Goal: Task Accomplishment & Management: Use online tool/utility

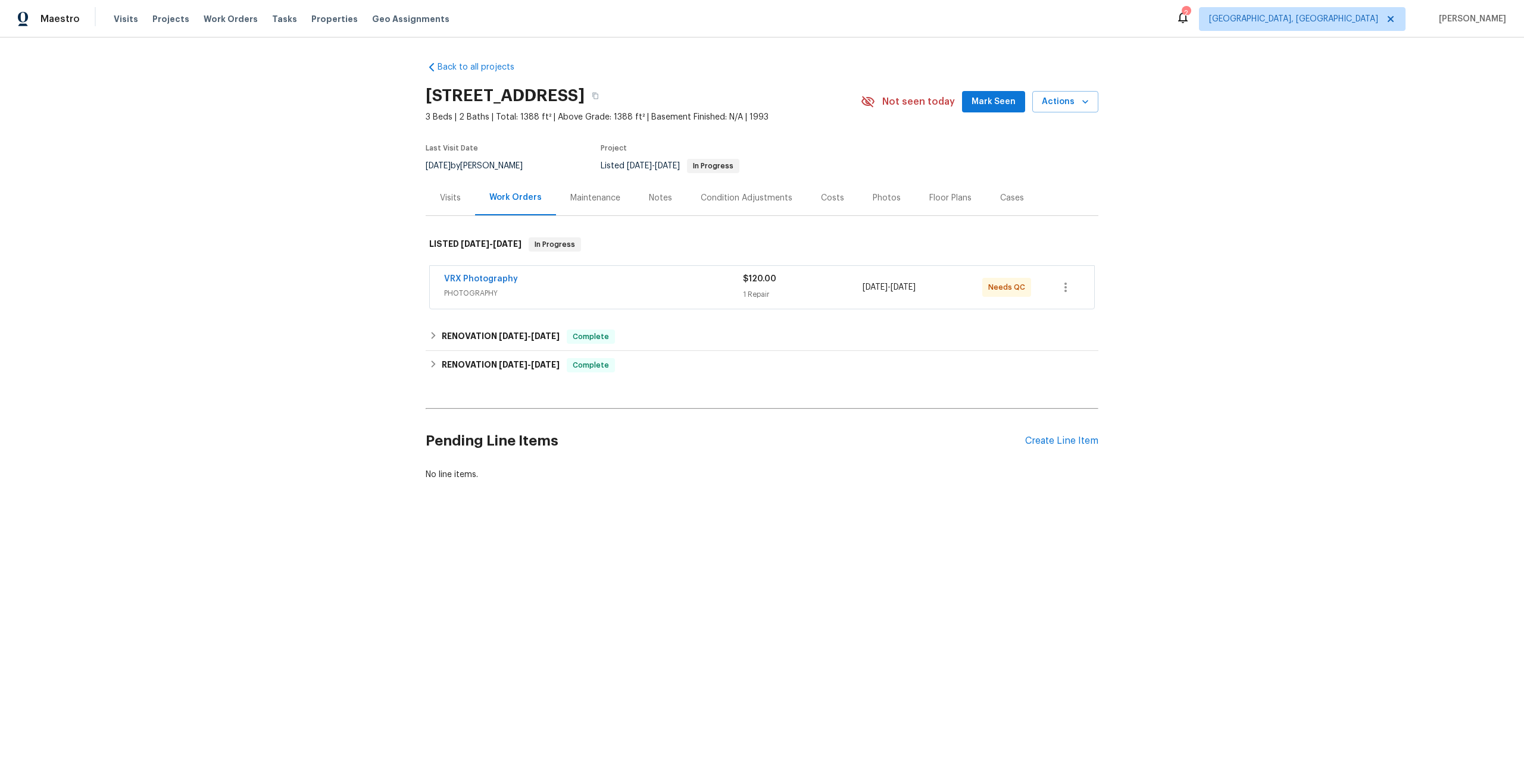
click at [663, 280] on div "VRX Photography" at bounding box center [593, 280] width 299 height 14
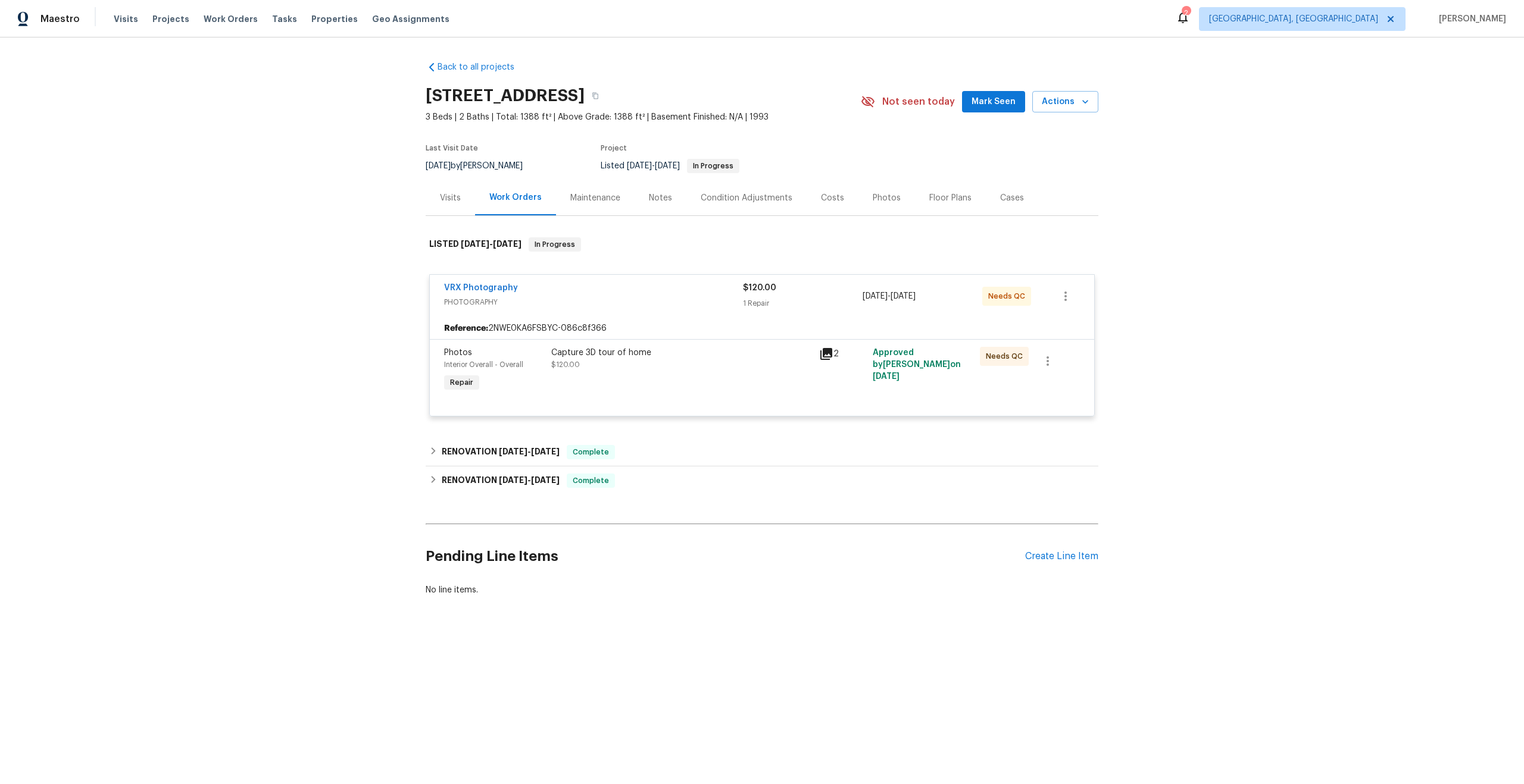
click at [672, 357] on div "Capture 3D tour of home" at bounding box center [681, 353] width 261 height 12
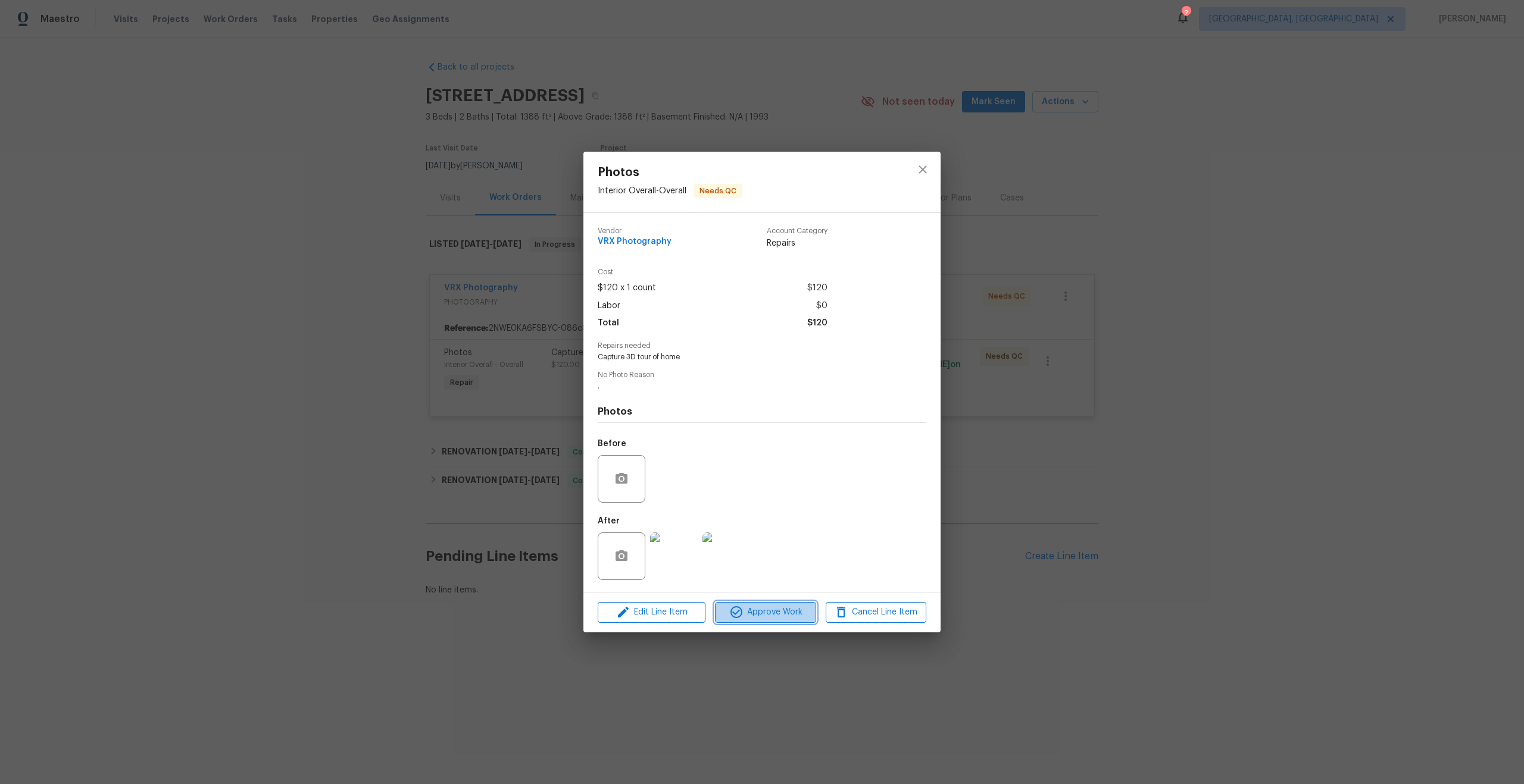
click at [771, 606] on span "Approve Work" at bounding box center [765, 613] width 94 height 15
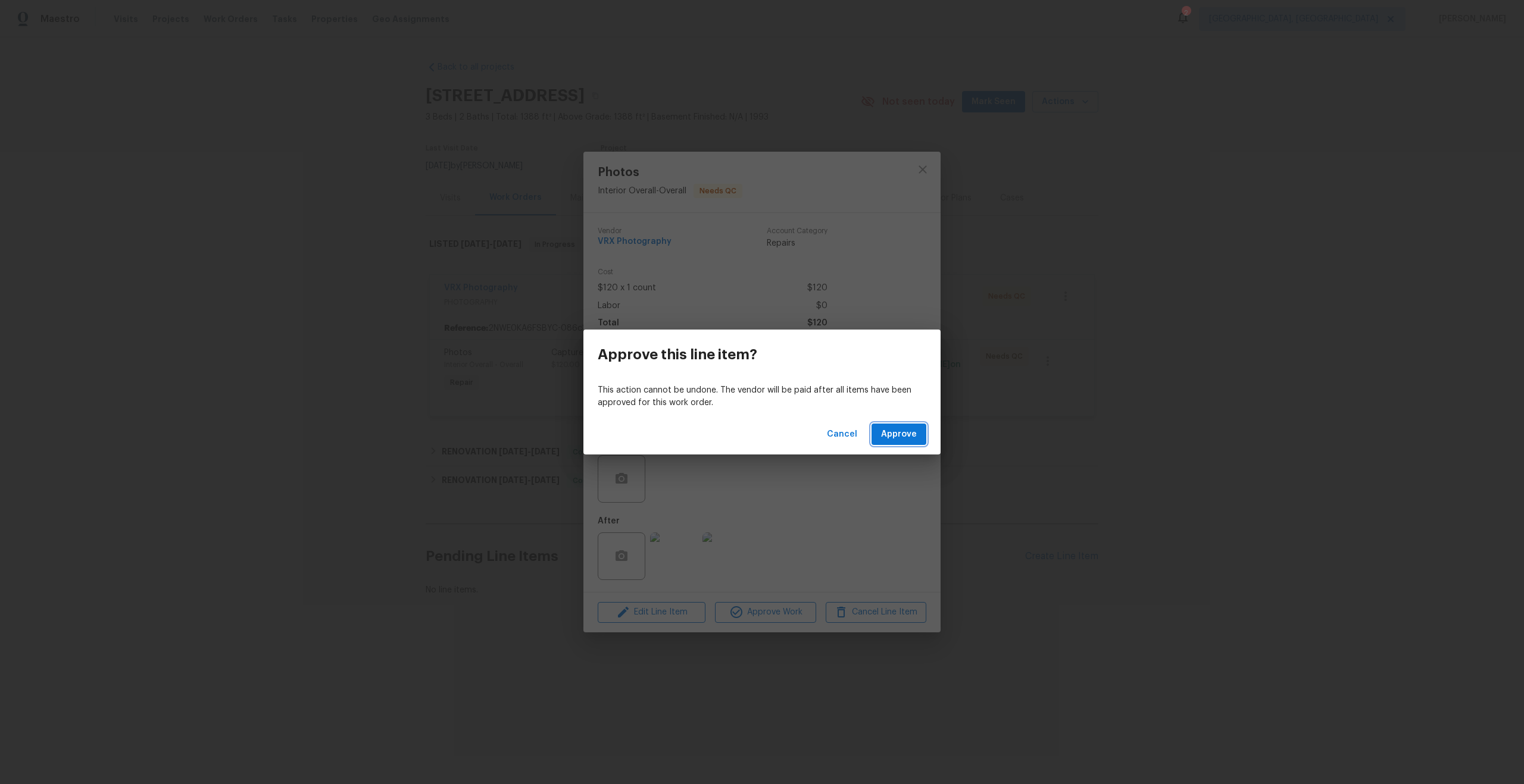
click at [912, 436] on span "Approve" at bounding box center [899, 435] width 36 height 15
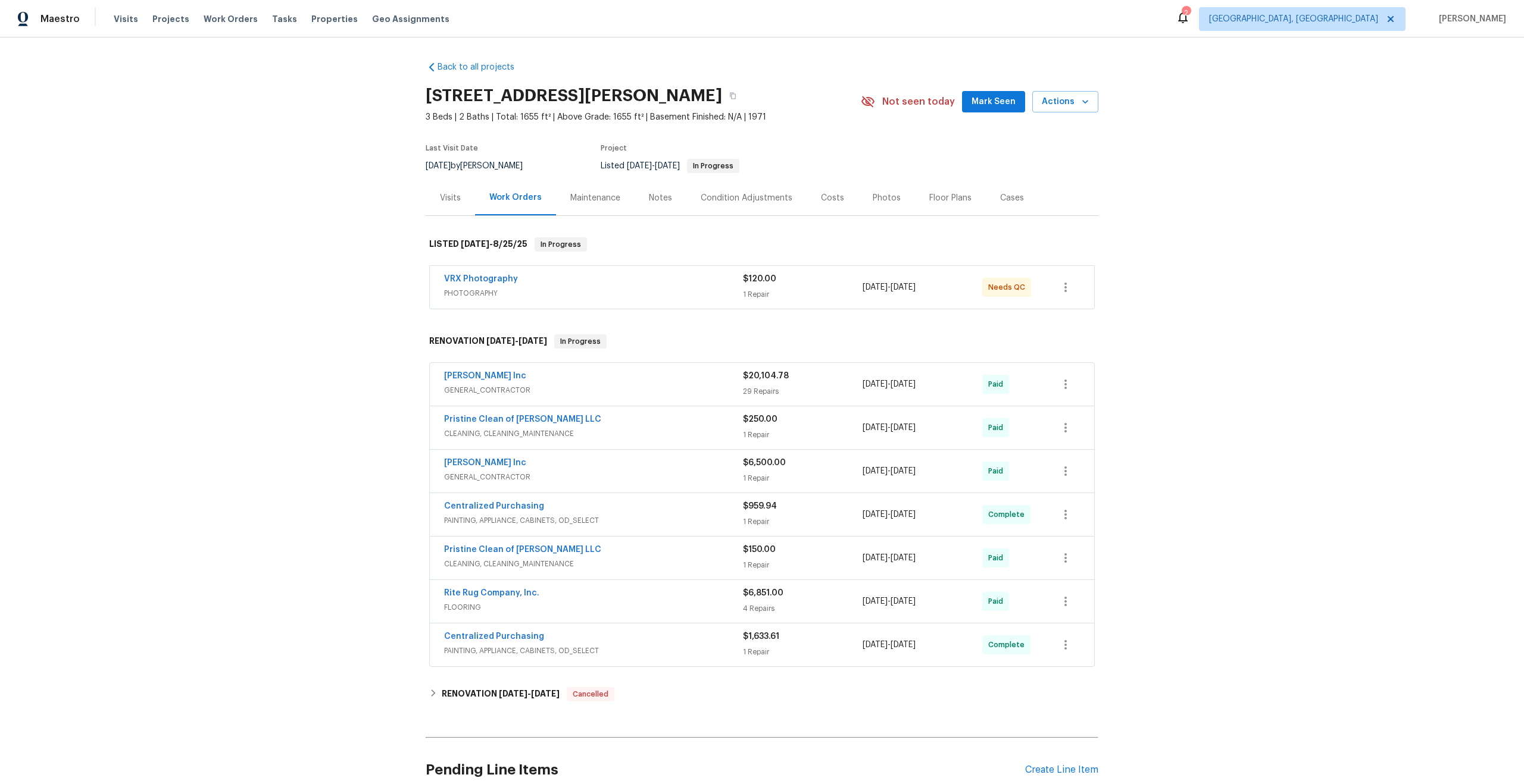
click at [680, 274] on div "VRX Photography" at bounding box center [593, 280] width 299 height 14
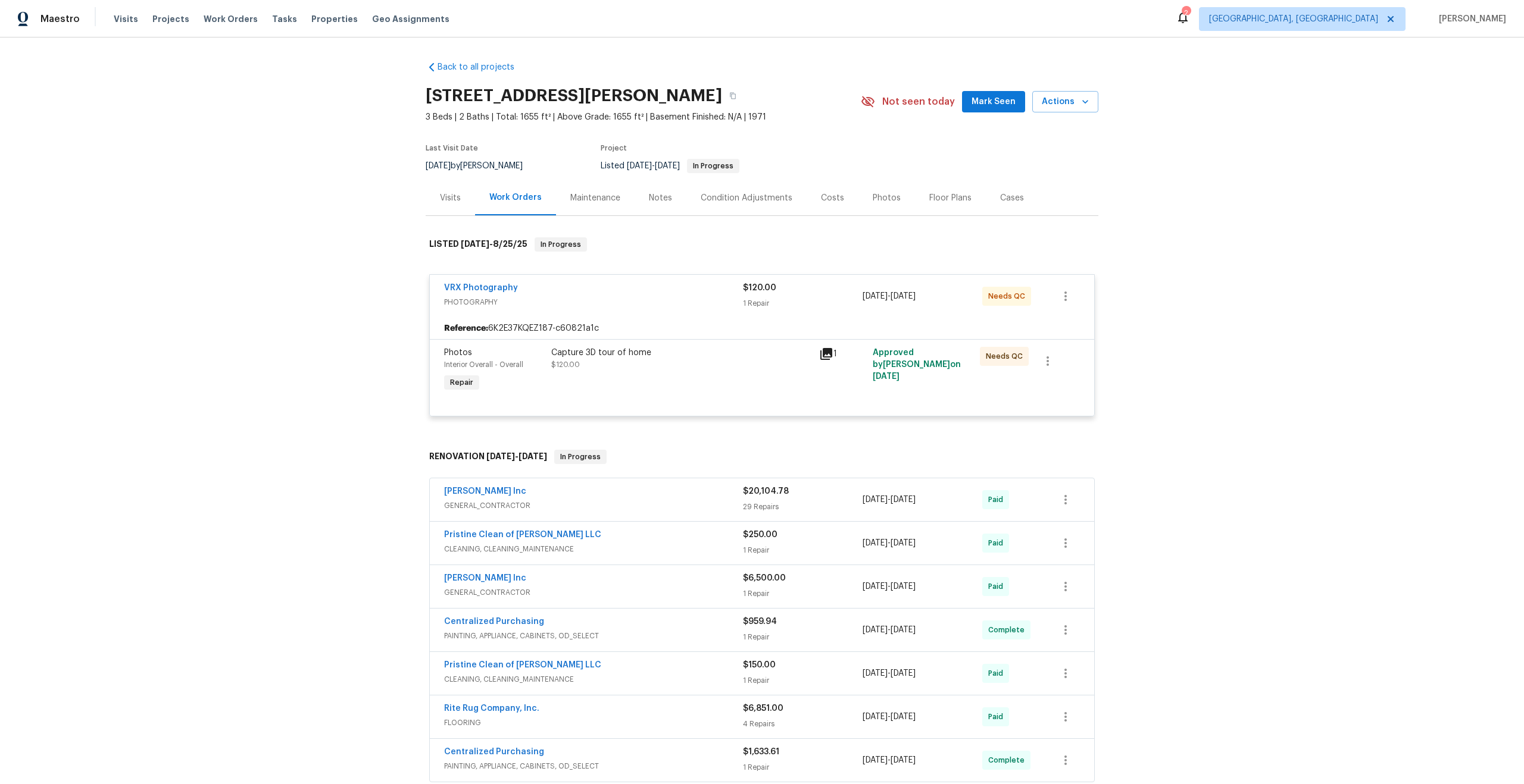
click at [703, 357] on div "Capture 3D tour of home" at bounding box center [681, 353] width 261 height 12
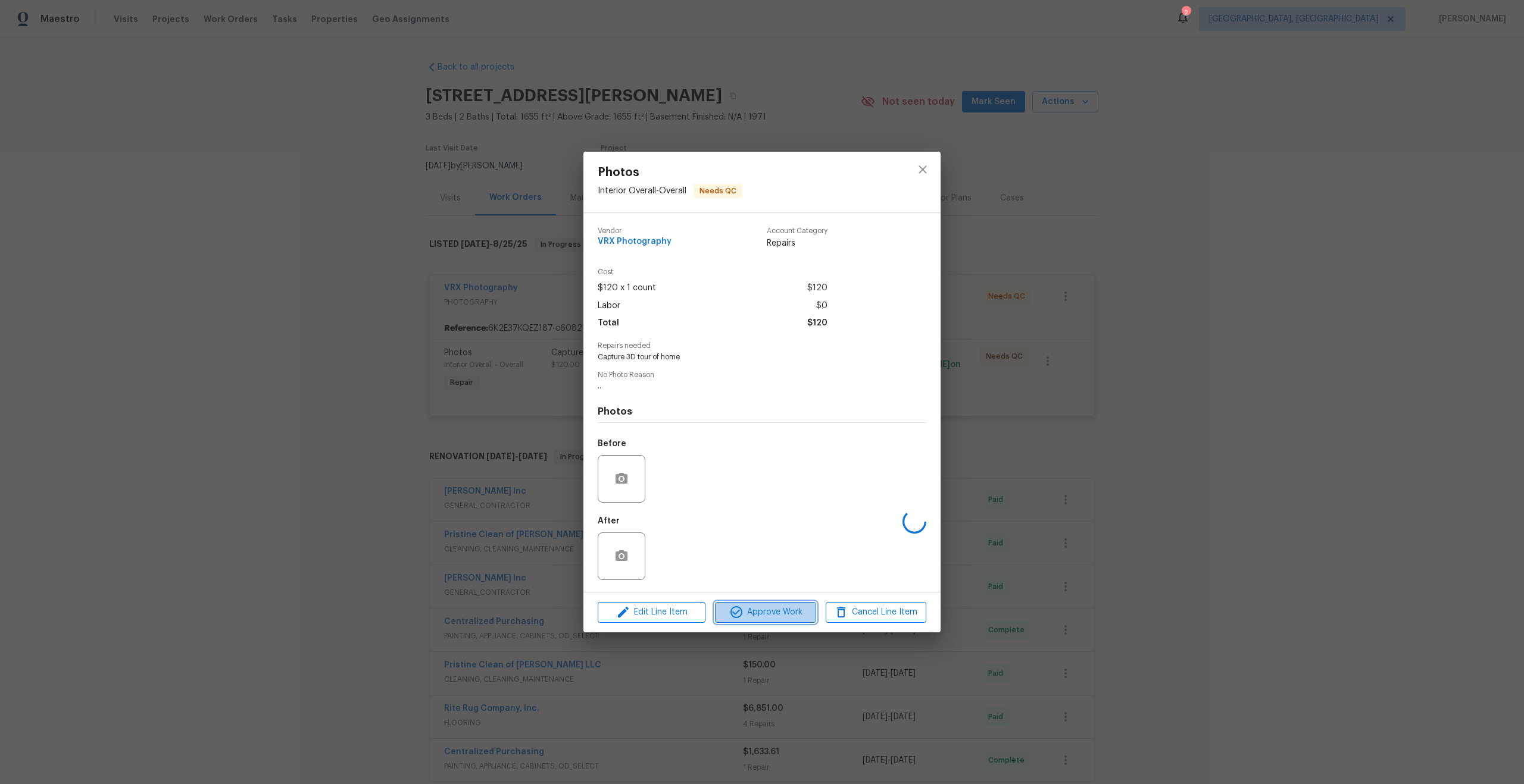
click at [767, 615] on span "Approve Work" at bounding box center [765, 613] width 94 height 15
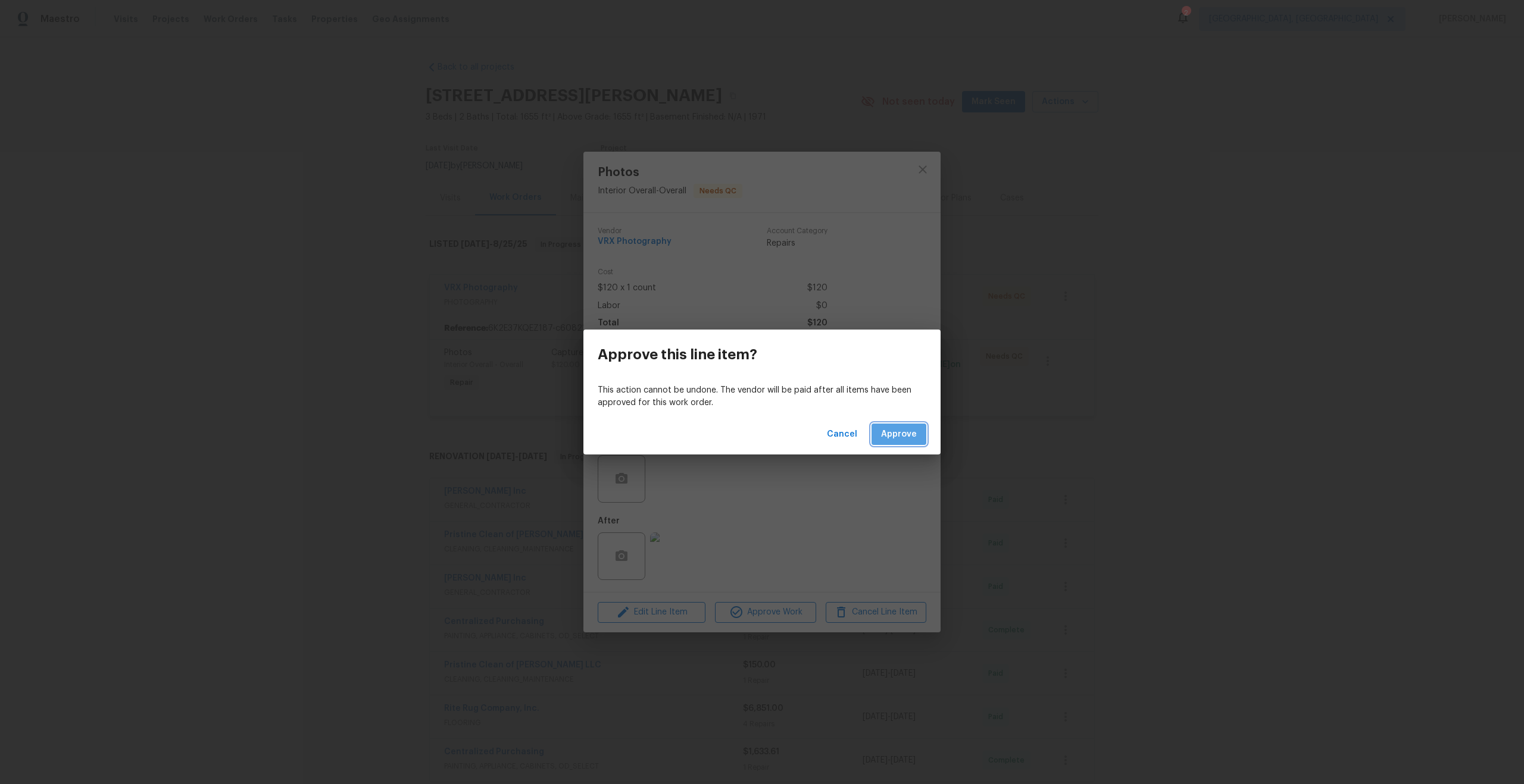
click at [905, 434] on span "Approve" at bounding box center [899, 435] width 36 height 15
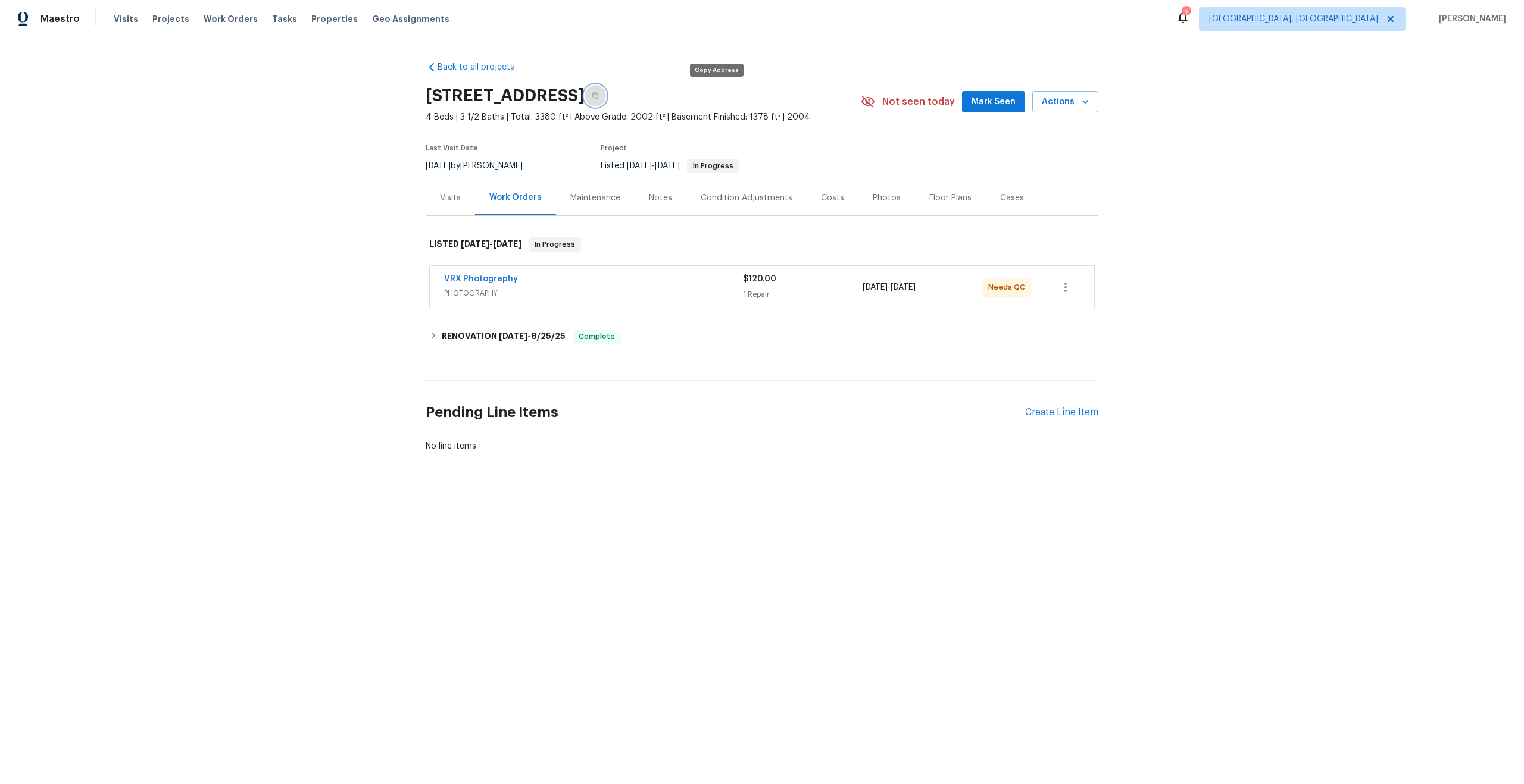
click at [599, 97] on icon "button" at bounding box center [595, 96] width 7 height 7
click at [656, 290] on span "PHOTOGRAPHY" at bounding box center [593, 293] width 299 height 12
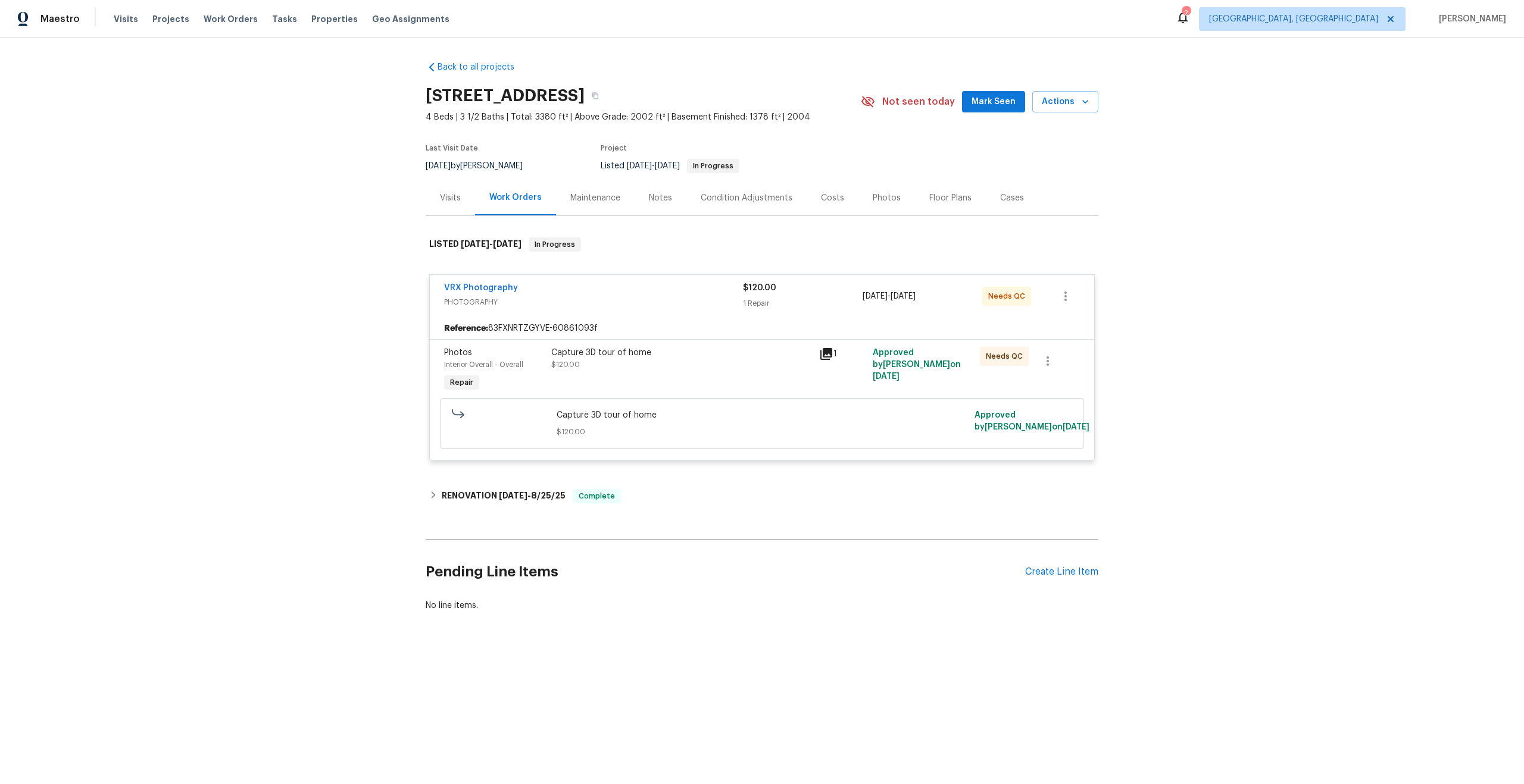
click at [692, 358] on div "Capture 3D tour of home $120.00" at bounding box center [681, 359] width 261 height 24
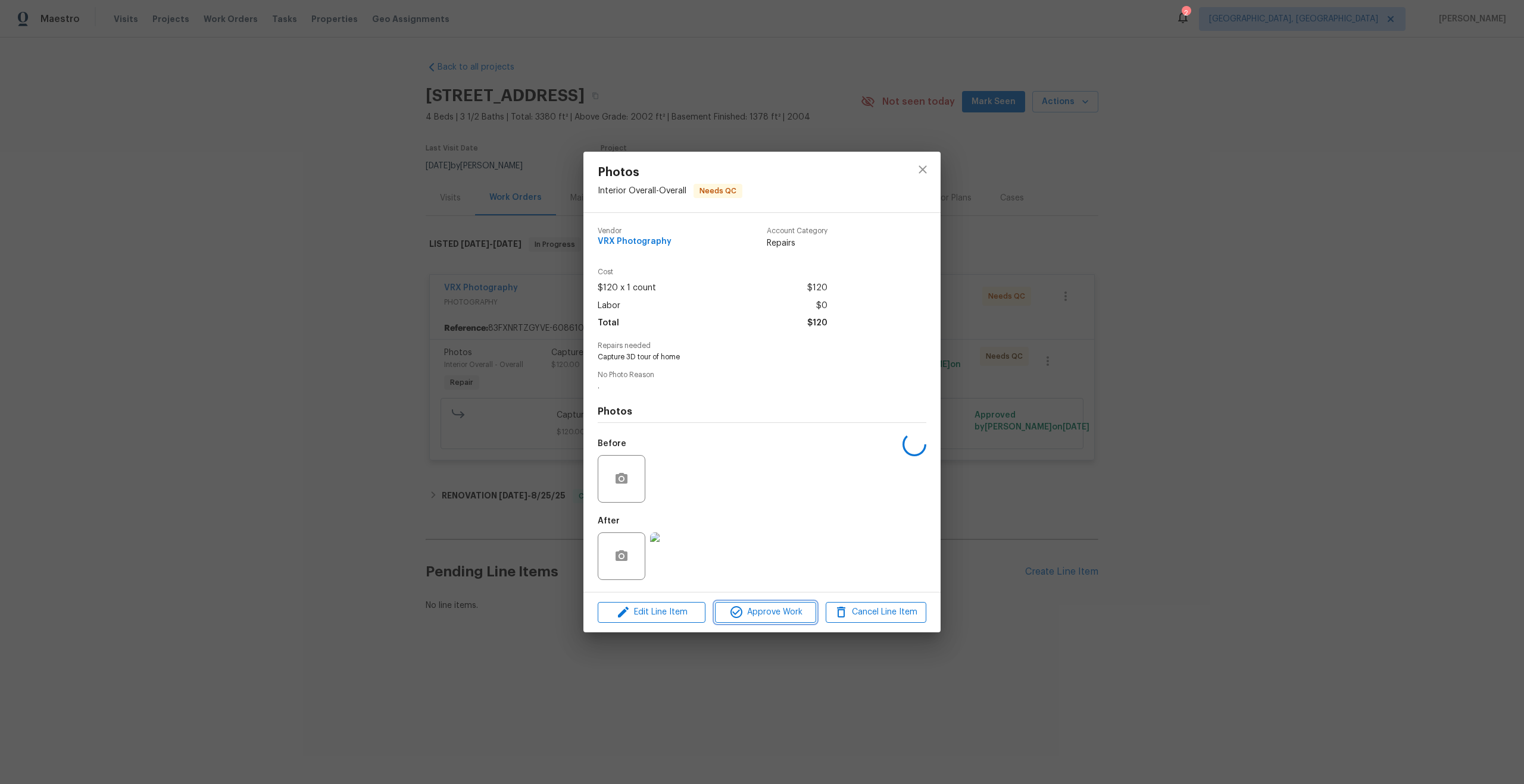
click at [768, 605] on span "Approve Work" at bounding box center [765, 613] width 94 height 15
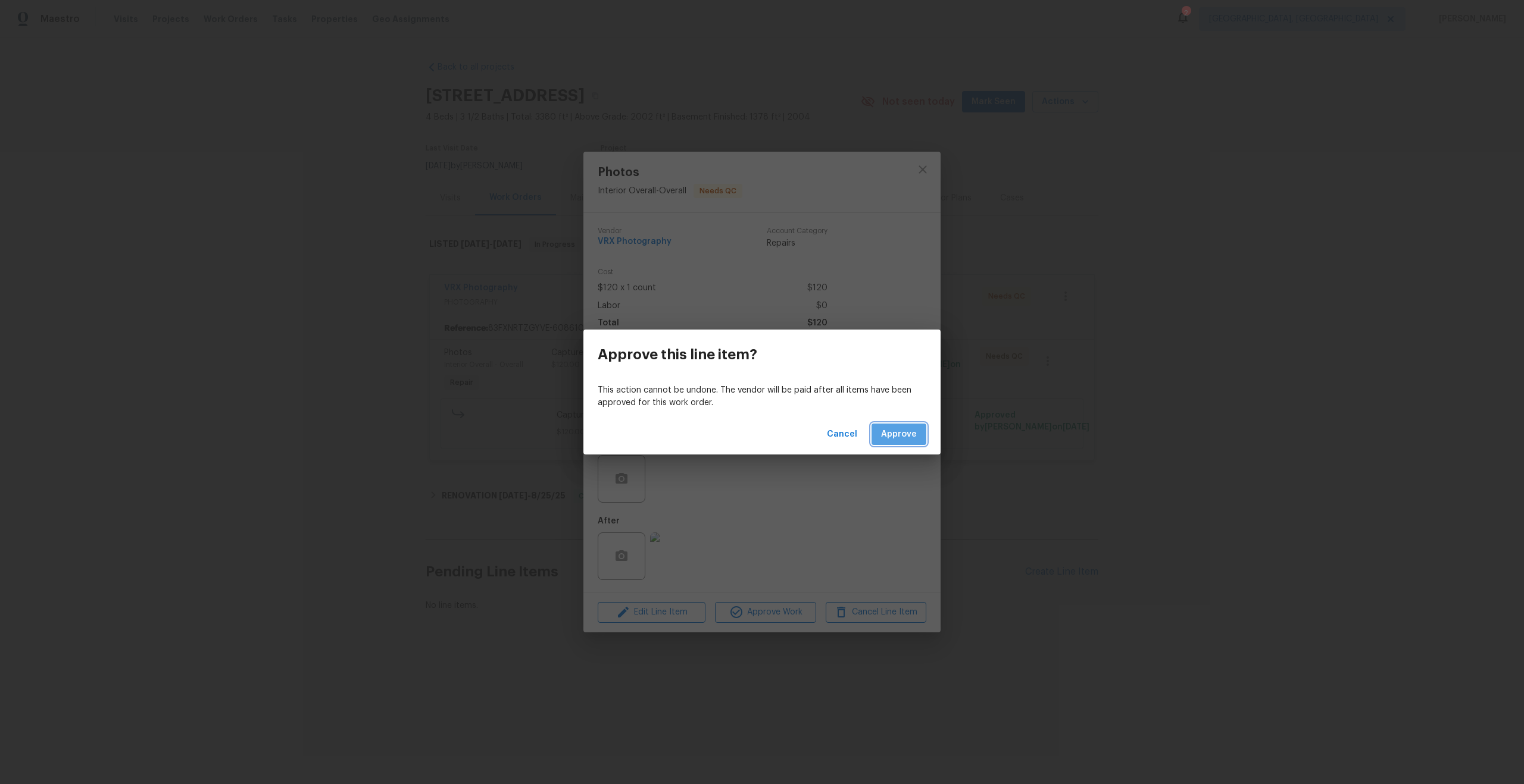
click at [899, 434] on span "Approve" at bounding box center [899, 435] width 36 height 15
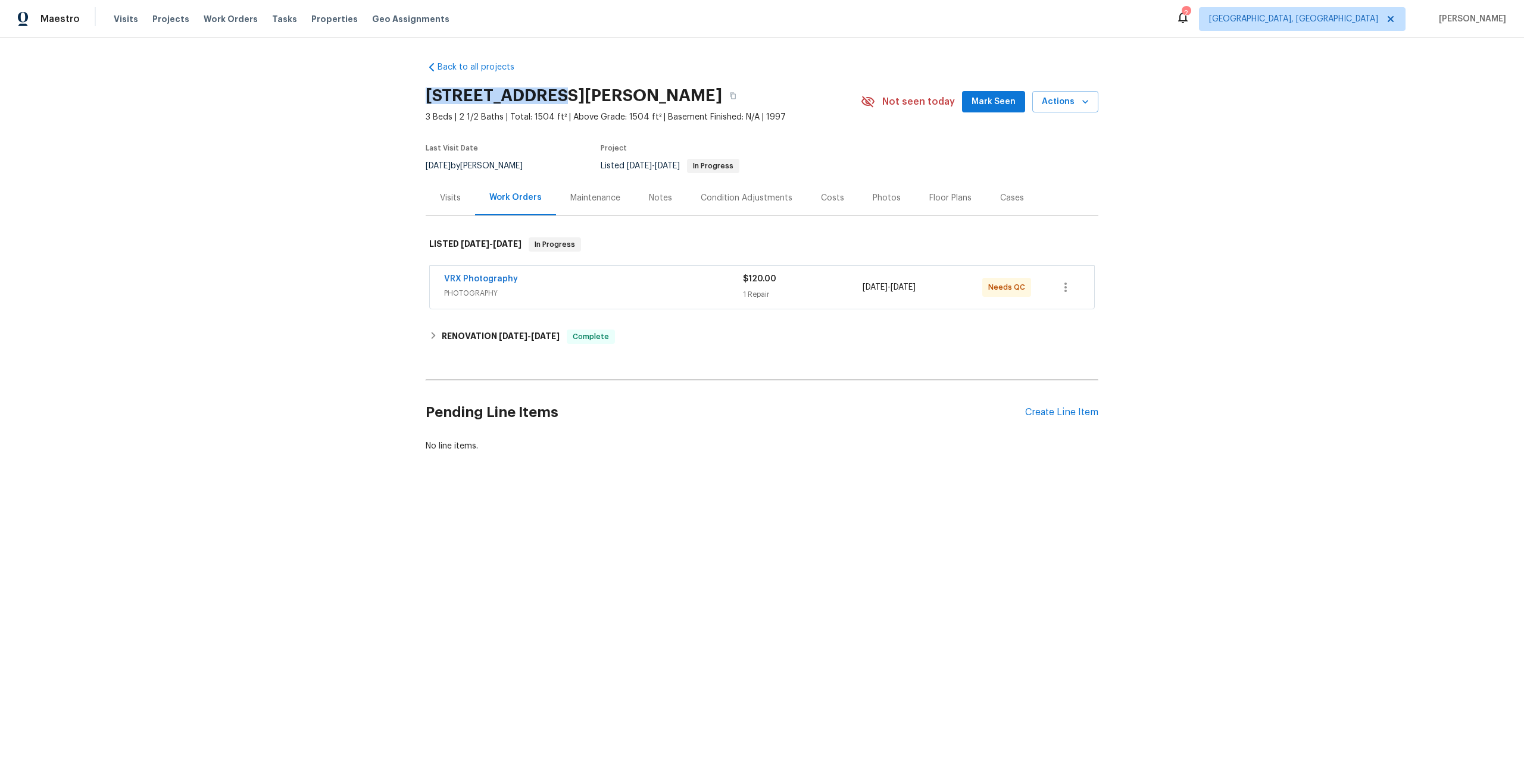
drag, startPoint x: 541, startPoint y: 94, endPoint x: 414, endPoint y: 94, distance: 127.0
click at [414, 94] on div "Back to all projects 3217 Birney Ct, Evans, CO 80620 3 Beds | 2 1/2 Baths | Tot…" at bounding box center [762, 286] width 1524 height 496
copy h2 "3217 Birney Ct"
click at [659, 276] on div "VRX Photography" at bounding box center [593, 280] width 299 height 14
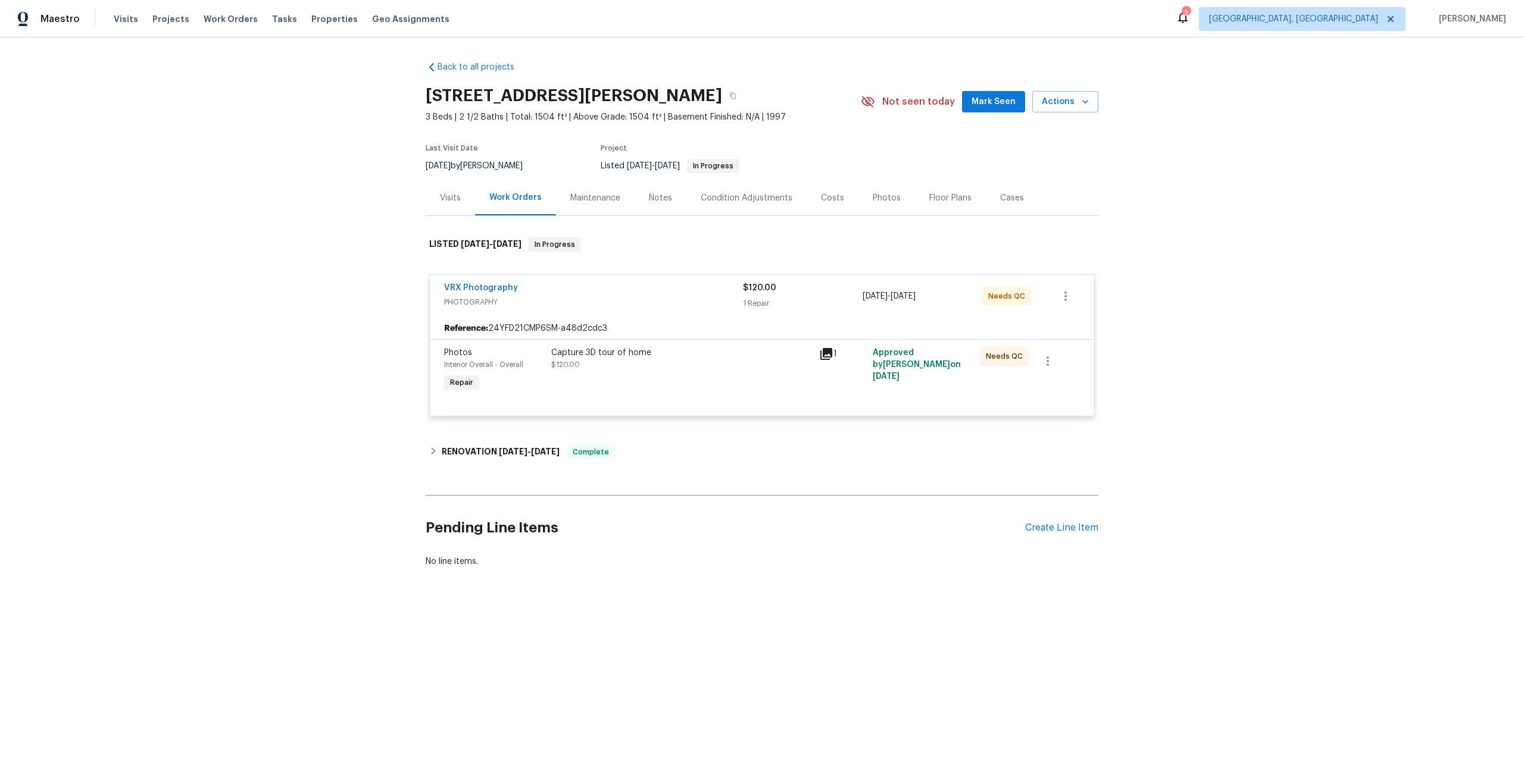
click at [686, 363] on div "Capture 3D tour of home $120.00" at bounding box center [681, 359] width 261 height 24
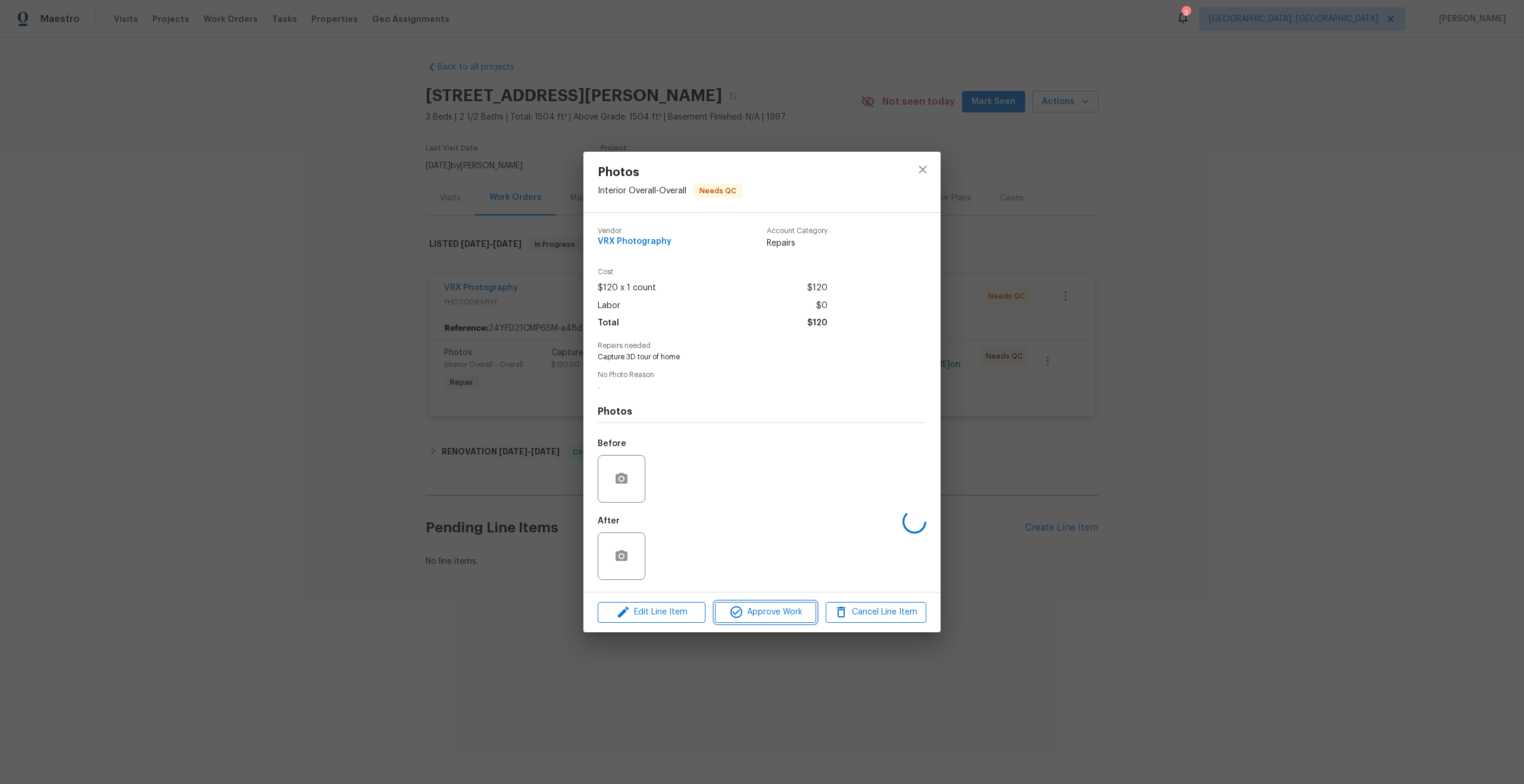
click at [759, 609] on span "Approve Work" at bounding box center [765, 613] width 94 height 15
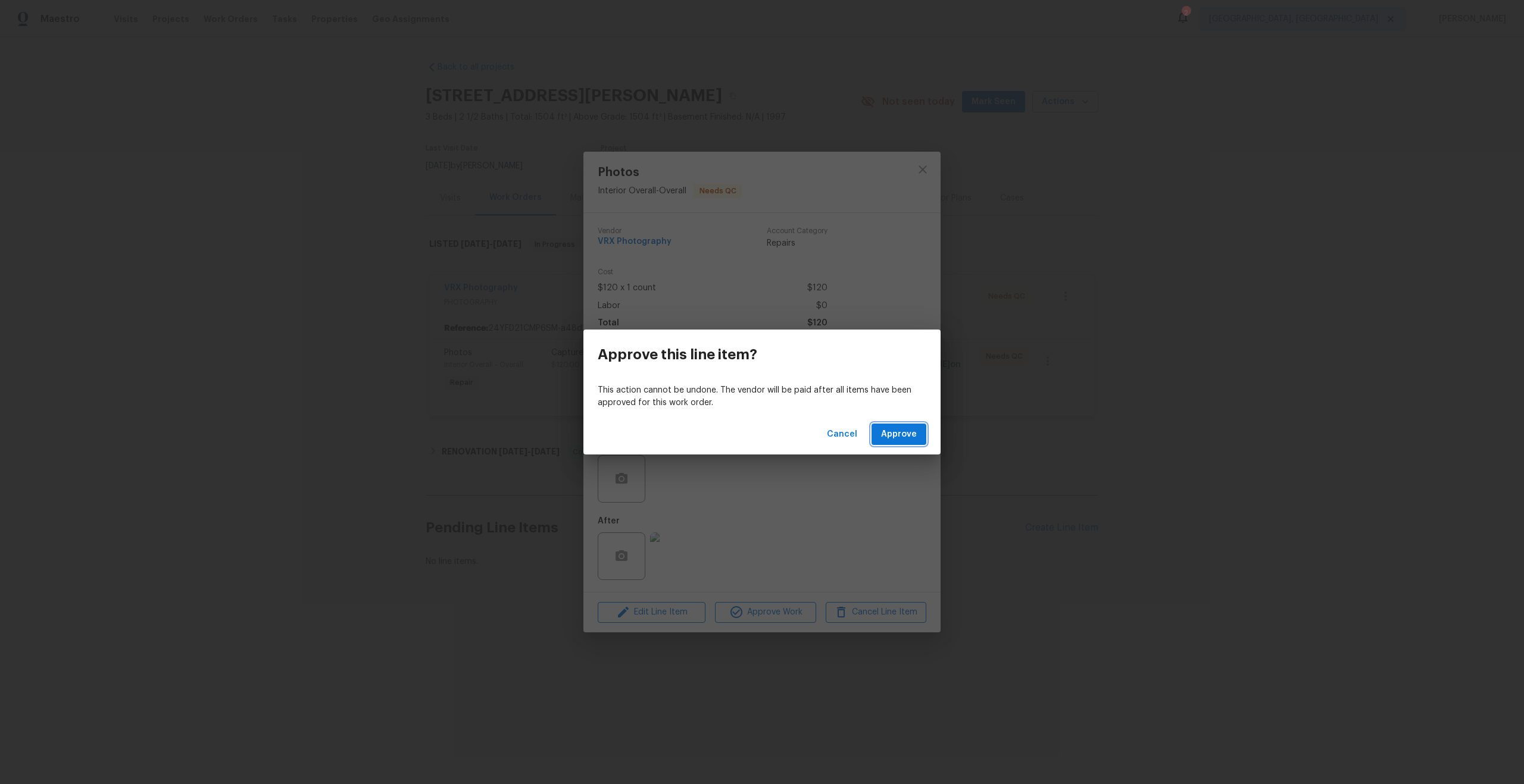
click at [896, 435] on span "Approve" at bounding box center [899, 435] width 36 height 15
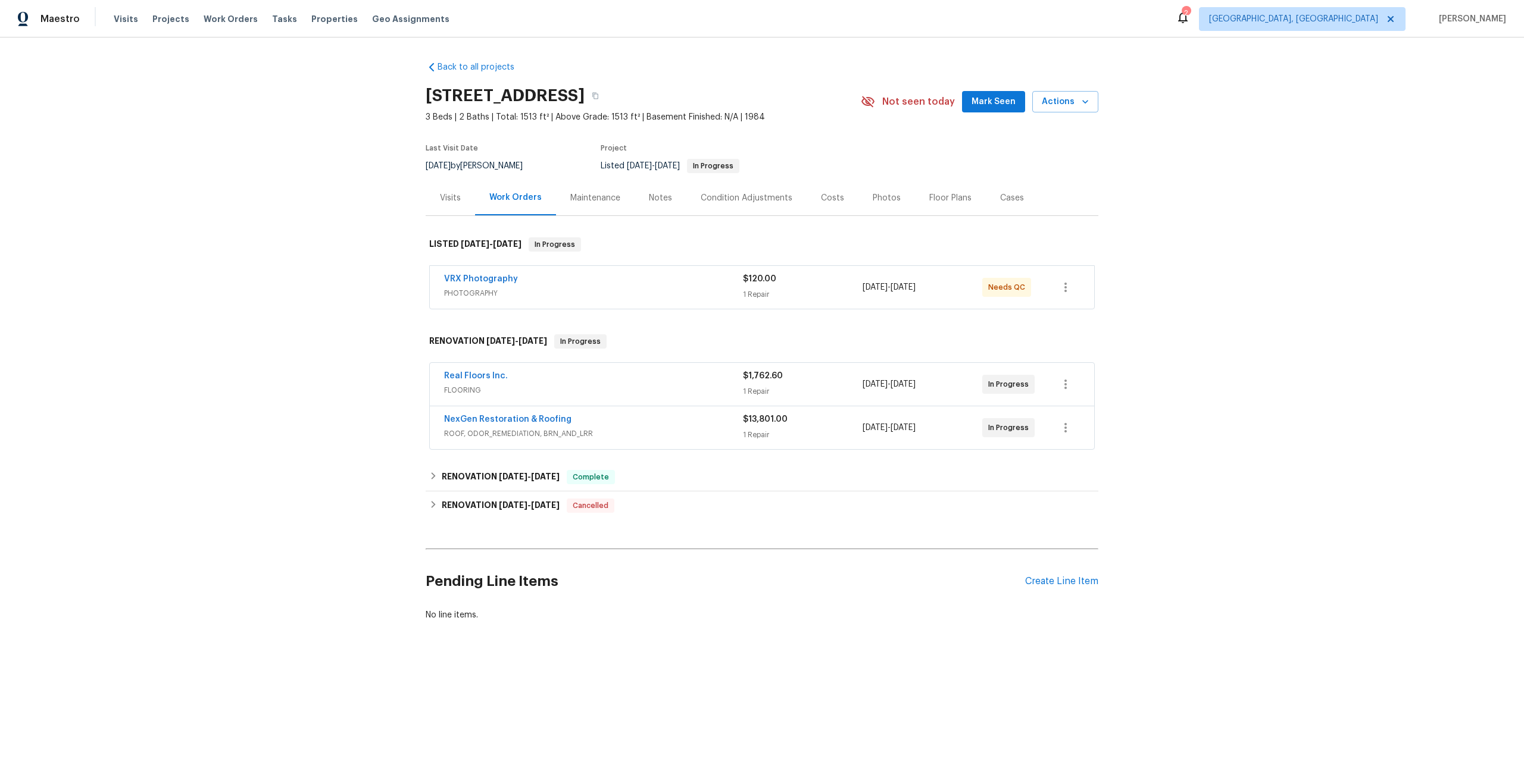
click at [631, 266] on div "VRX Photography PHOTOGRAPHY $120.00 1 Repair 8/27/2025 - 8/28/2025 Needs QC" at bounding box center [762, 287] width 665 height 43
click at [640, 292] on span "PHOTOGRAPHY" at bounding box center [593, 293] width 299 height 12
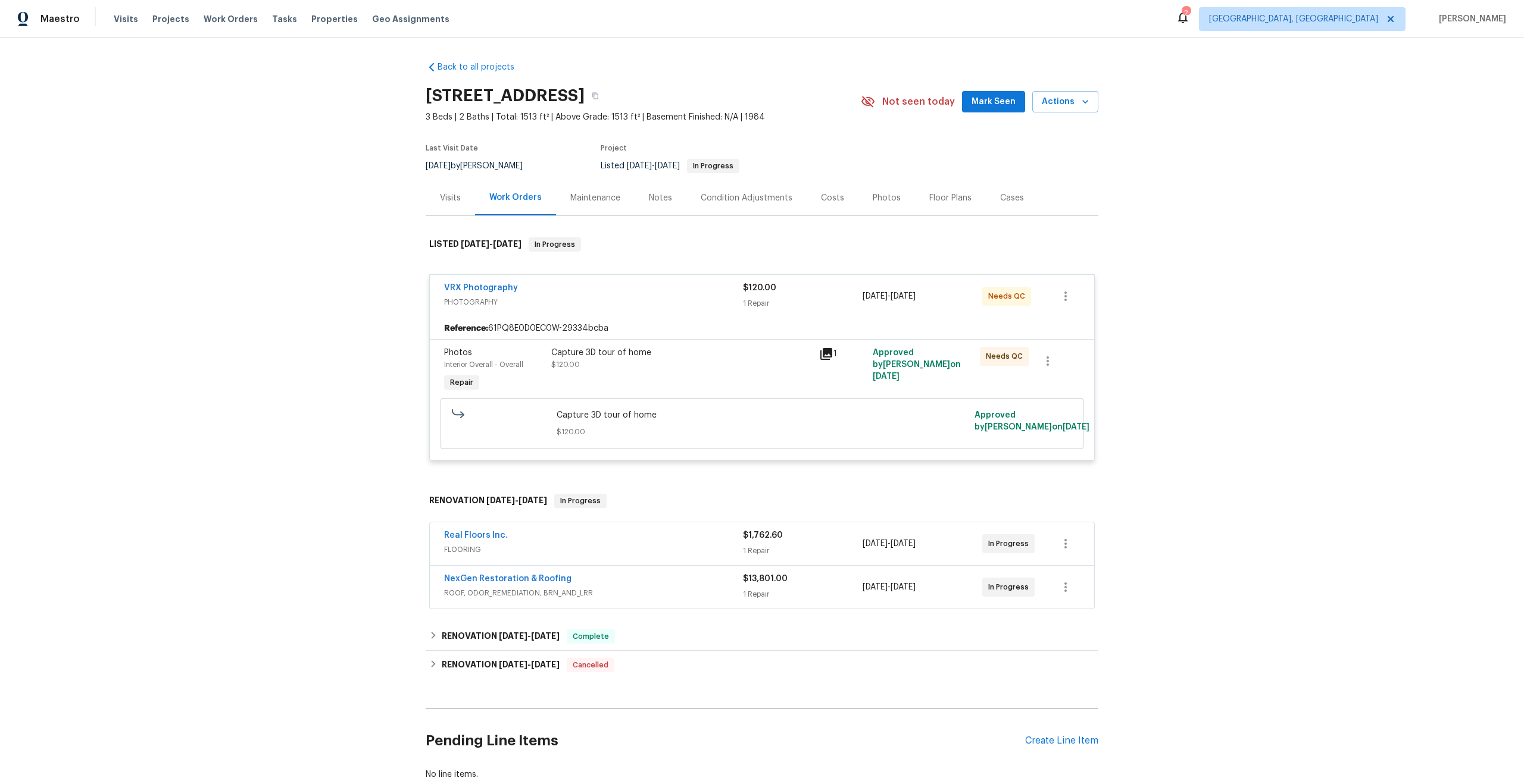
click at [728, 352] on div "Capture 3D tour of home" at bounding box center [681, 353] width 261 height 12
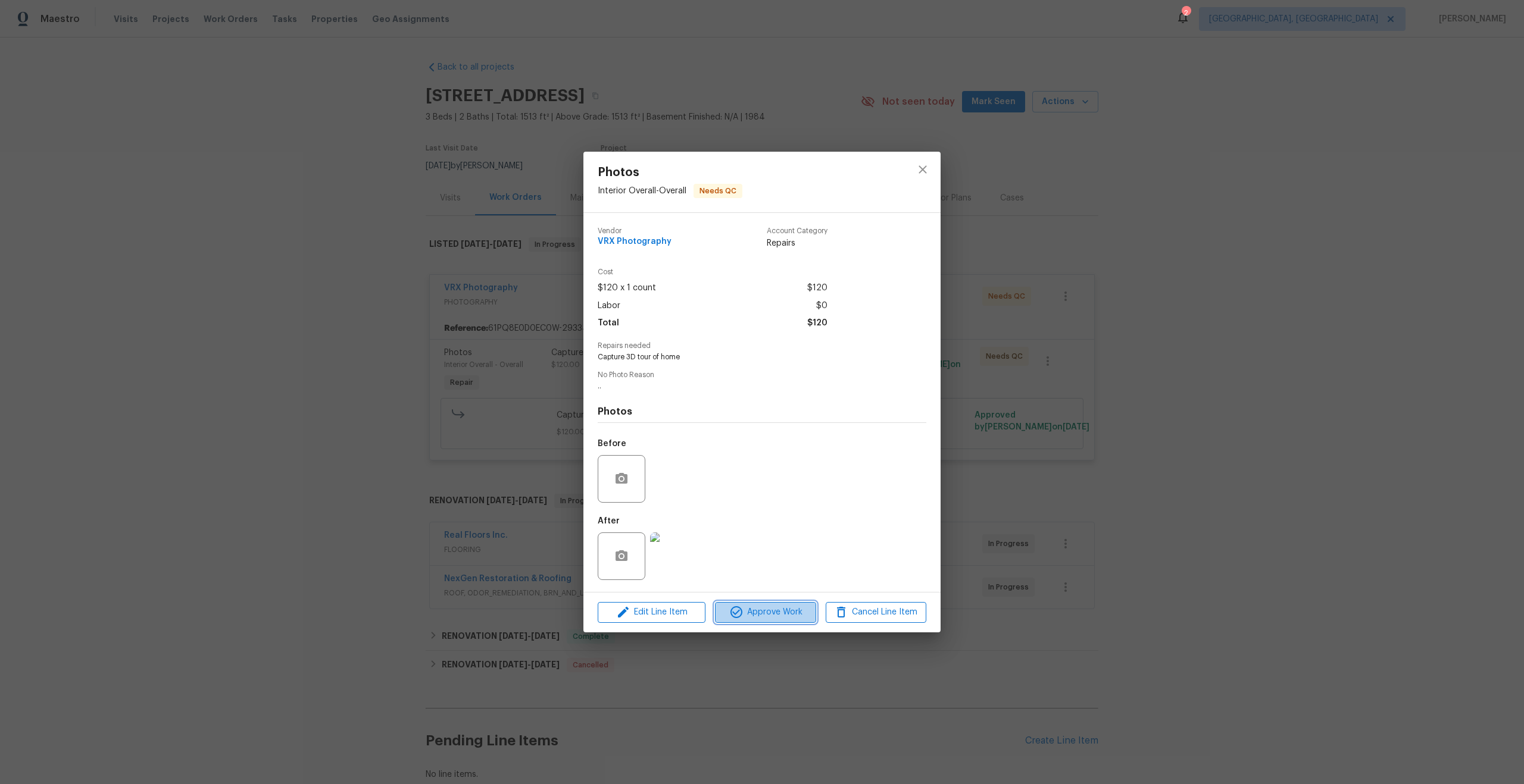
click at [771, 618] on span "Approve Work" at bounding box center [765, 613] width 94 height 15
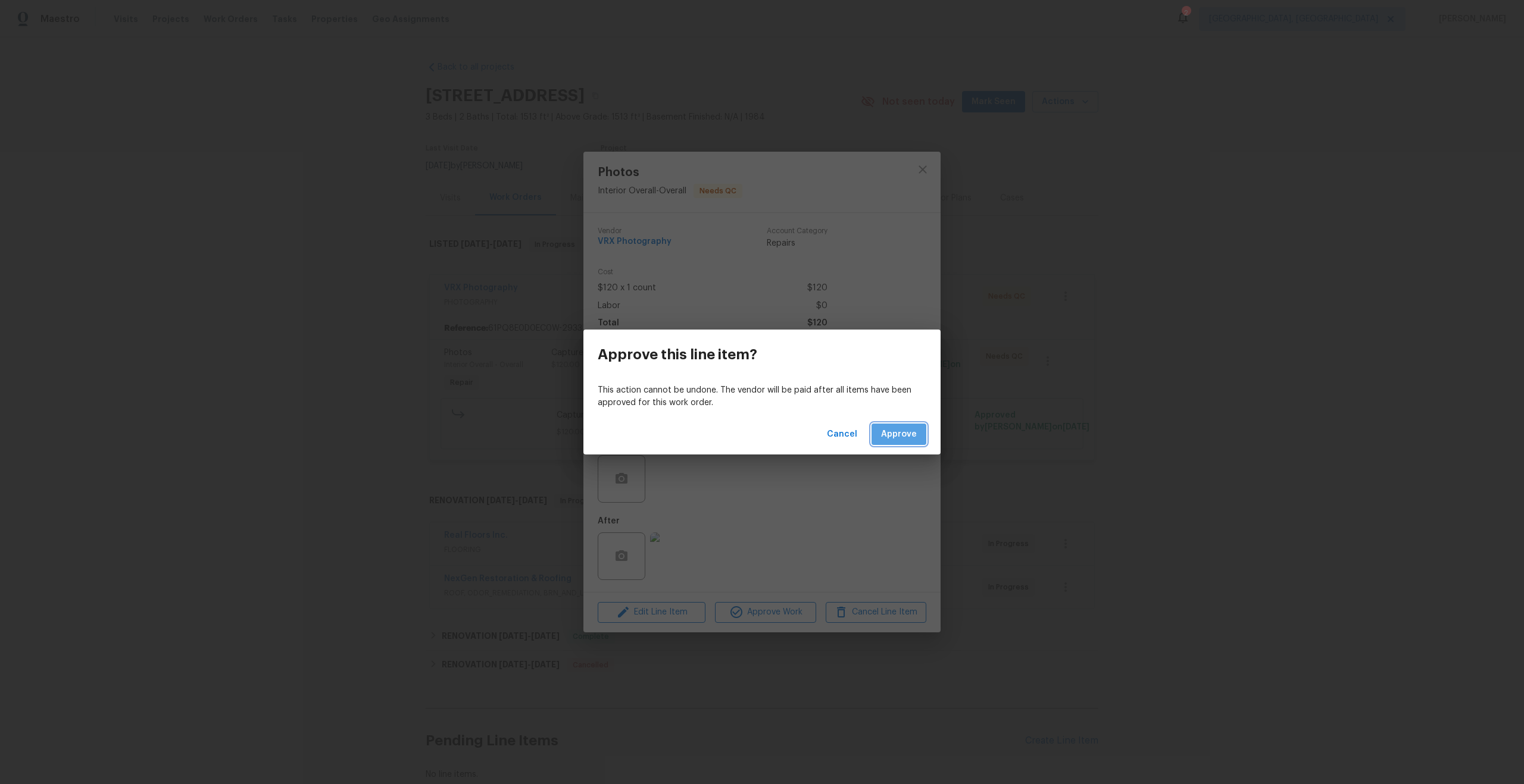
click at [903, 429] on span "Approve" at bounding box center [899, 435] width 36 height 15
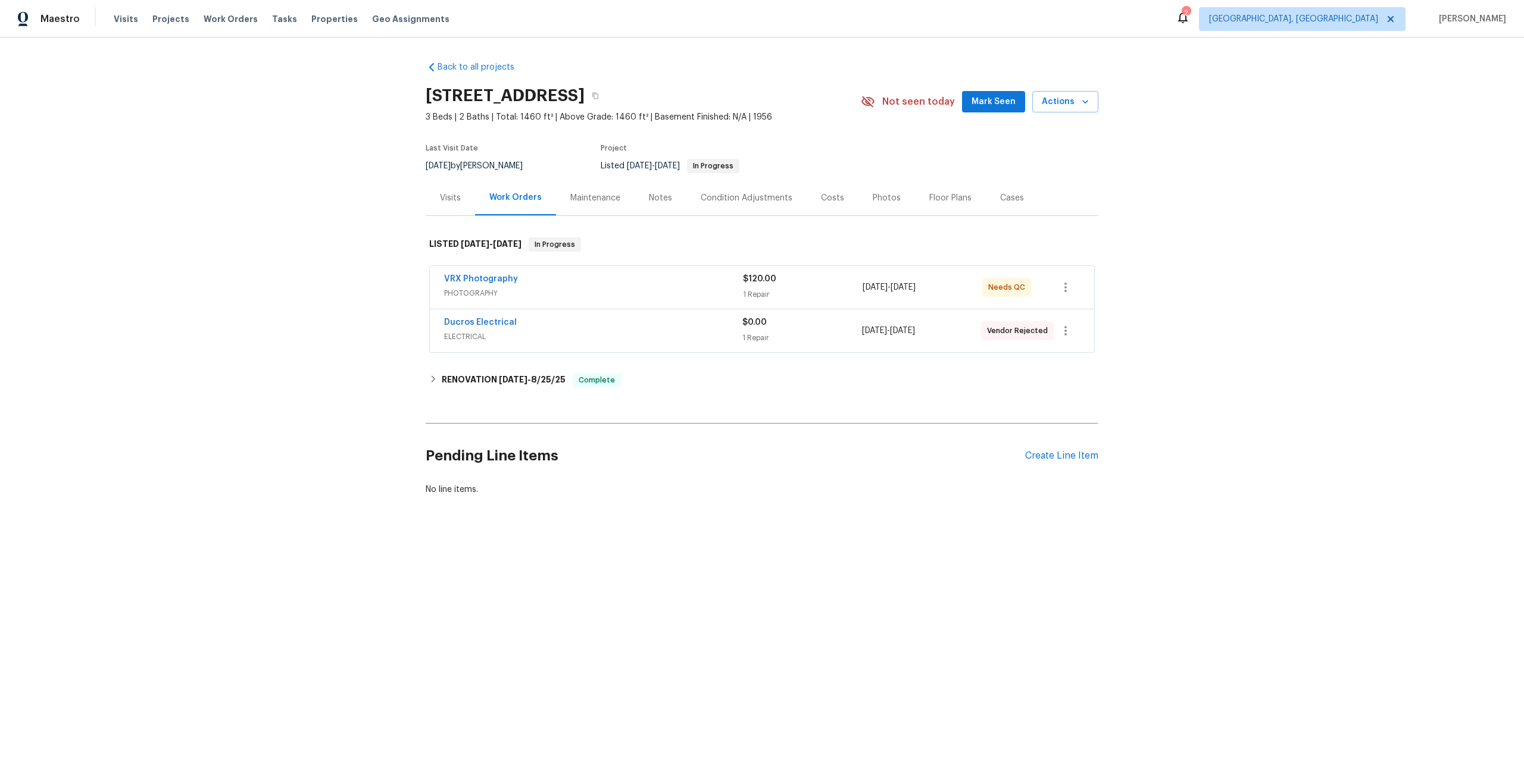
click at [628, 295] on span "PHOTOGRAPHY" at bounding box center [593, 293] width 299 height 12
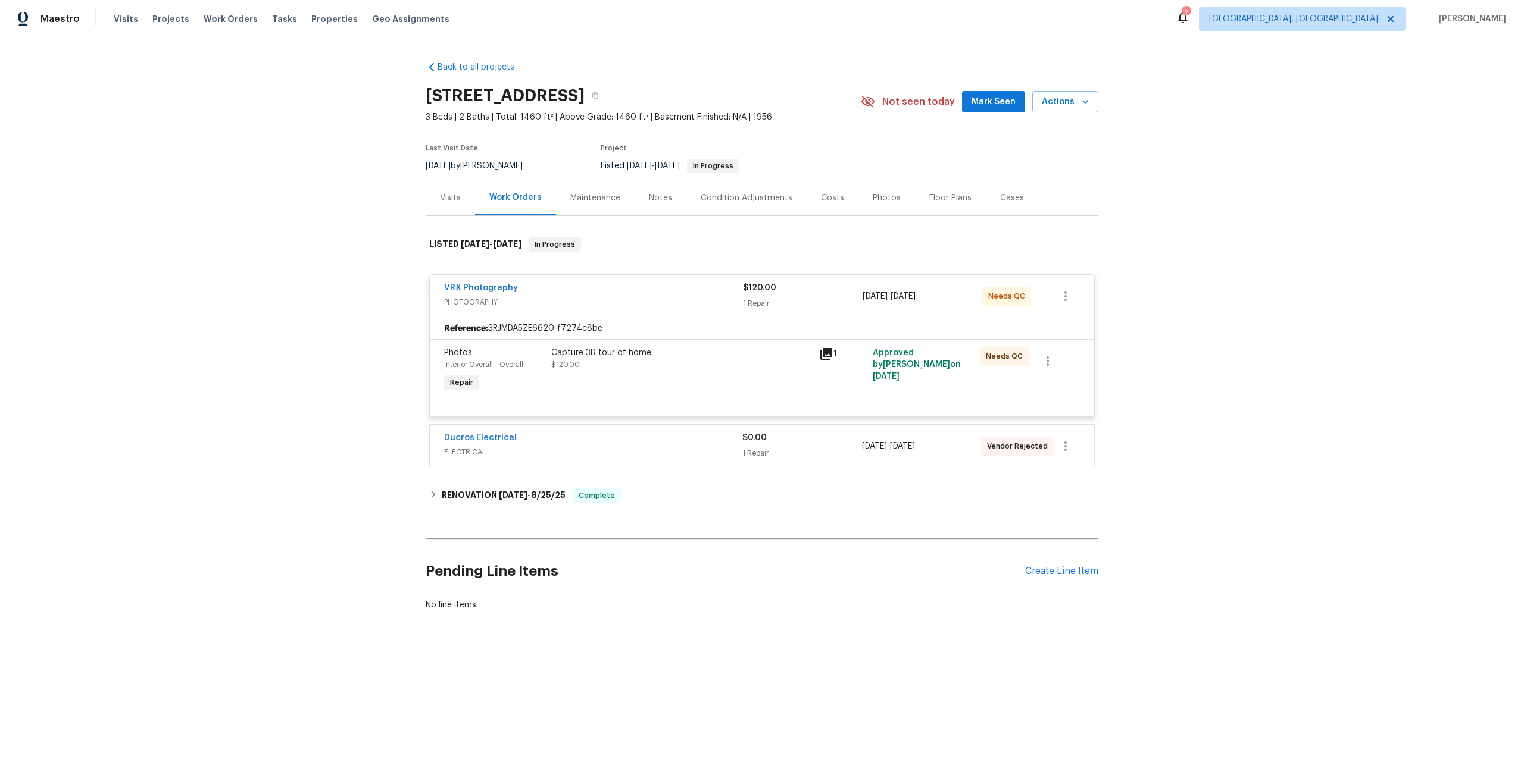
drag, startPoint x: 575, startPoint y: 96, endPoint x: 401, endPoint y: 91, distance: 174.1
click at [401, 91] on div "Back to all projects 13864 Lexicon Ave, Los Angeles, CA 91342 3 Beds | 2 Baths …" at bounding box center [762, 365] width 1524 height 654
copy h2 "13864 Lexicon Ave"
click at [714, 367] on div "Capture 3D tour of home $120.00" at bounding box center [681, 359] width 261 height 24
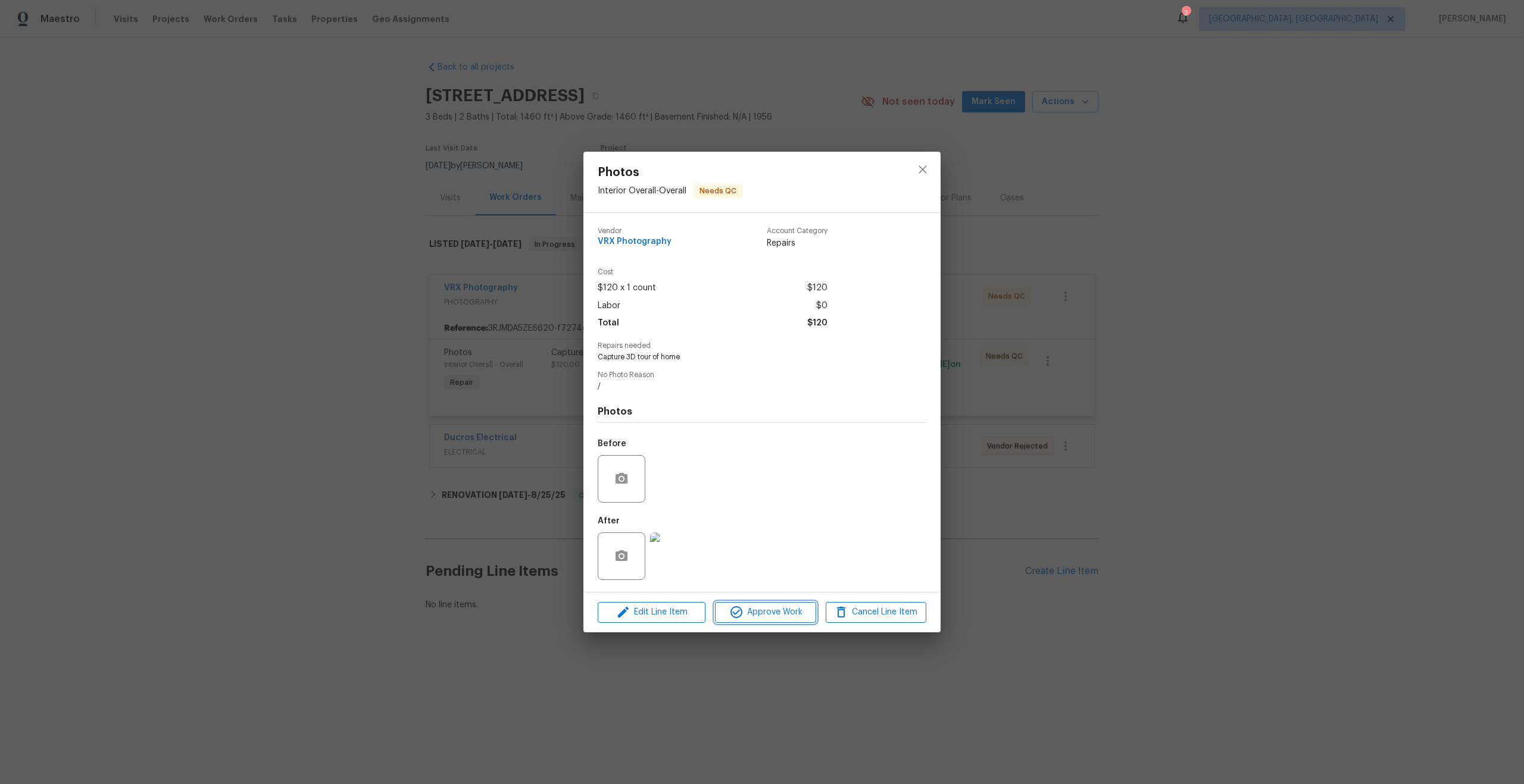
click at [770, 612] on span "Approve Work" at bounding box center [765, 613] width 94 height 15
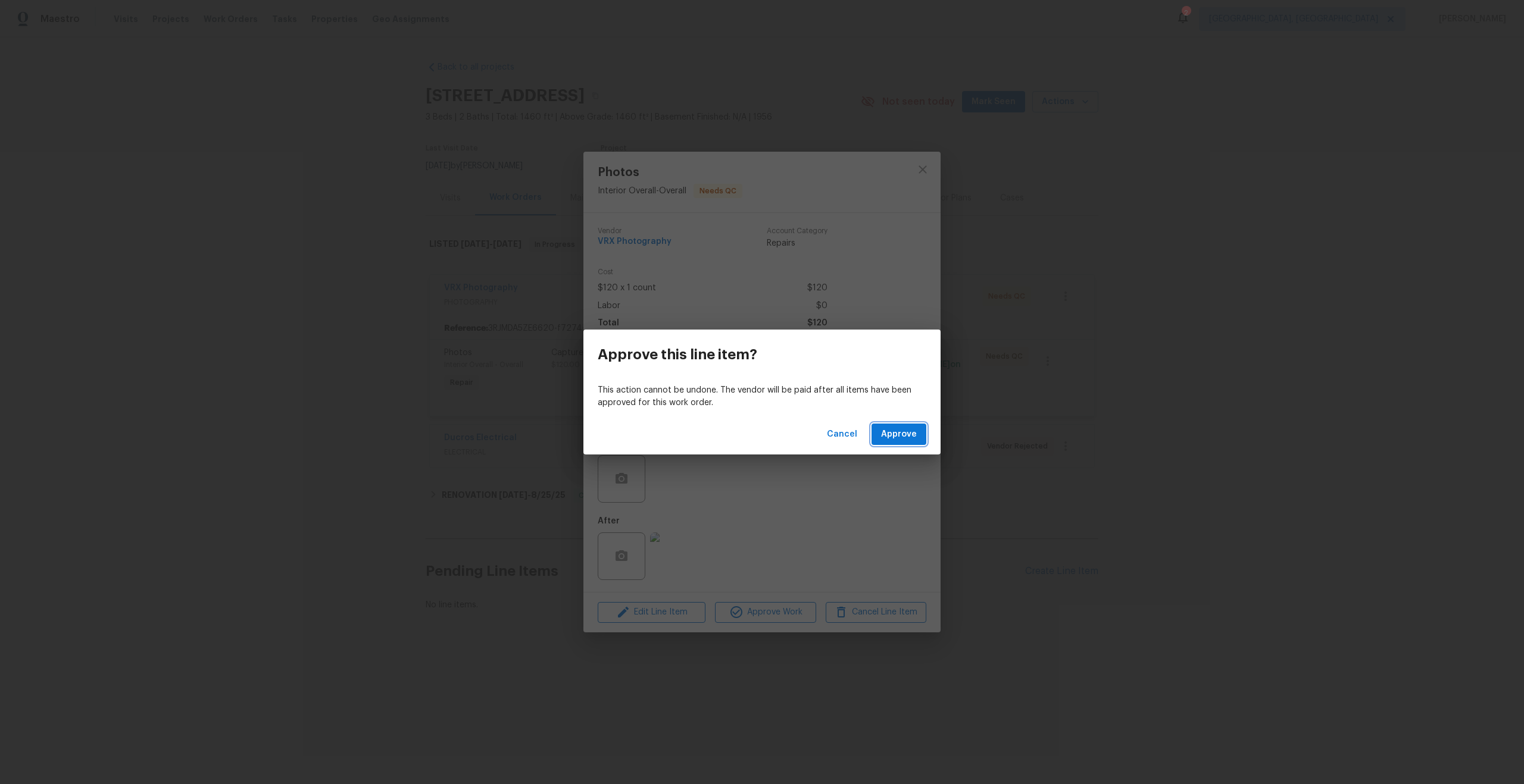
click at [905, 438] on span "Approve" at bounding box center [899, 435] width 36 height 15
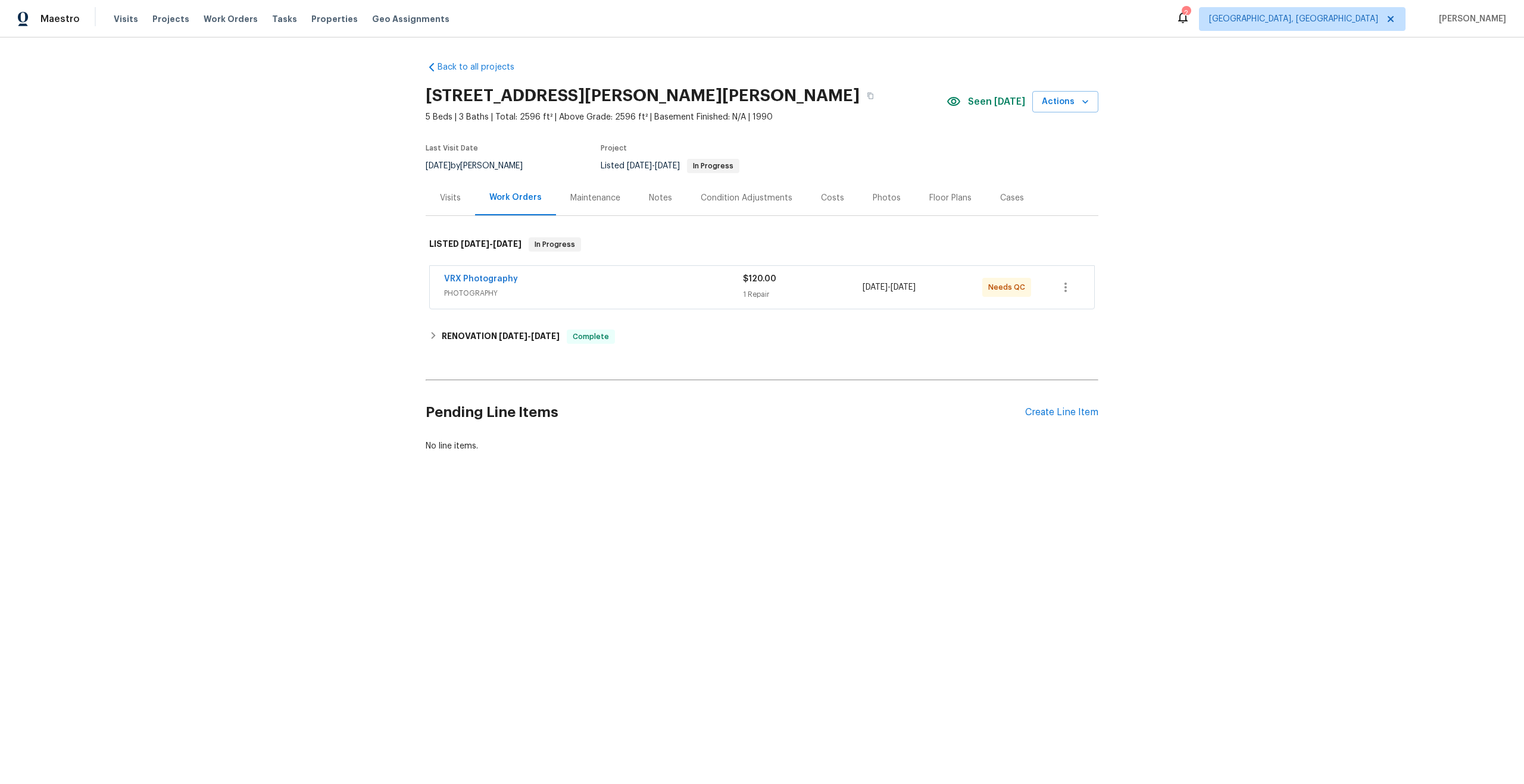
click at [526, 93] on h2 "[STREET_ADDRESS][PERSON_NAME][PERSON_NAME]" at bounding box center [643, 95] width 434 height 12
drag, startPoint x: 523, startPoint y: 93, endPoint x: 425, endPoint y: 94, distance: 98.0
click at [426, 94] on h2 "[STREET_ADDRESS][PERSON_NAME][PERSON_NAME]" at bounding box center [643, 95] width 434 height 12
copy h2 "1871 [PERSON_NAME]"
click at [618, 280] on div "VRX Photography" at bounding box center [593, 280] width 299 height 14
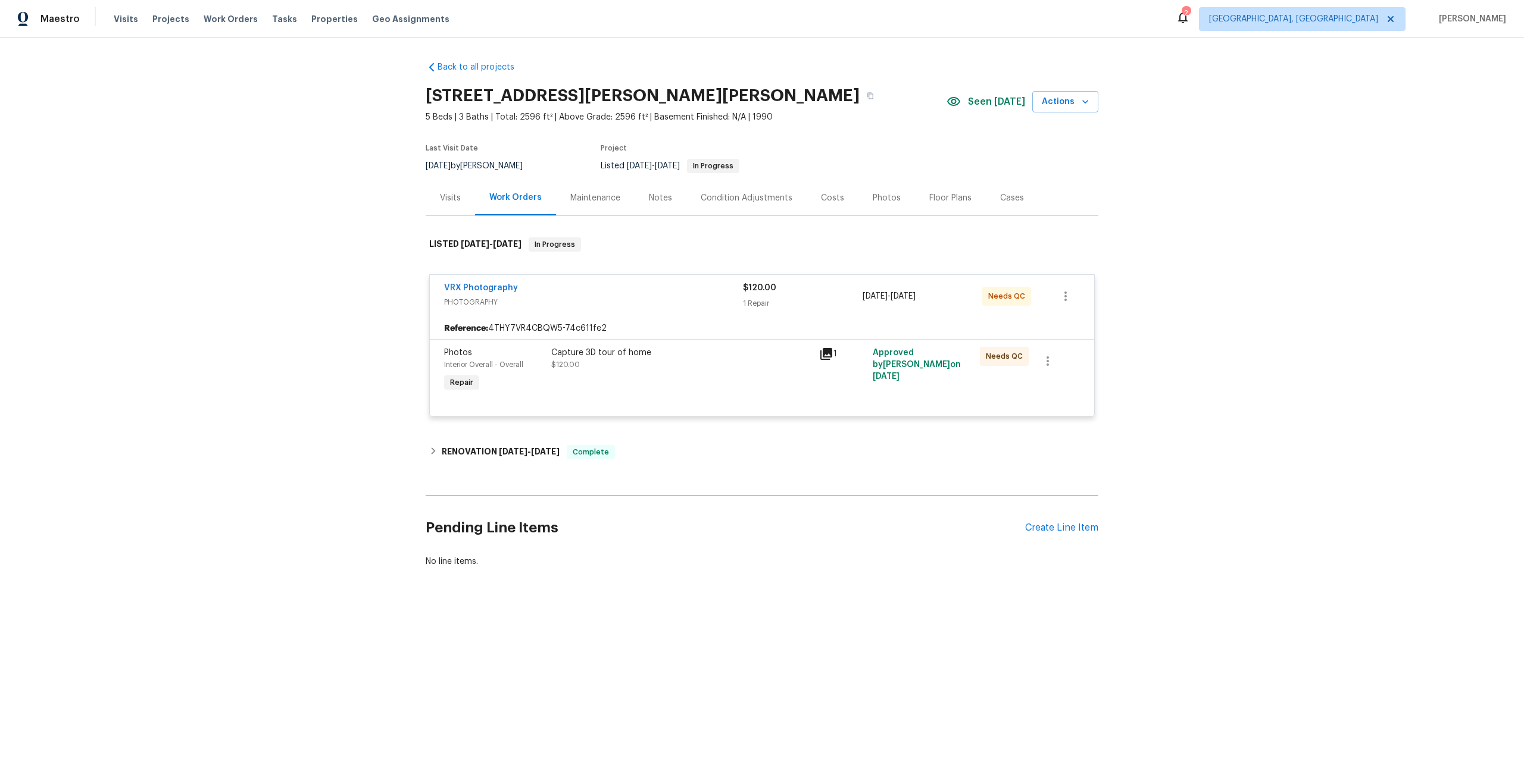
click at [713, 367] on div "Capture 3D tour of home $120.00" at bounding box center [681, 359] width 261 height 24
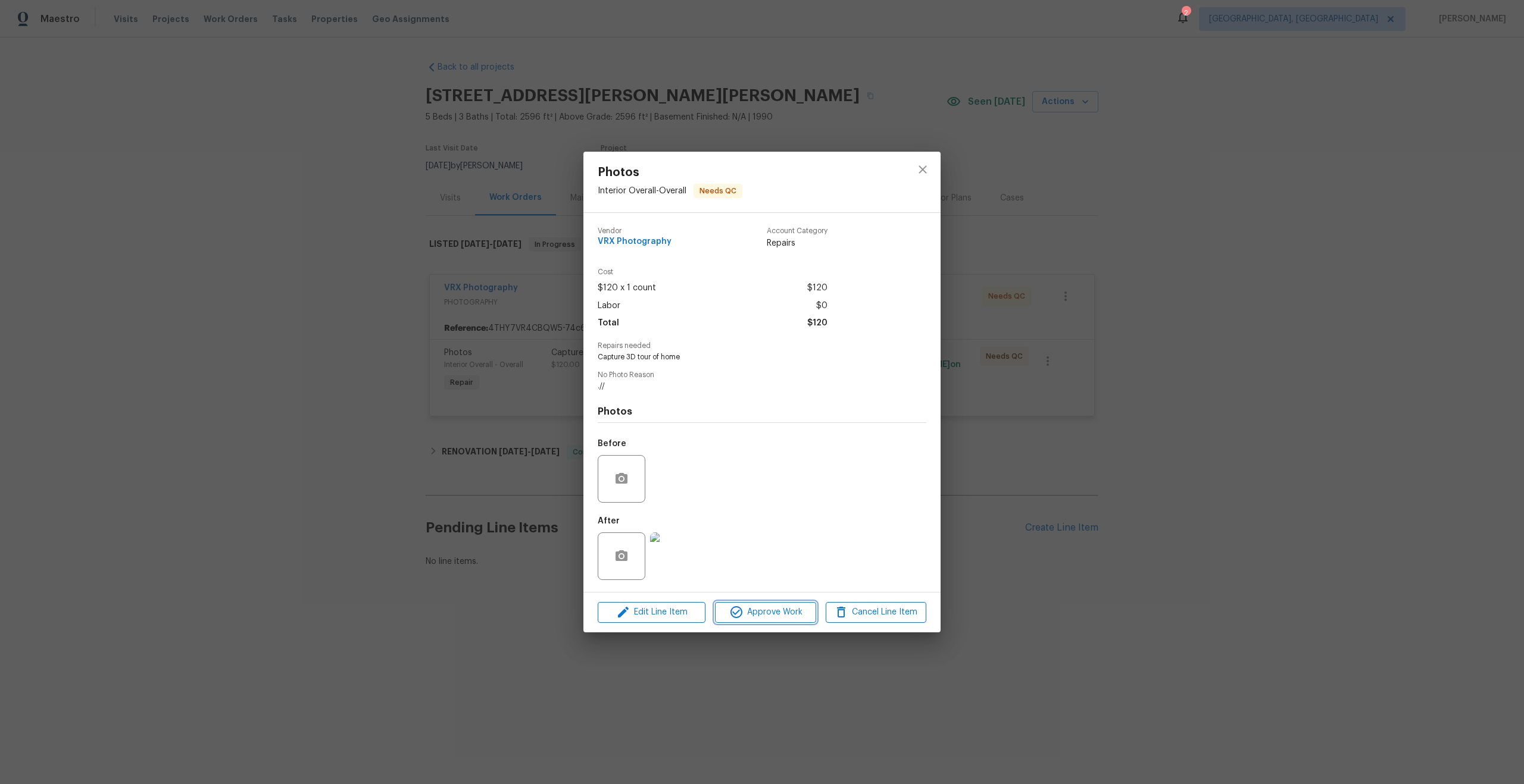
click at [788, 611] on span "Approve Work" at bounding box center [765, 613] width 94 height 15
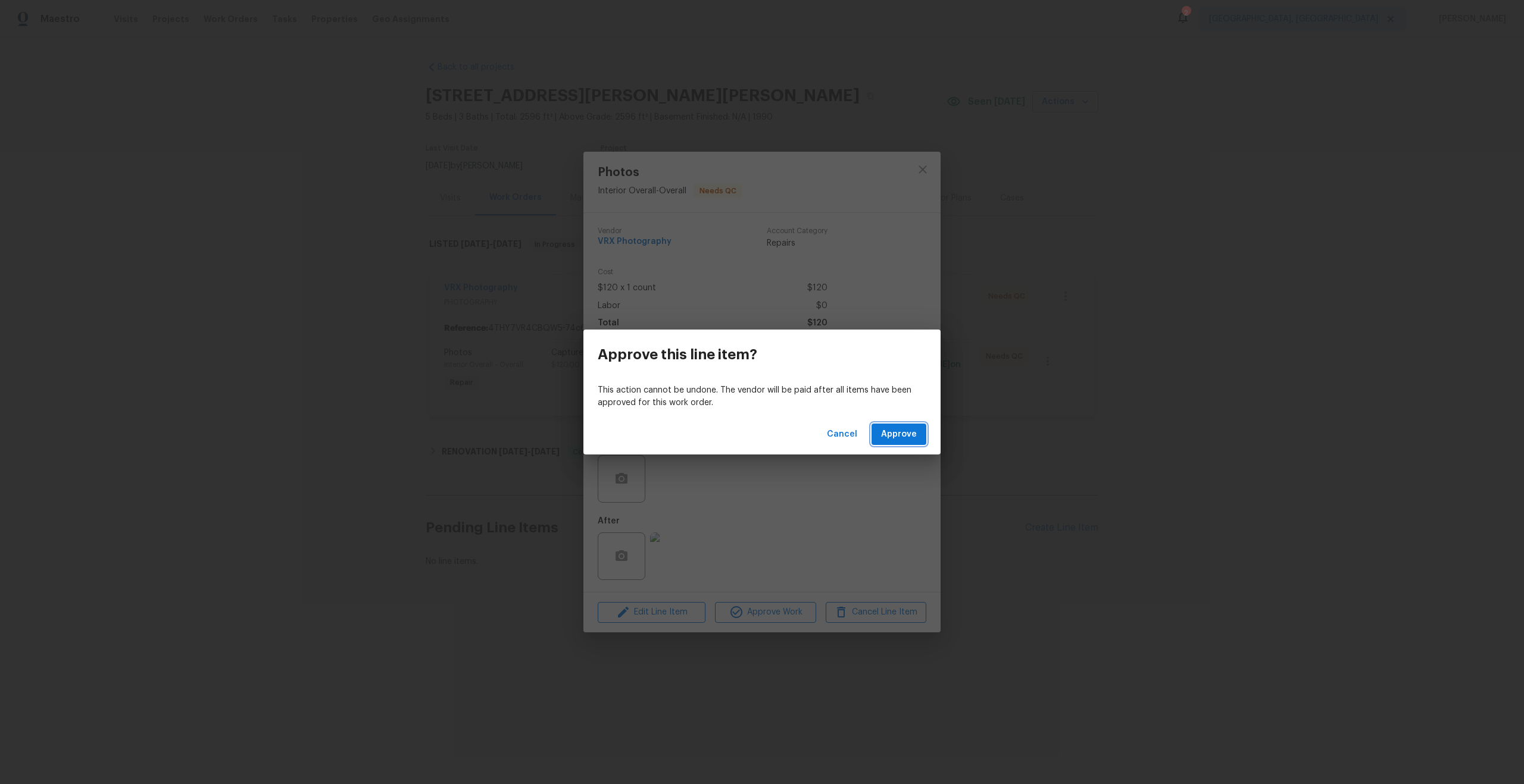
click at [901, 436] on span "Approve" at bounding box center [899, 435] width 36 height 15
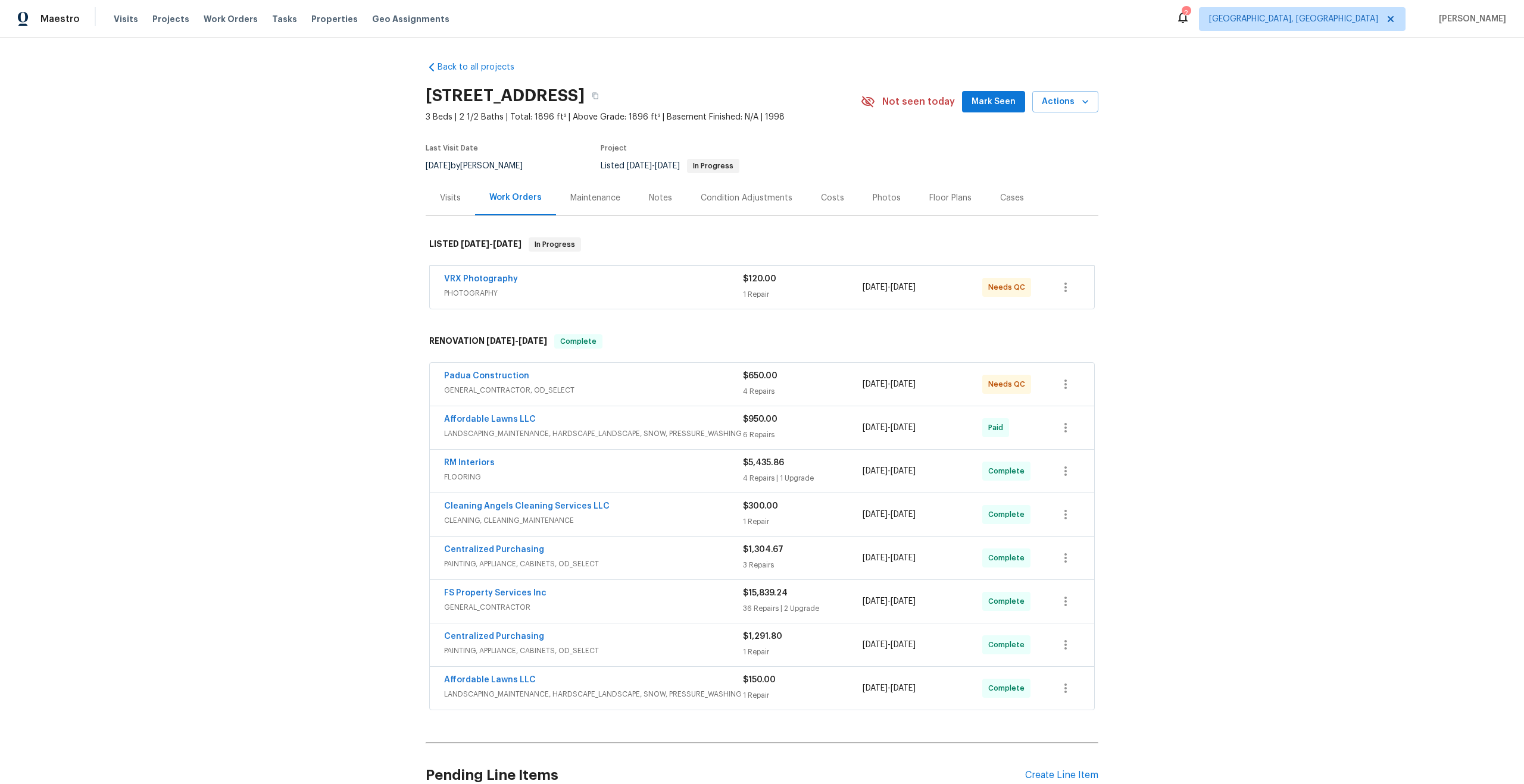
click at [630, 285] on div "VRX Photography" at bounding box center [593, 280] width 299 height 14
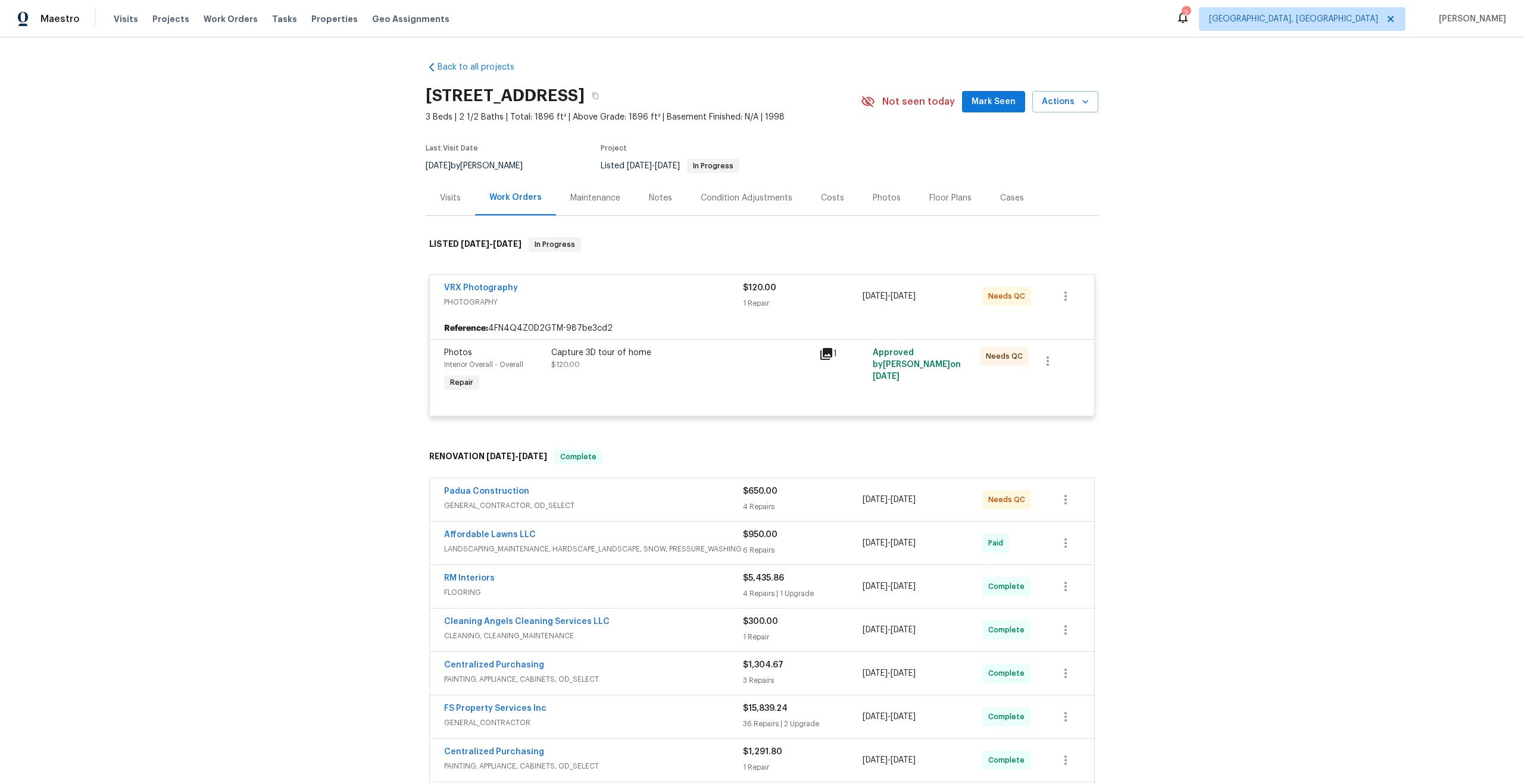
click at [559, 93] on h2 "125 River Hills Dr, Clayton, NC 27527" at bounding box center [506, 95] width 159 height 12
click at [557, 102] on h2 "125 River Hills Dr, Clayton, NC 27527" at bounding box center [506, 95] width 159 height 12
drag, startPoint x: 558, startPoint y: 97, endPoint x: 424, endPoint y: 87, distance: 134.4
click at [424, 87] on div "Back to all projects 125 River Hills Dr, Clayton, NC 27527 3 Beds | 2 1/2 Baths…" at bounding box center [762, 411] width 1524 height 747
copy h2 "125 River Hills Dr"
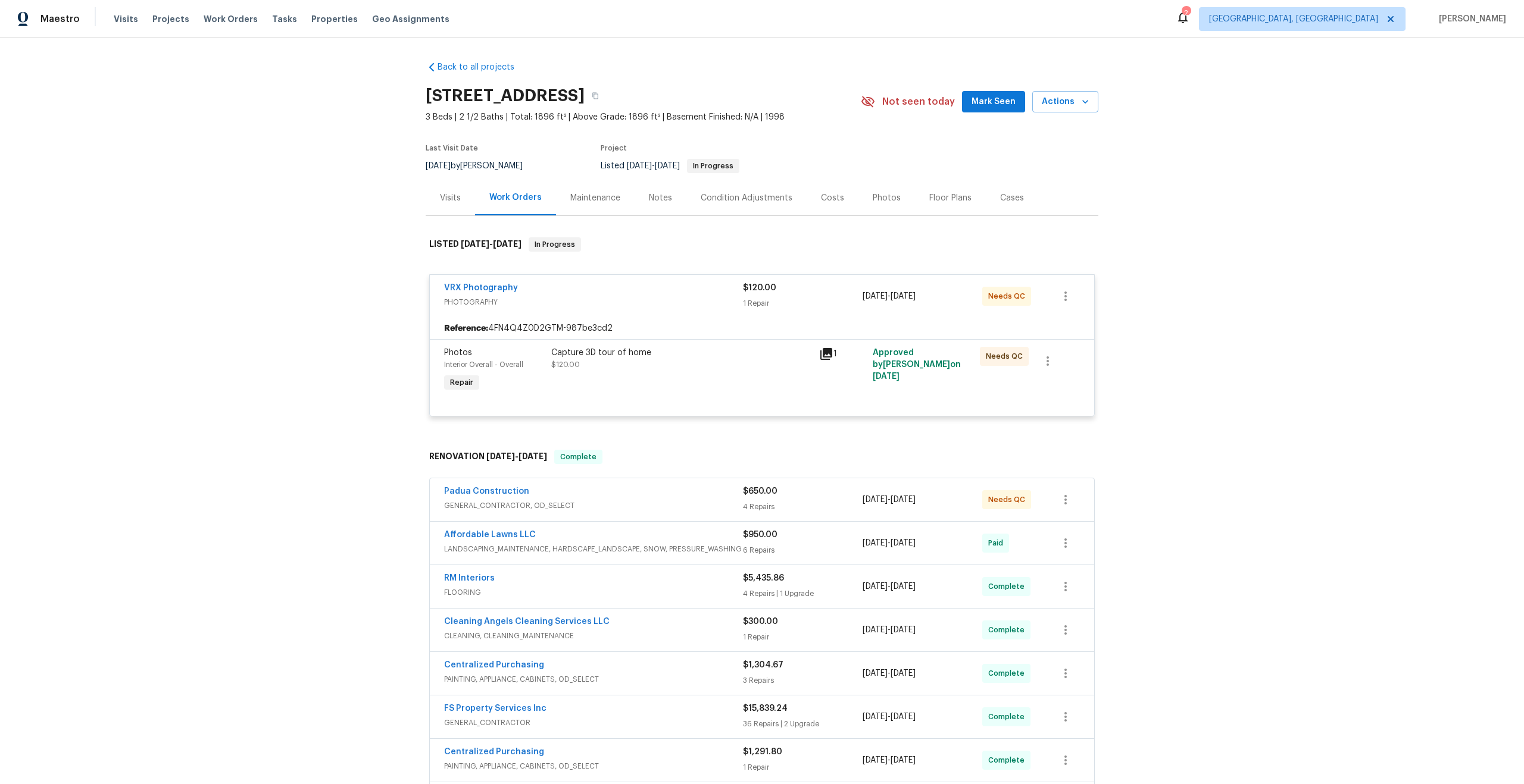
click at [707, 304] on span "PHOTOGRAPHY" at bounding box center [593, 302] width 299 height 12
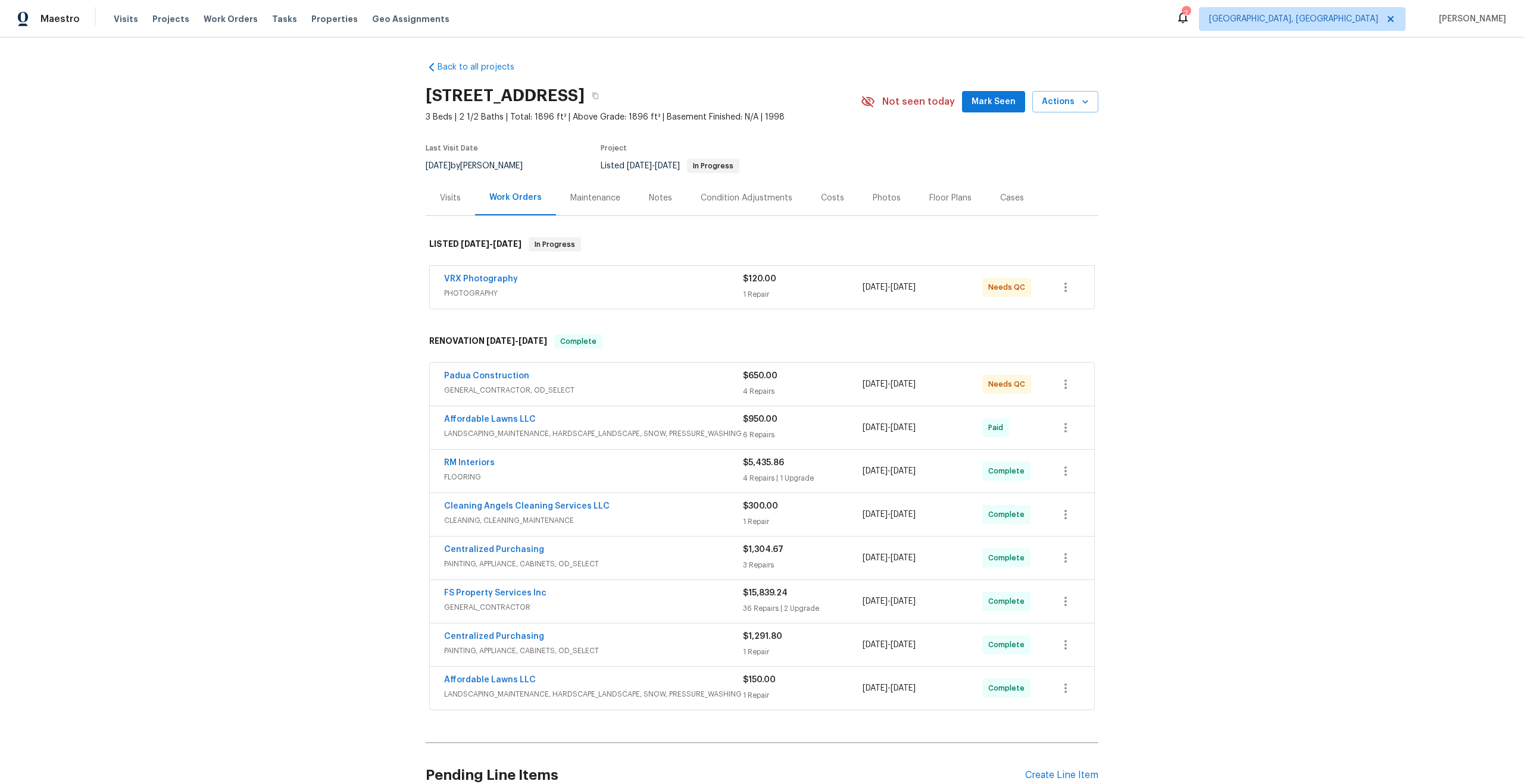
click at [688, 305] on div "VRX Photography PHOTOGRAPHY $120.00 1 Repair 8/28/2025 - 8/29/2025 Needs QC" at bounding box center [762, 287] width 665 height 43
click at [693, 297] on span "PHOTOGRAPHY" at bounding box center [593, 293] width 299 height 12
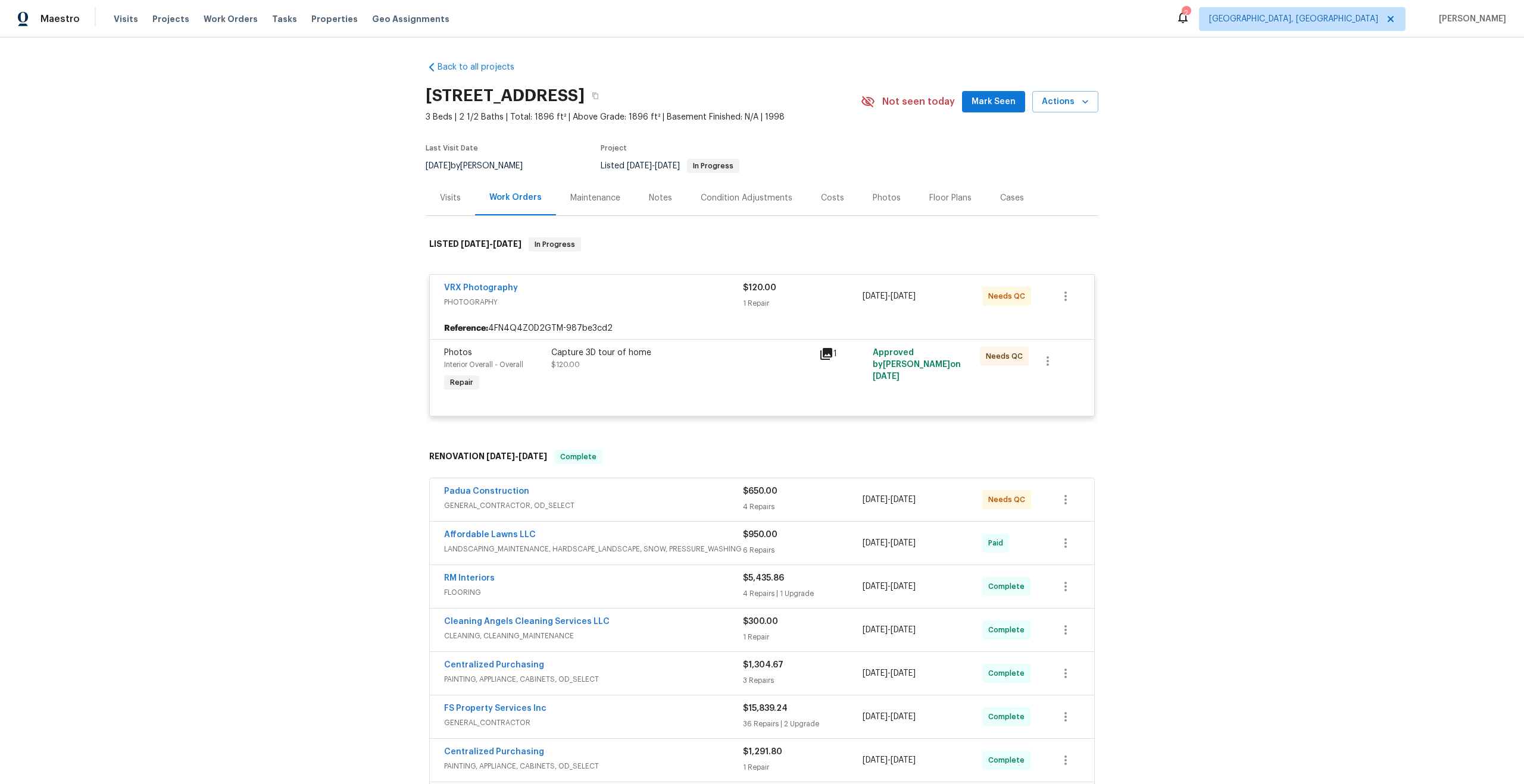
click at [722, 354] on div "Capture 3D tour of home" at bounding box center [681, 353] width 261 height 12
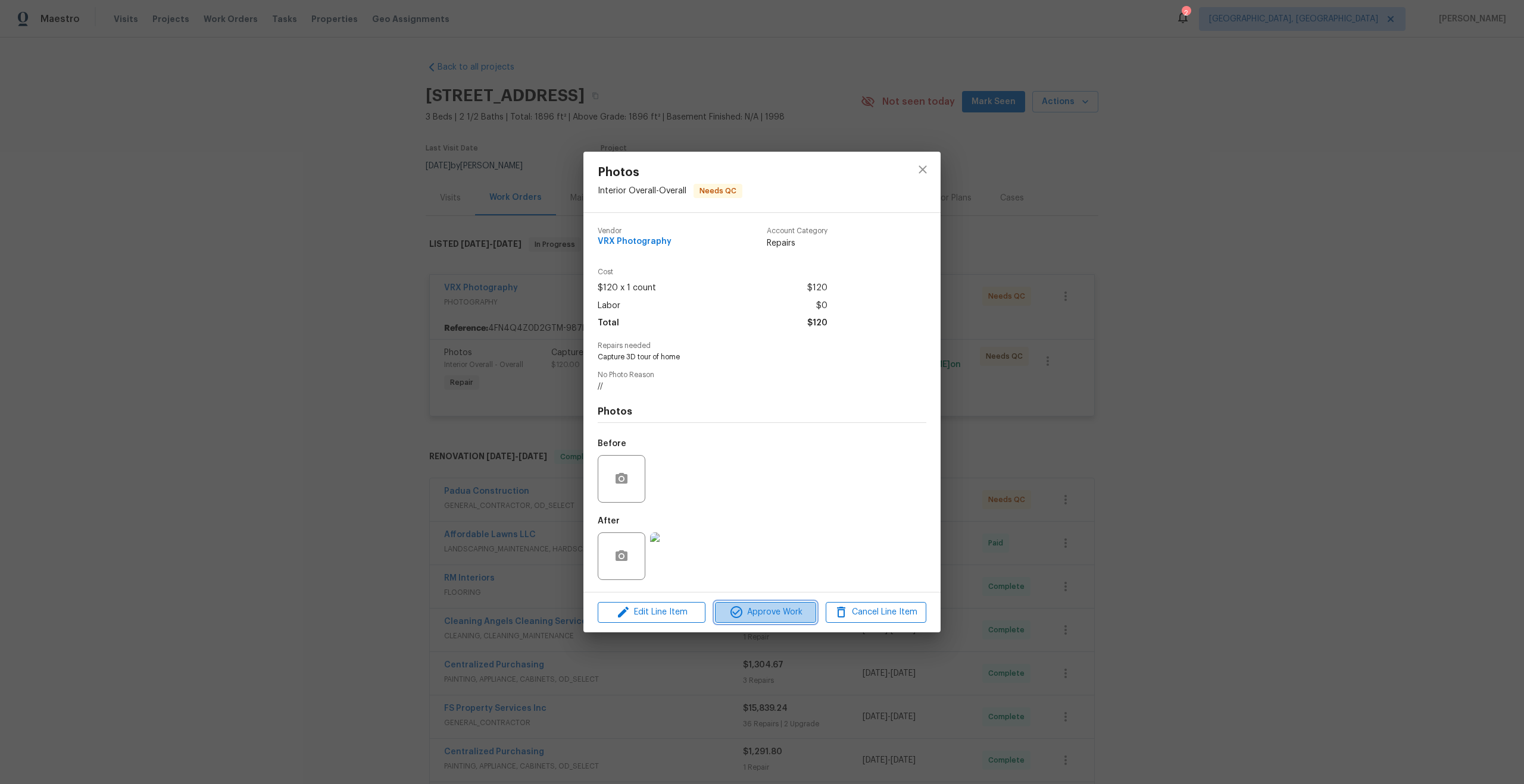
click at [757, 613] on span "Approve Work" at bounding box center [765, 613] width 94 height 15
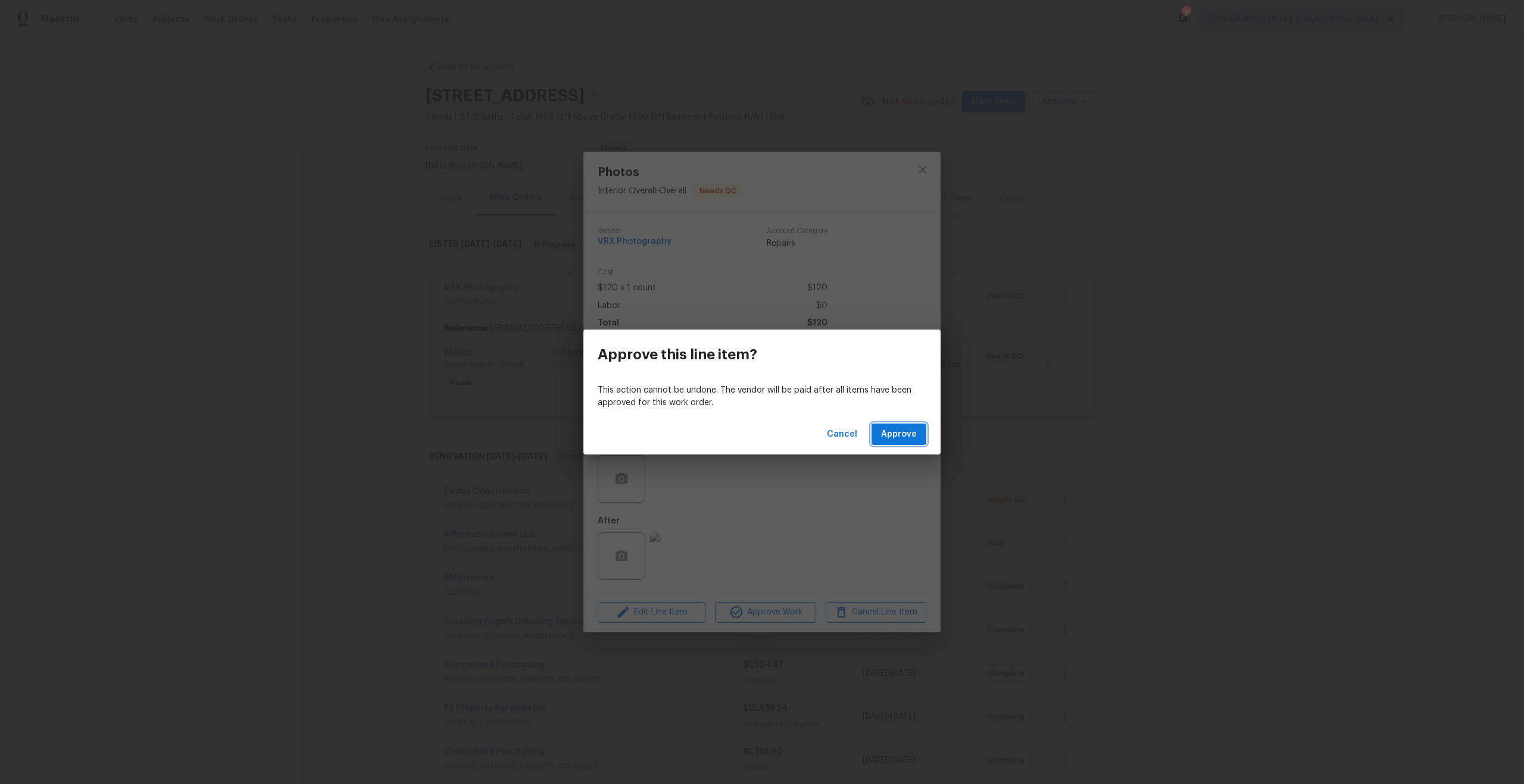
click at [900, 433] on span "Approve" at bounding box center [899, 435] width 36 height 15
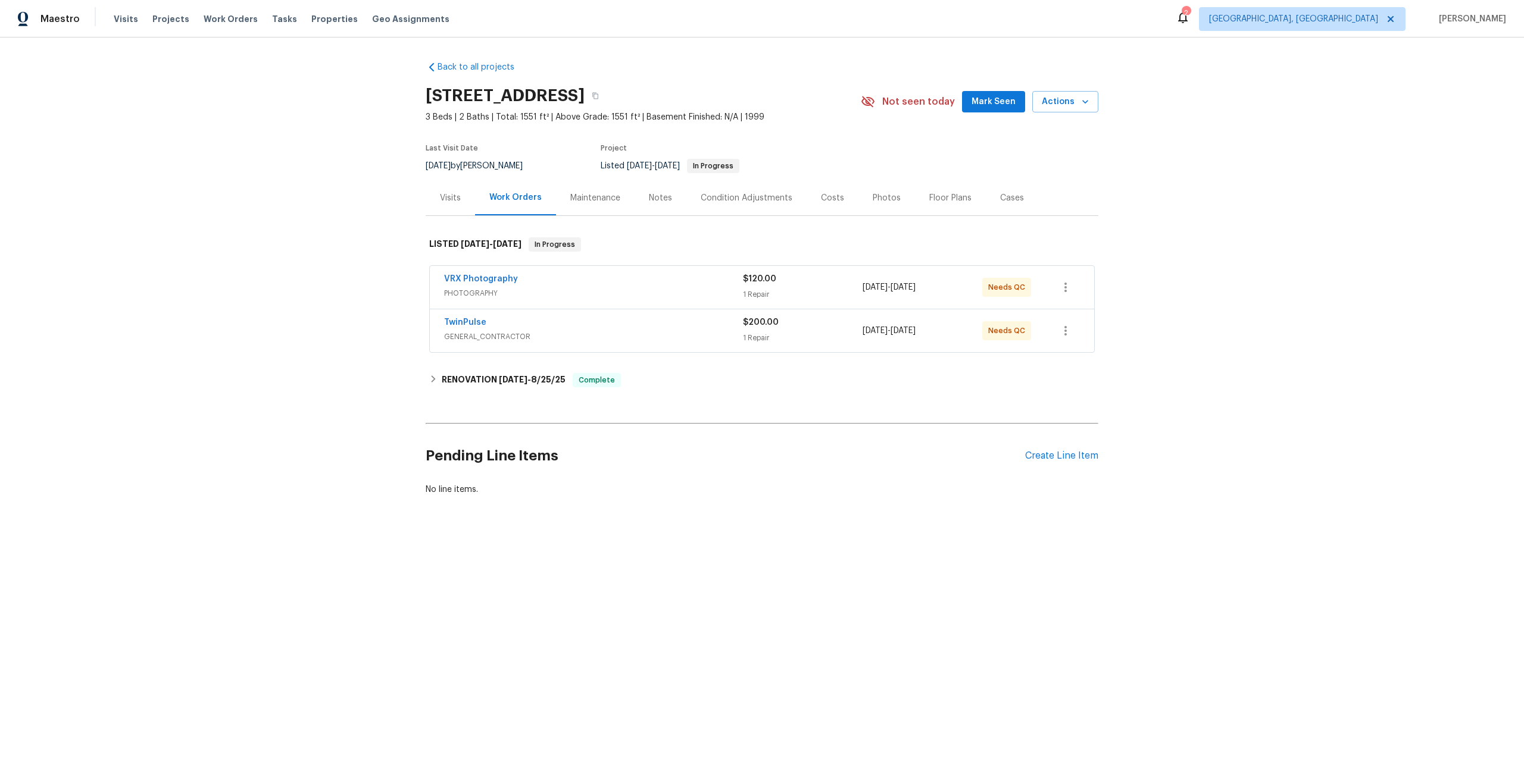
click at [622, 281] on div "VRX Photography" at bounding box center [593, 280] width 299 height 14
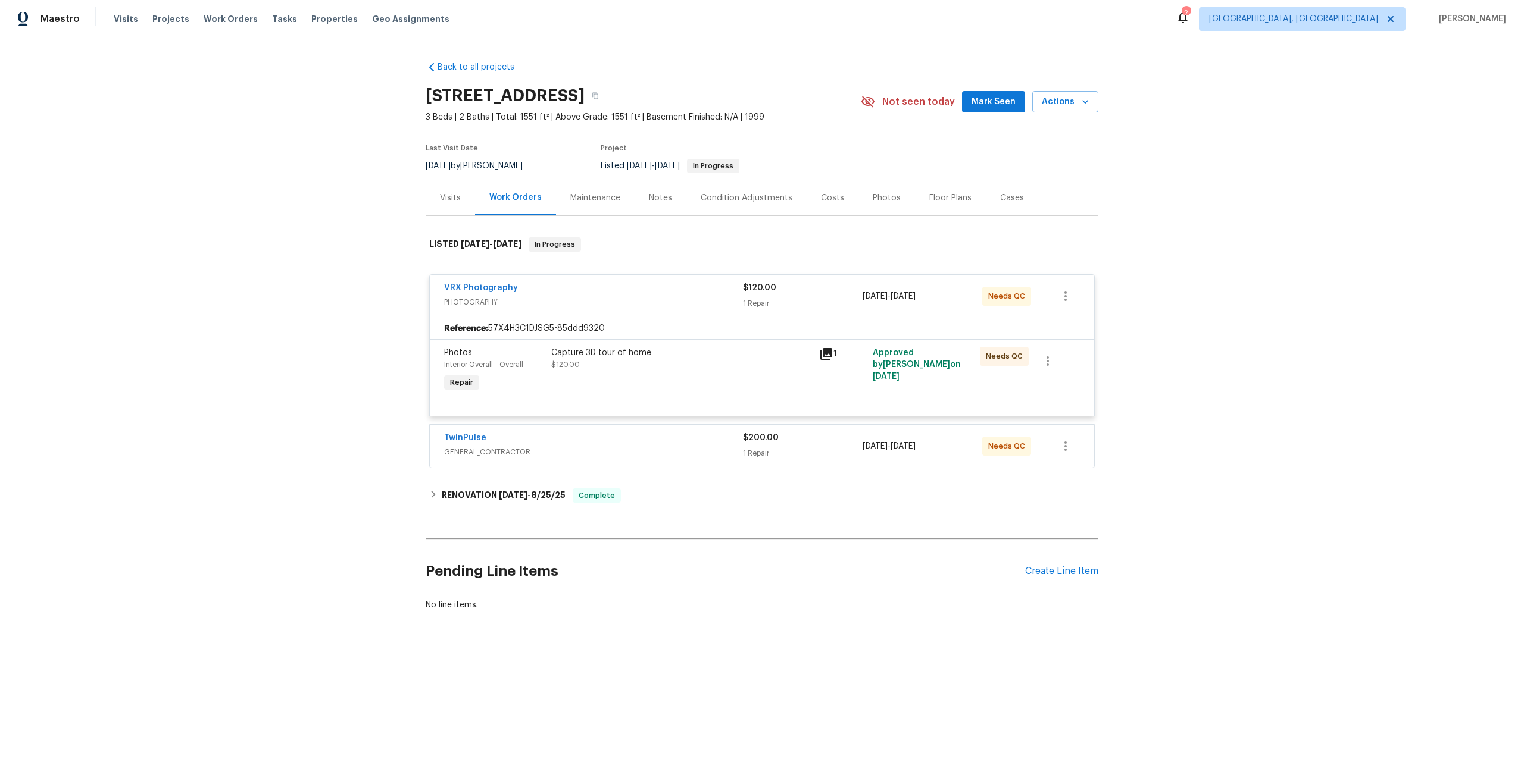
click at [730, 359] on div "Capture 3D tour of home $120.00" at bounding box center [681, 359] width 261 height 24
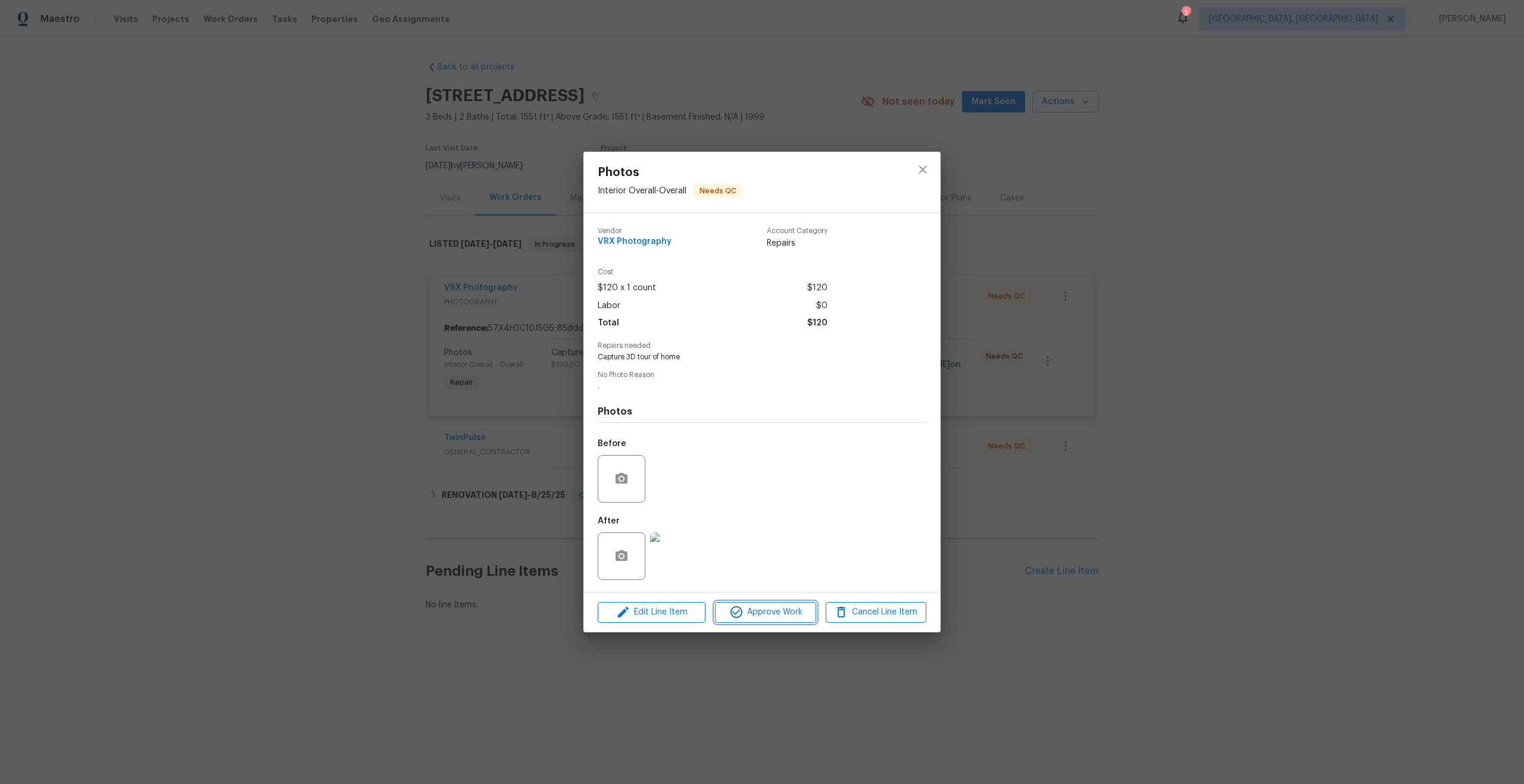
click at [785, 615] on span "Approve Work" at bounding box center [765, 613] width 94 height 15
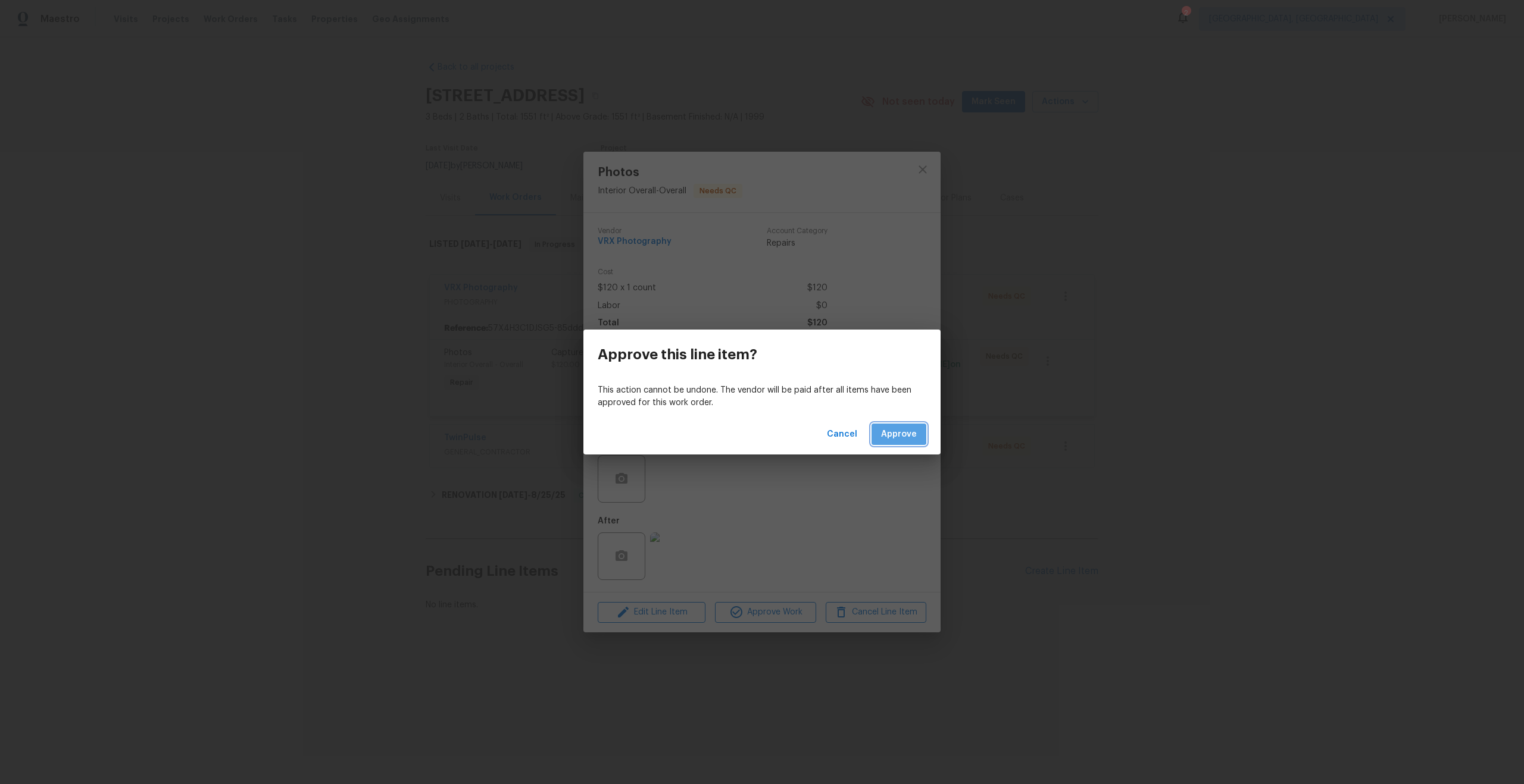
click at [886, 430] on span "Approve" at bounding box center [899, 435] width 36 height 15
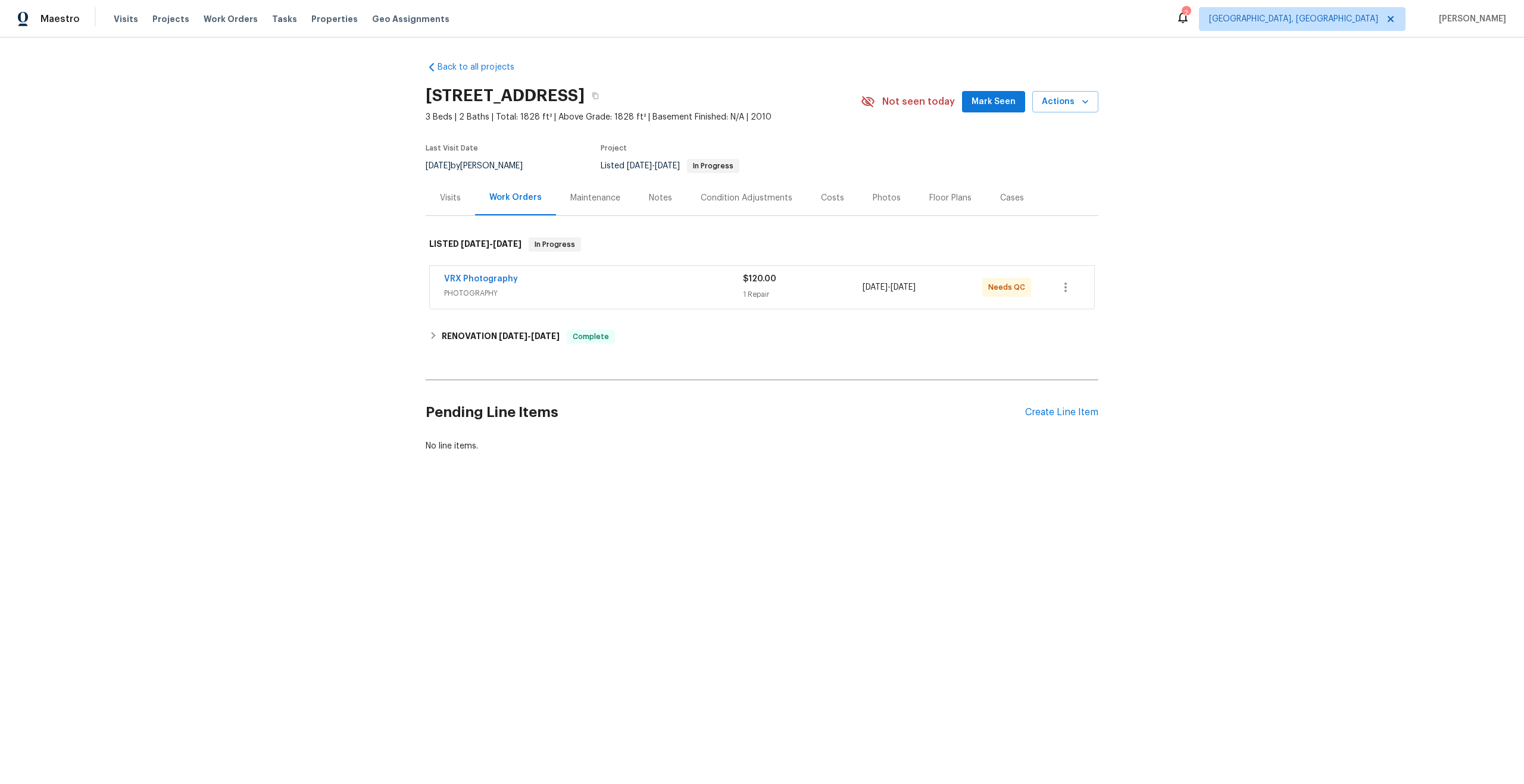
click at [690, 293] on span "PHOTOGRAPHY" at bounding box center [593, 293] width 299 height 12
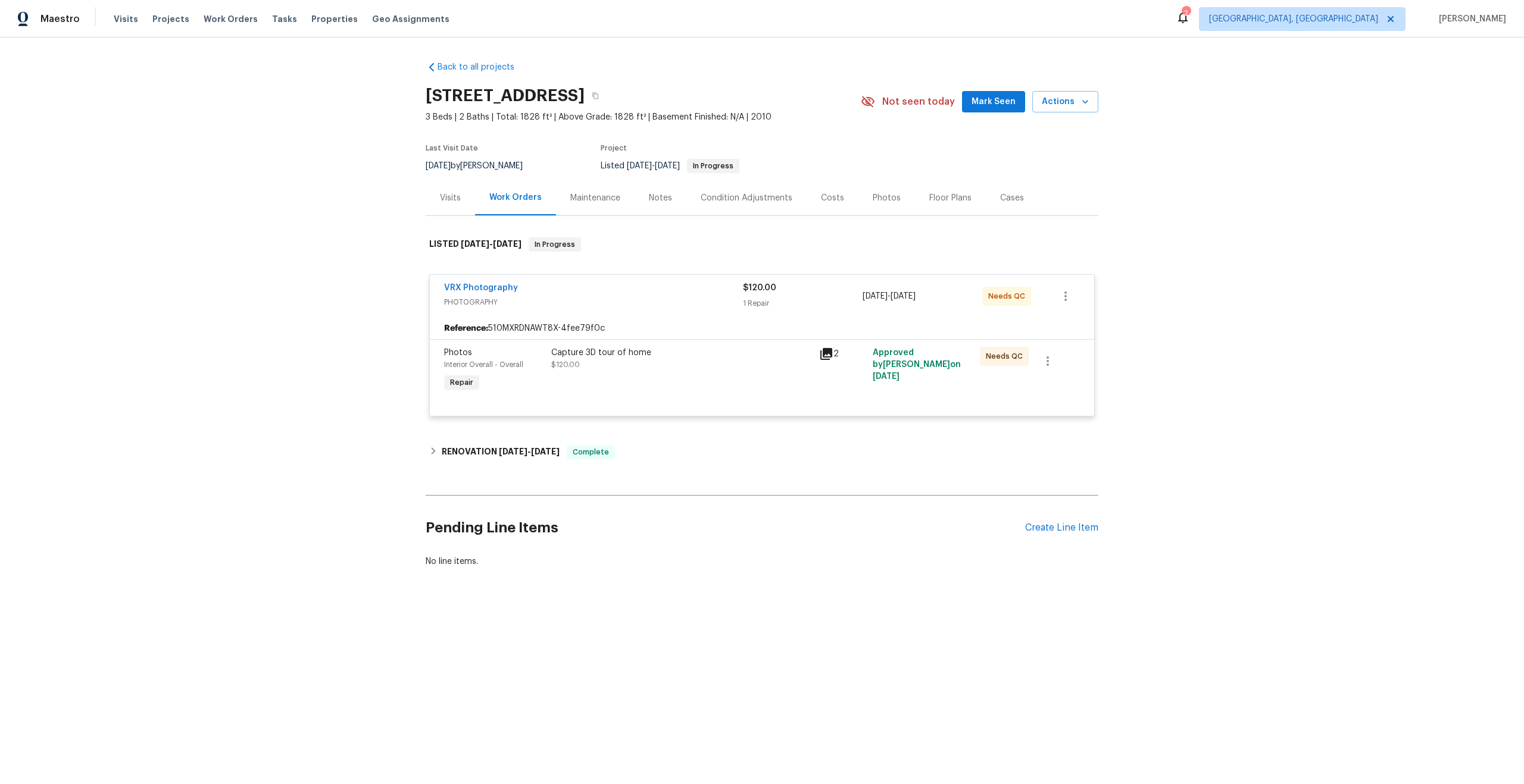
click at [710, 355] on div "Capture 3D tour of home" at bounding box center [681, 353] width 261 height 12
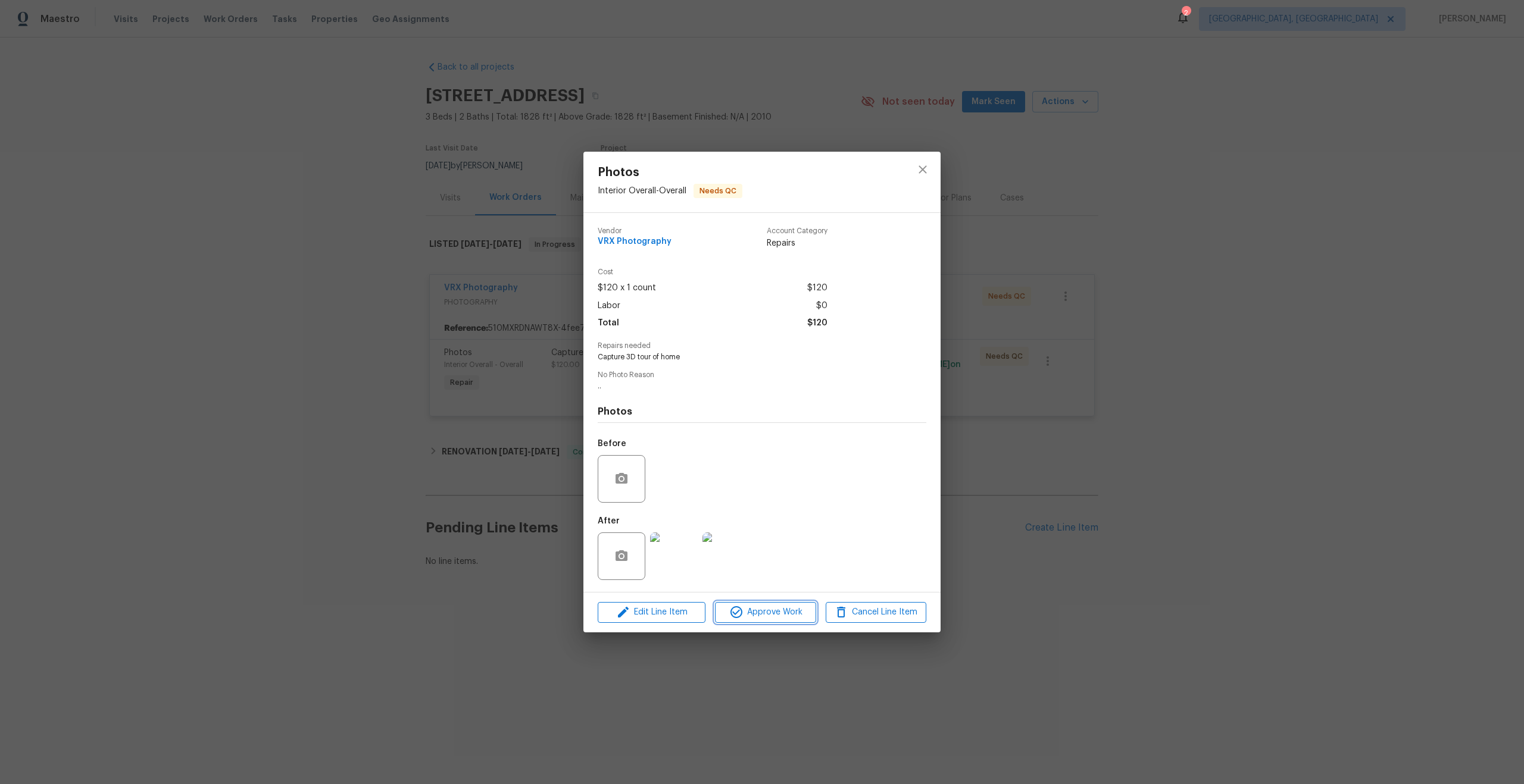
click at [788, 611] on span "Approve Work" at bounding box center [765, 613] width 94 height 15
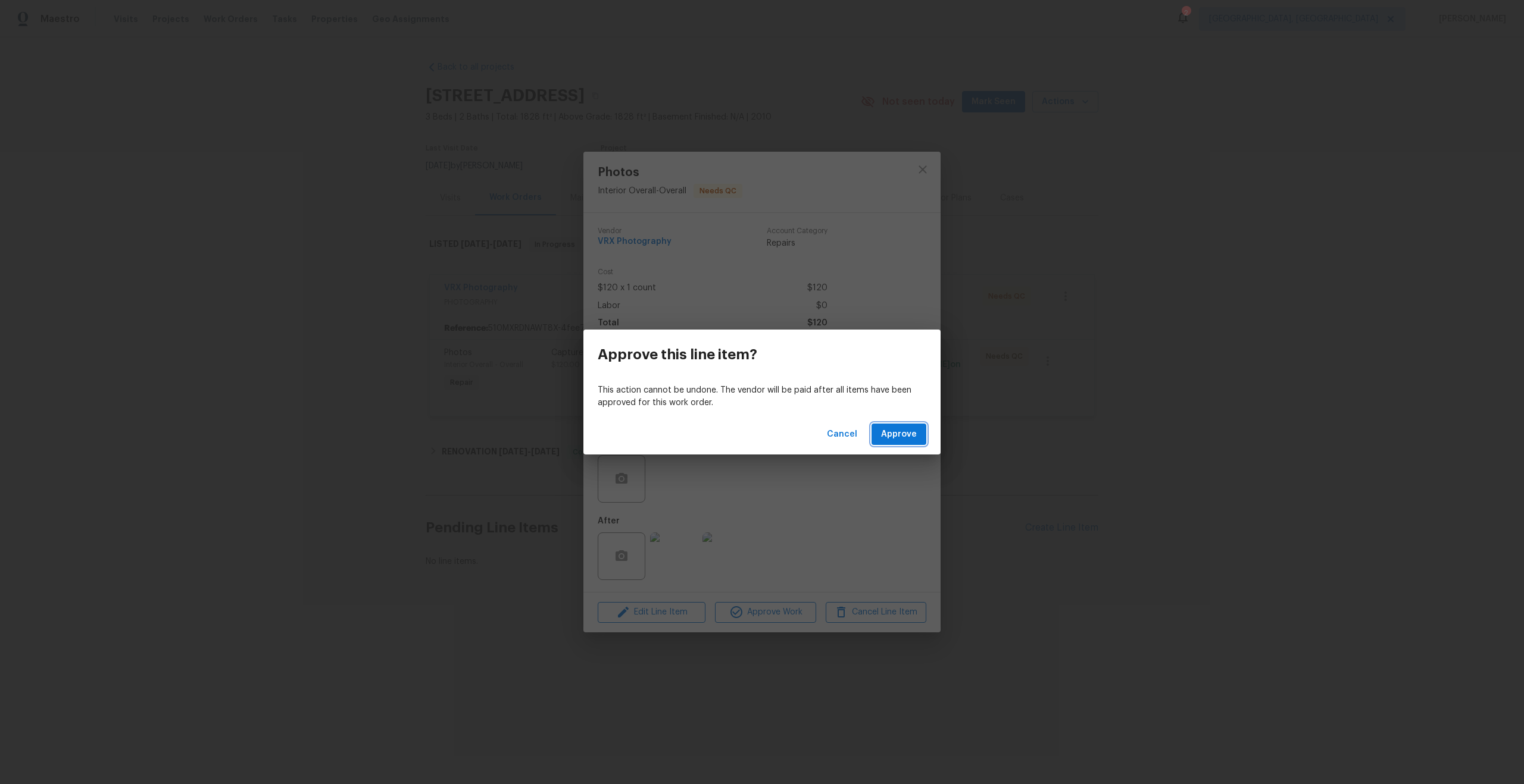
click at [893, 434] on span "Approve" at bounding box center [899, 435] width 36 height 15
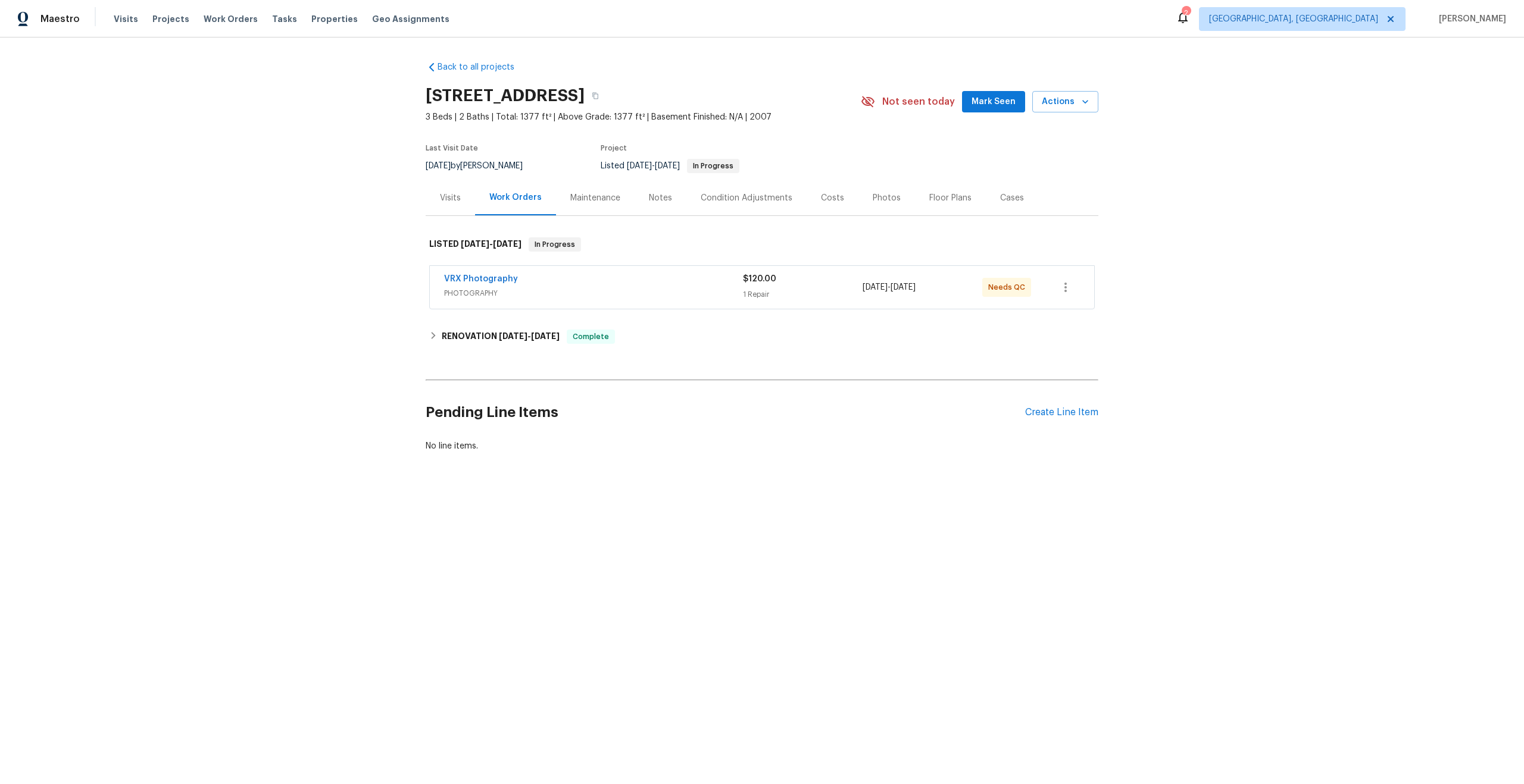
click at [659, 282] on div "VRX Photography" at bounding box center [593, 280] width 299 height 14
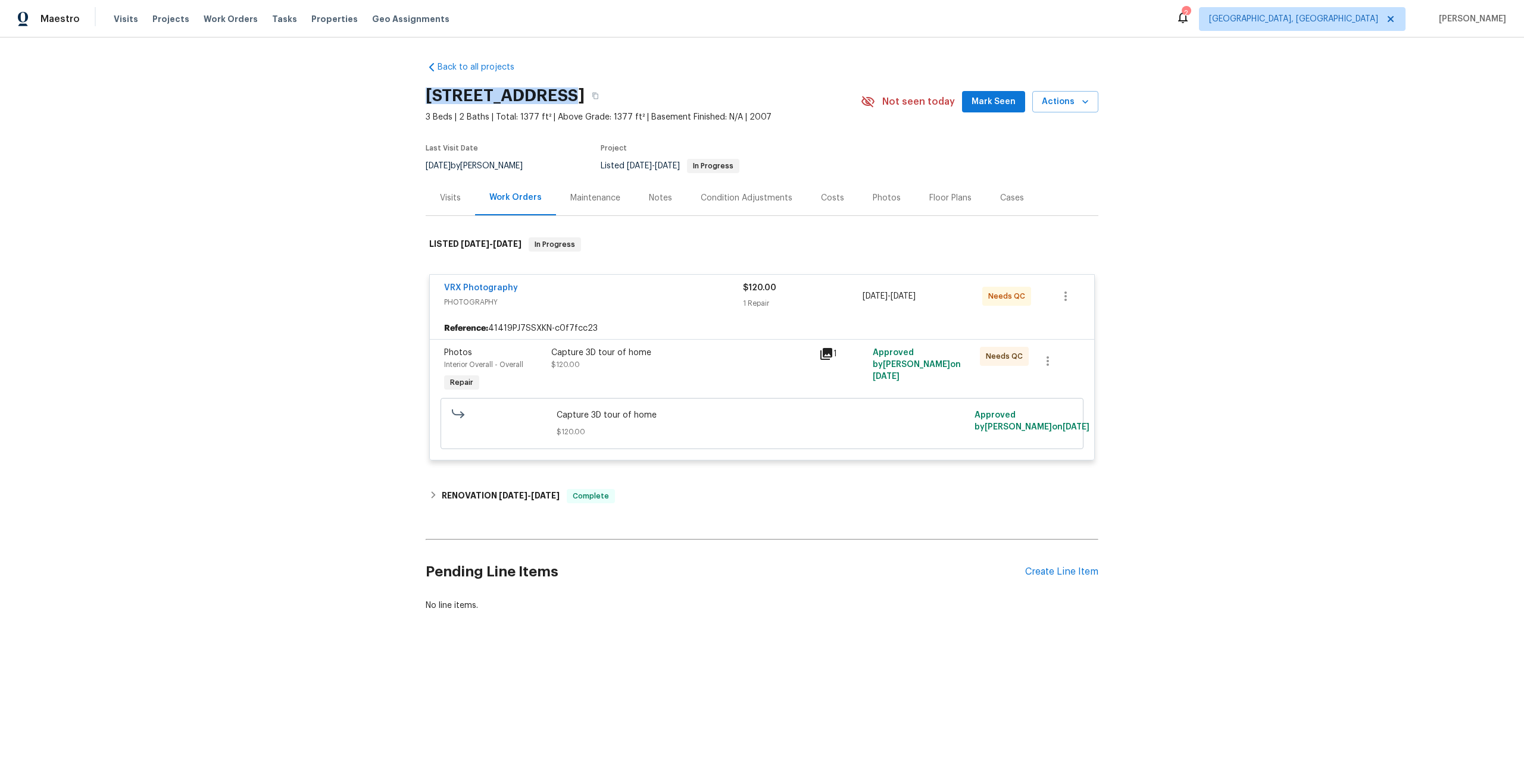
drag, startPoint x: 562, startPoint y: 96, endPoint x: 421, endPoint y: 91, distance: 141.1
click at [421, 91] on div "Back to all projects [STREET_ADDRESS] 3 Beds | 2 Baths | Total: 1377 ft² | Abov…" at bounding box center [762, 366] width 1524 height 655
copy h2 "[STREET_ADDRESS]"
click at [731, 374] on div "Capture 3D tour of home $120.00" at bounding box center [681, 370] width 268 height 55
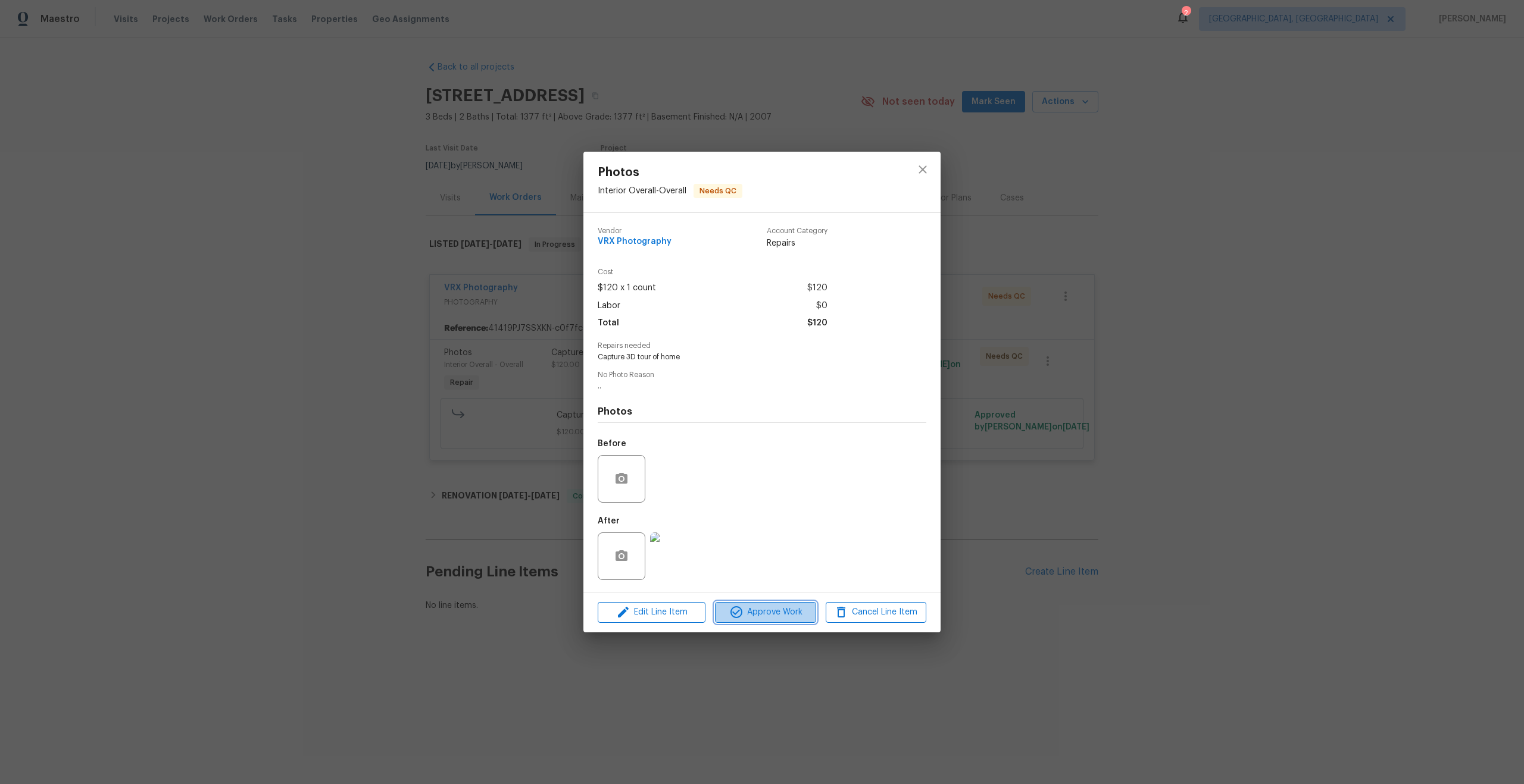
click at [789, 613] on span "Approve Work" at bounding box center [765, 613] width 94 height 15
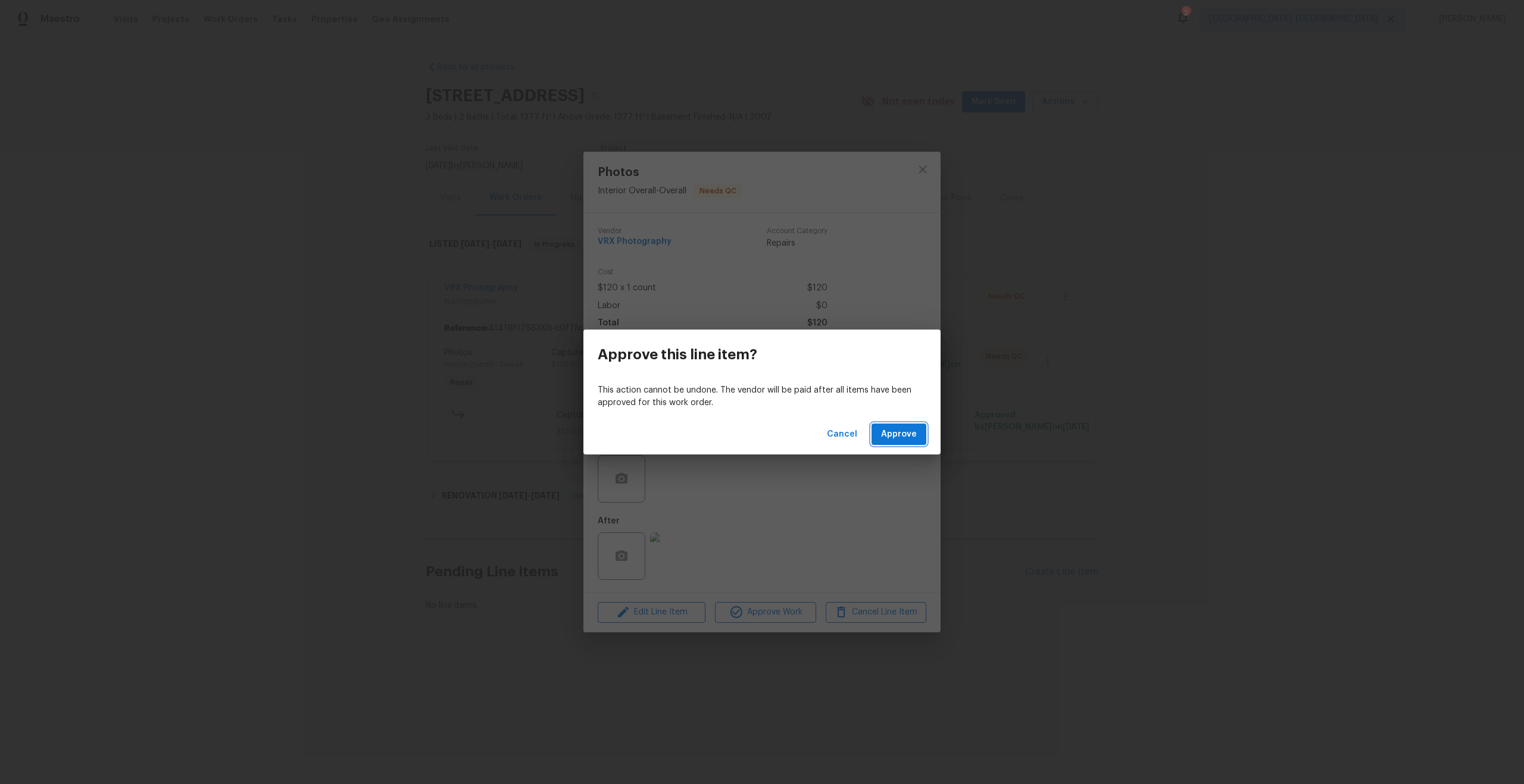
click at [897, 435] on span "Approve" at bounding box center [899, 435] width 36 height 15
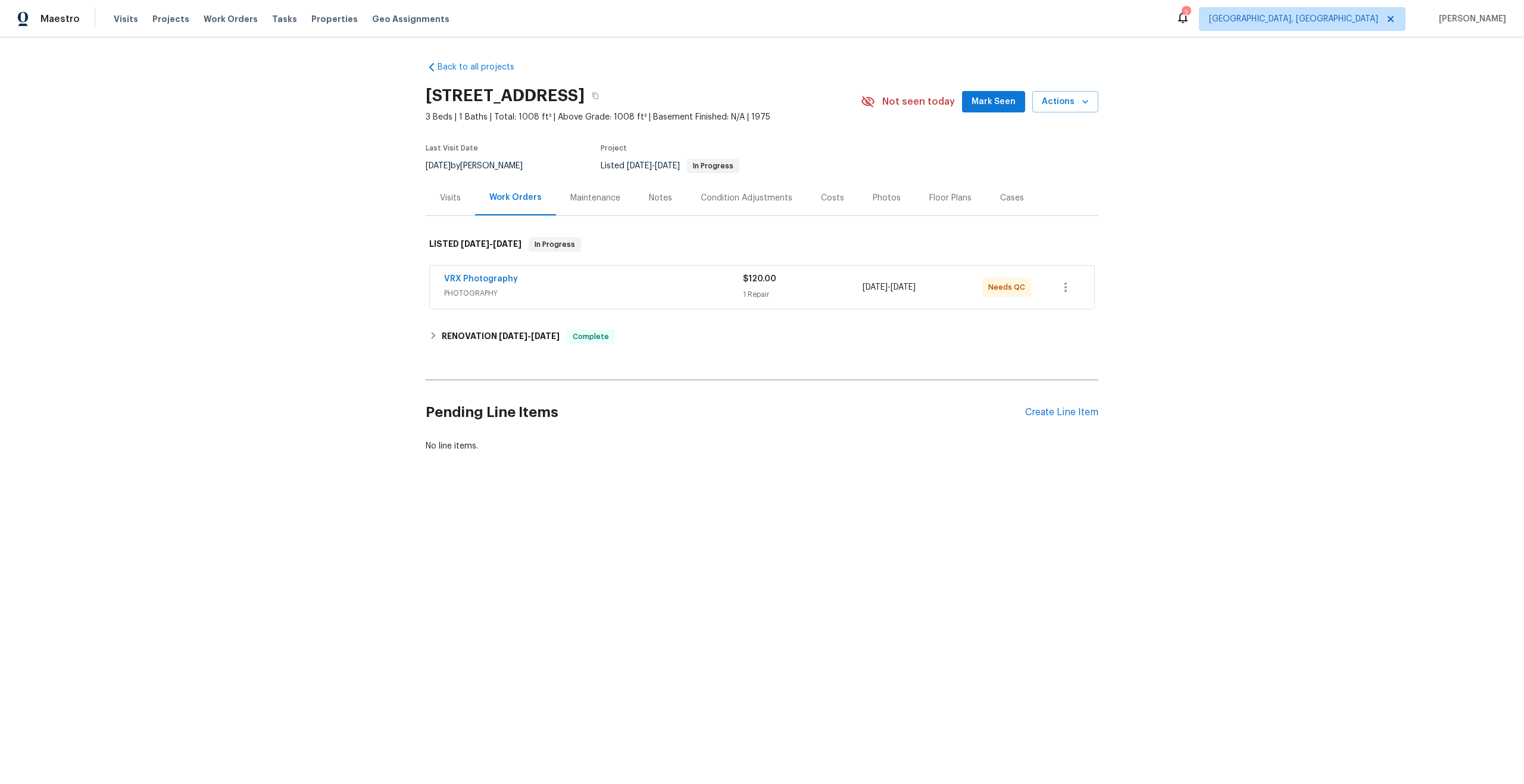
click at [619, 280] on div "VRX Photography" at bounding box center [593, 280] width 299 height 14
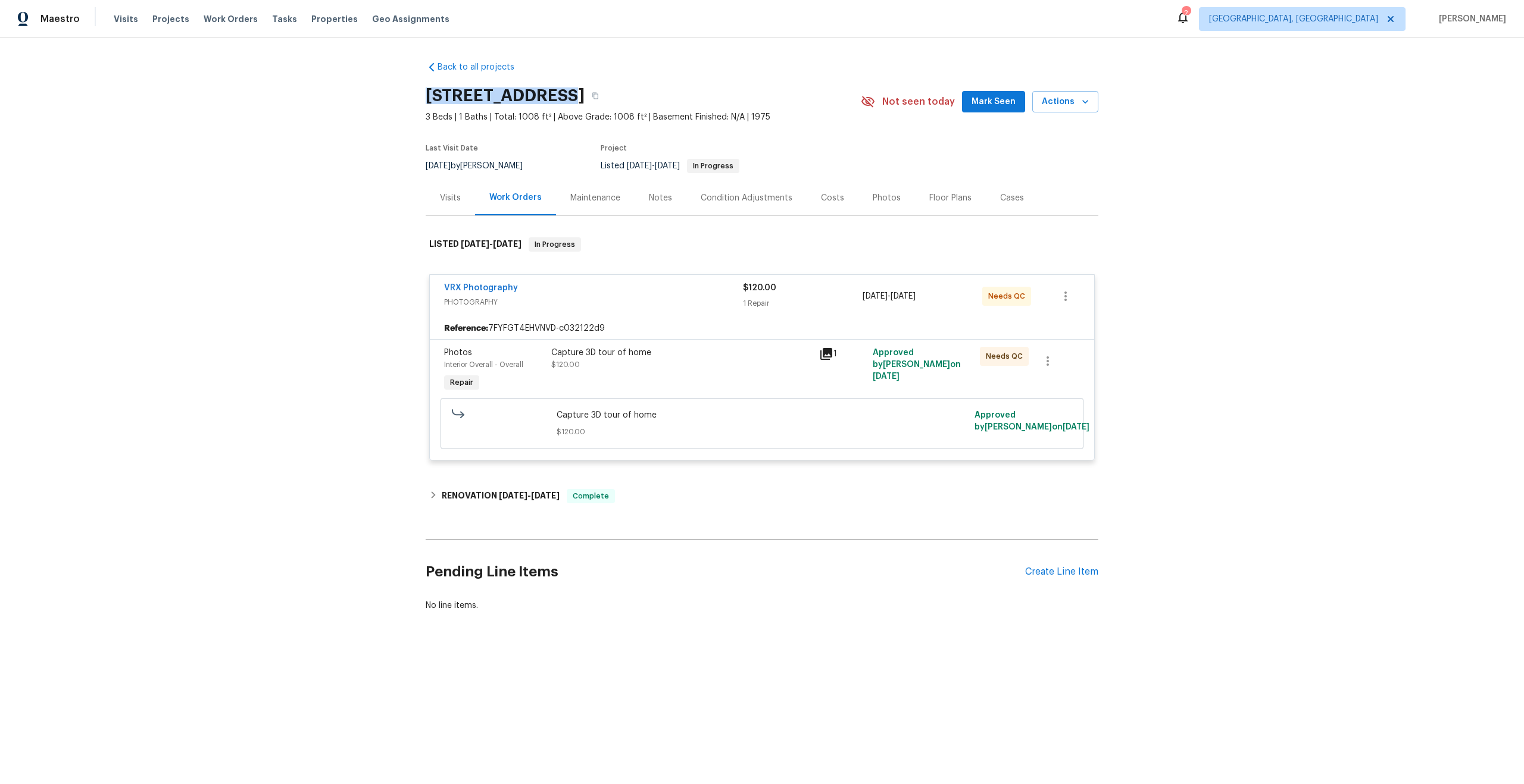
drag, startPoint x: 551, startPoint y: 98, endPoint x: 416, endPoint y: 93, distance: 135.1
click at [416, 93] on div "Back to all projects 31 Verndale Ave, Attleboro, MA 02703 3 Beds | 1 Baths | To…" at bounding box center [762, 366] width 1524 height 655
copy h2 "31 Verndale Ave"
click at [730, 365] on div "Capture 3D tour of home $120.00" at bounding box center [681, 359] width 261 height 24
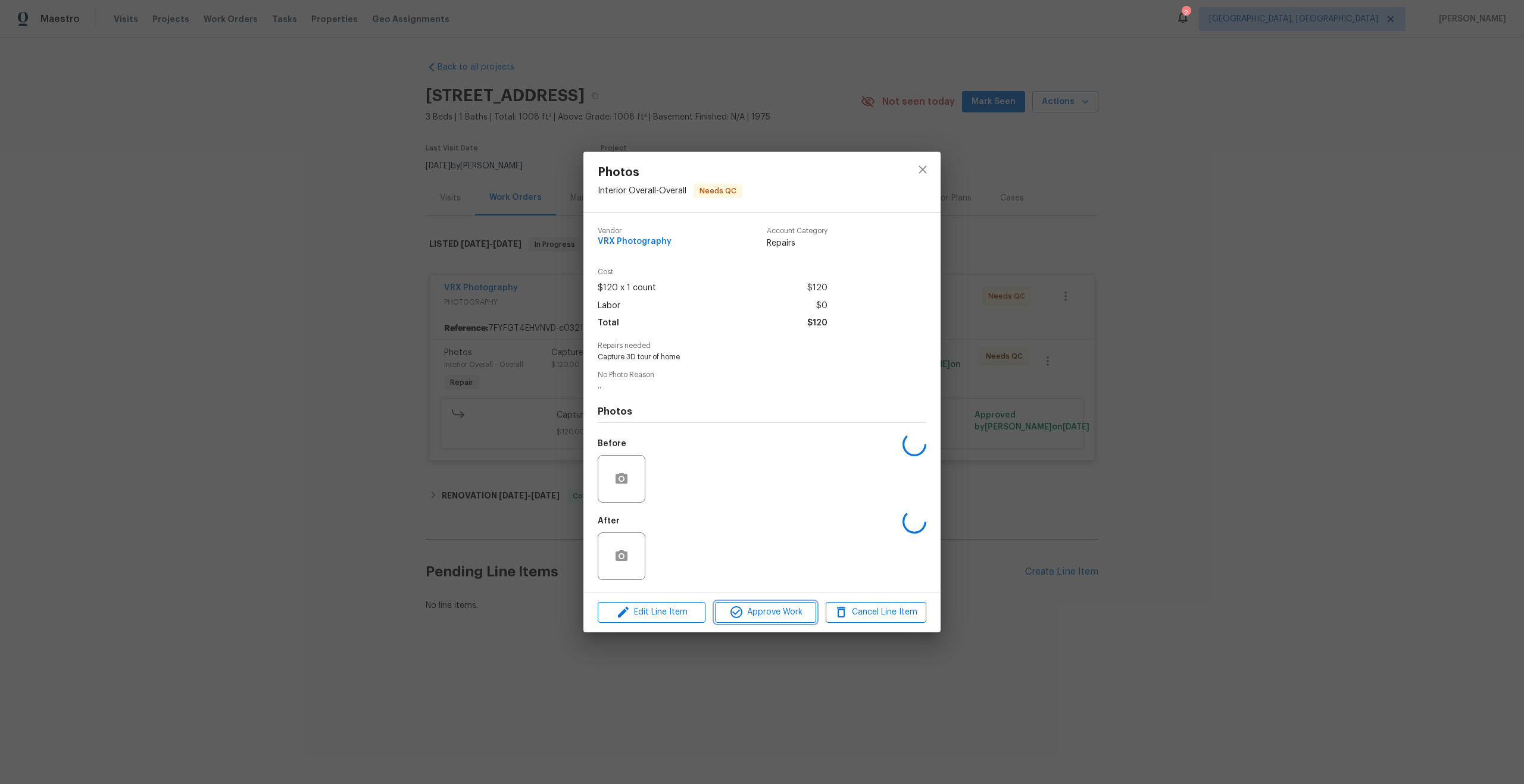
click at [796, 607] on span "Approve Work" at bounding box center [765, 613] width 94 height 15
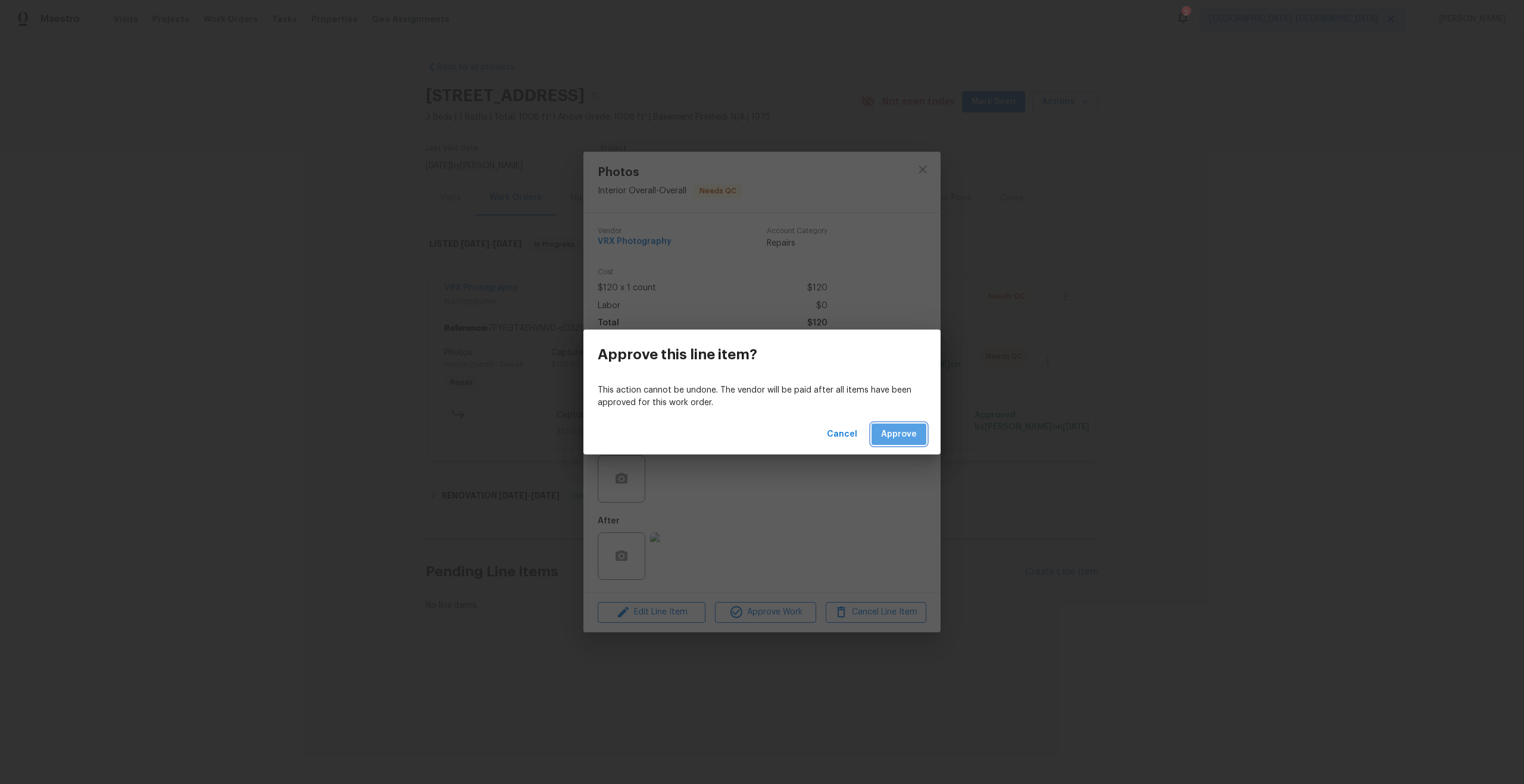
click at [910, 426] on button "Approve" at bounding box center [898, 435] width 55 height 22
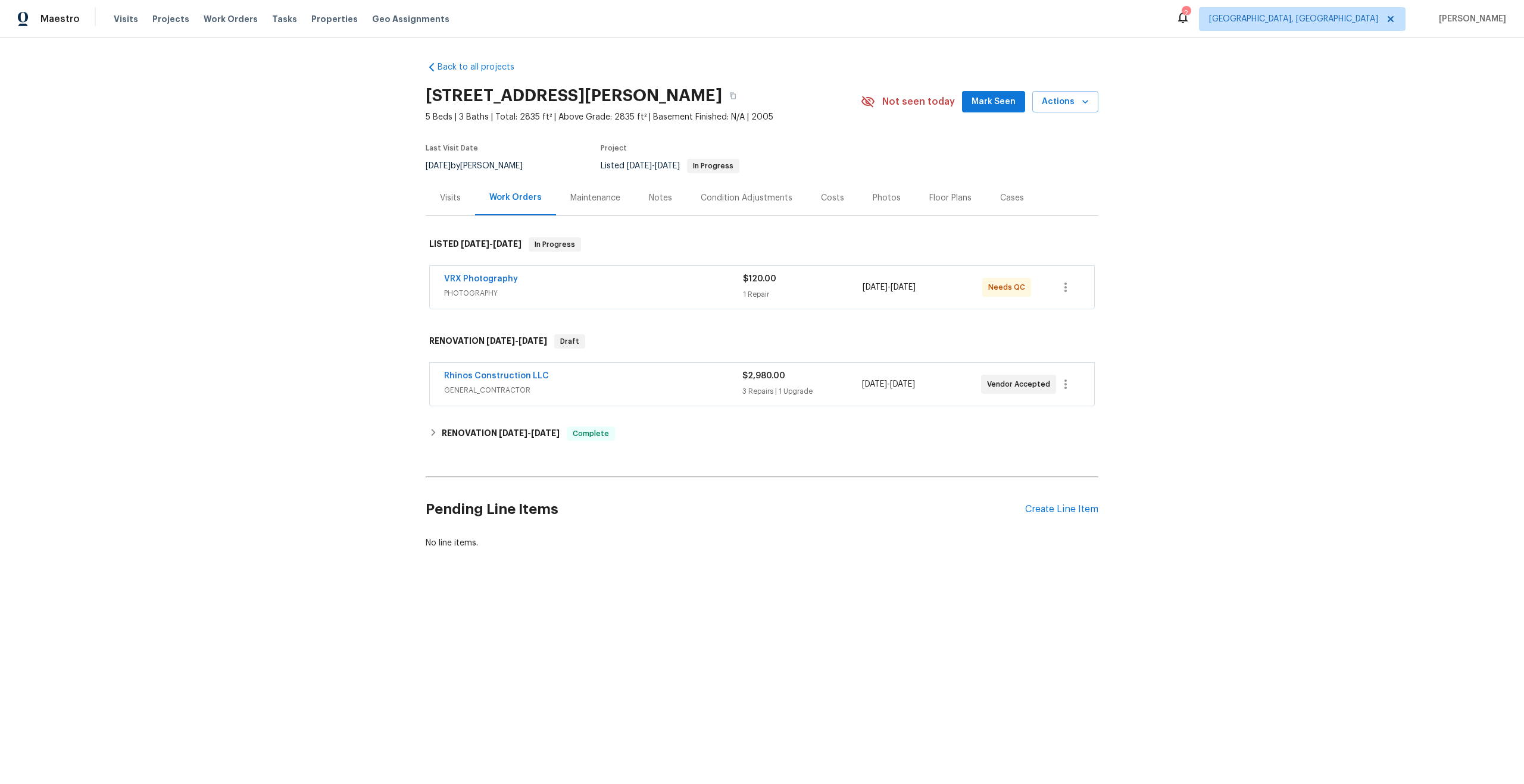
click at [641, 279] on div "VRX Photography" at bounding box center [593, 280] width 299 height 14
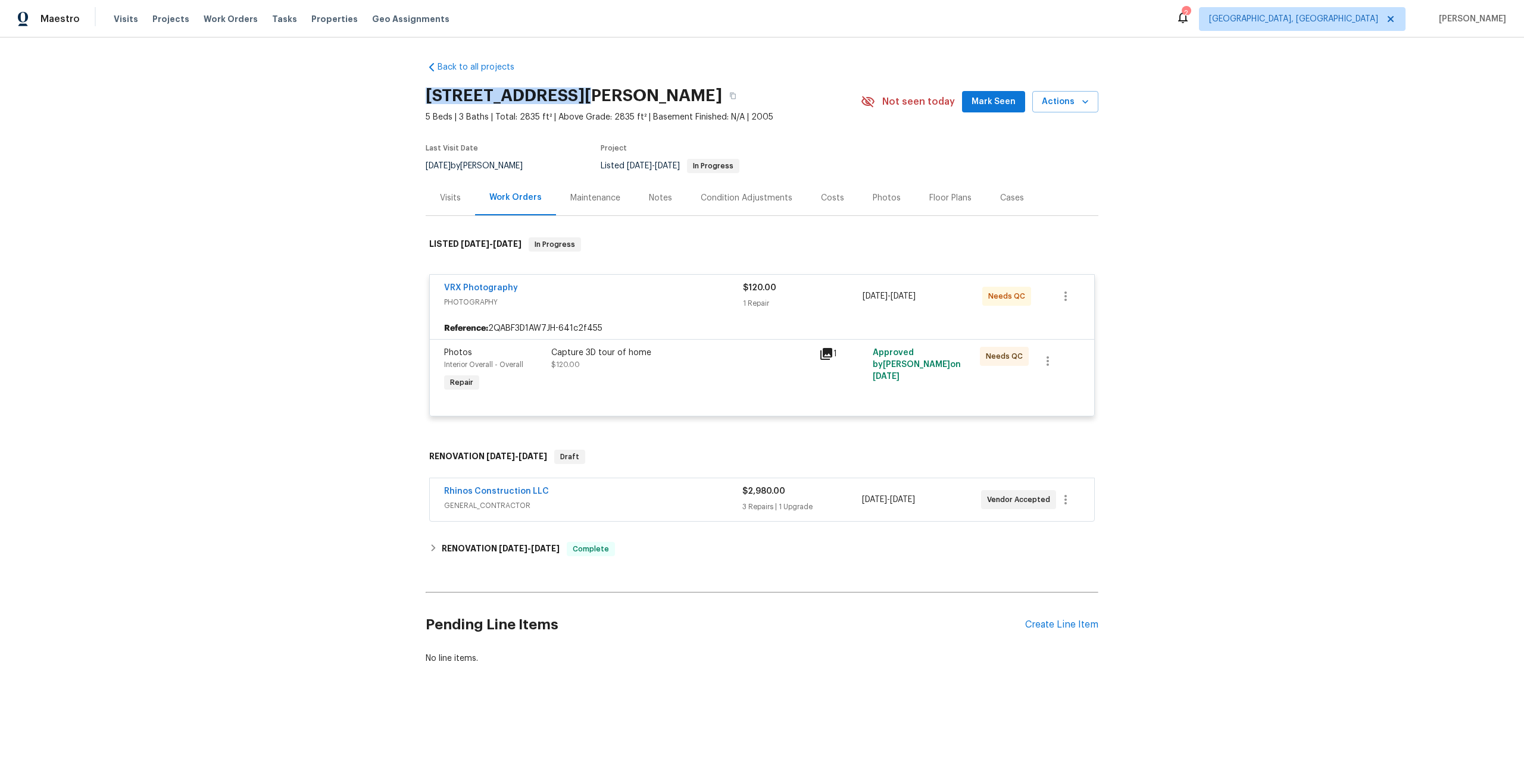
drag, startPoint x: 571, startPoint y: 93, endPoint x: 424, endPoint y: 93, distance: 147.0
click at [424, 93] on div "Back to all projects 43531 W Bailey Dr, Maricopa, AZ 85138 5 Beds | 3 Baths | T…" at bounding box center [762, 392] width 1524 height 708
copy h2 "43531 W Bailey Dr"
click at [675, 359] on div "Capture 3D tour of home $120.00" at bounding box center [681, 359] width 261 height 24
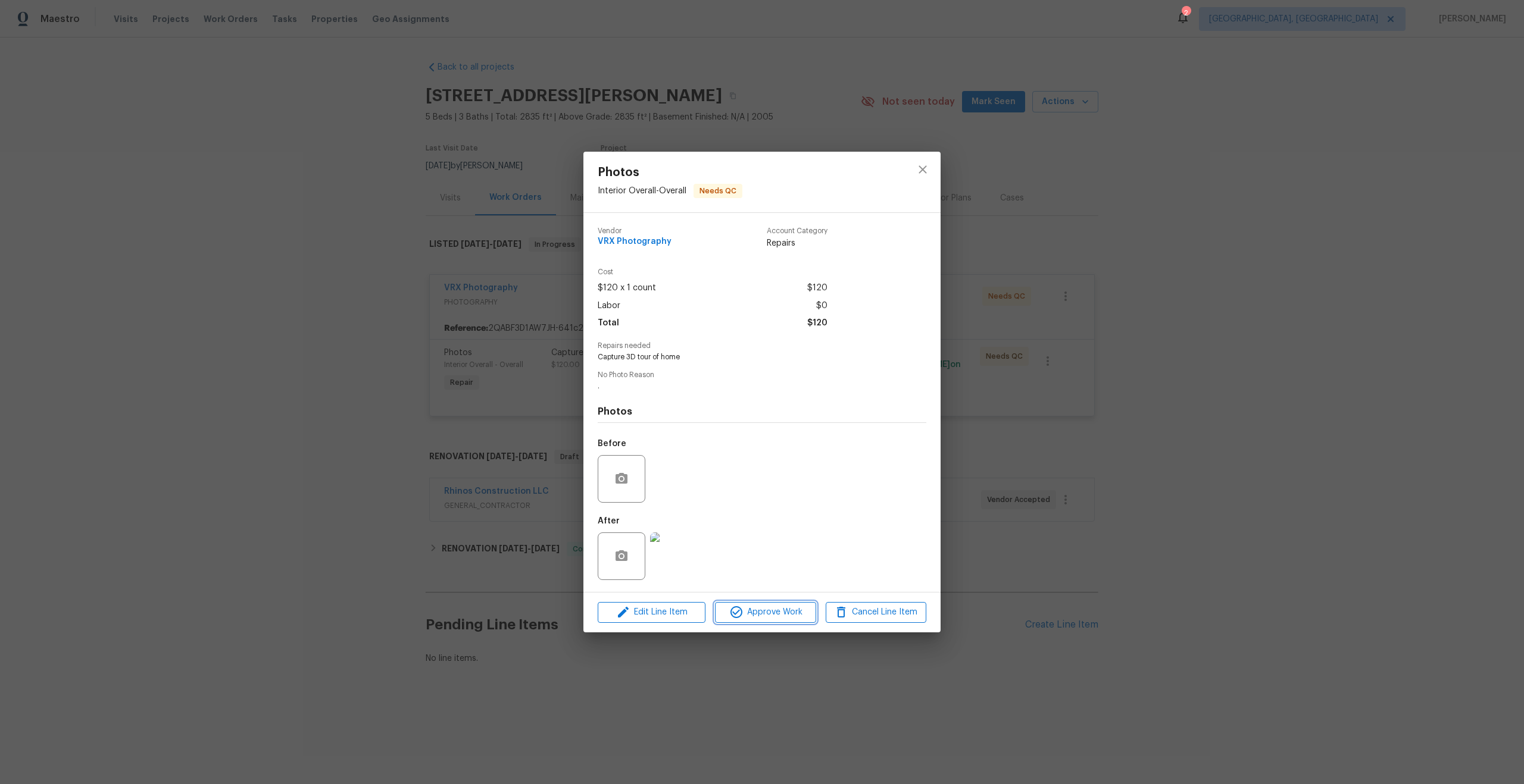
click at [773, 608] on span "Approve Work" at bounding box center [765, 613] width 94 height 15
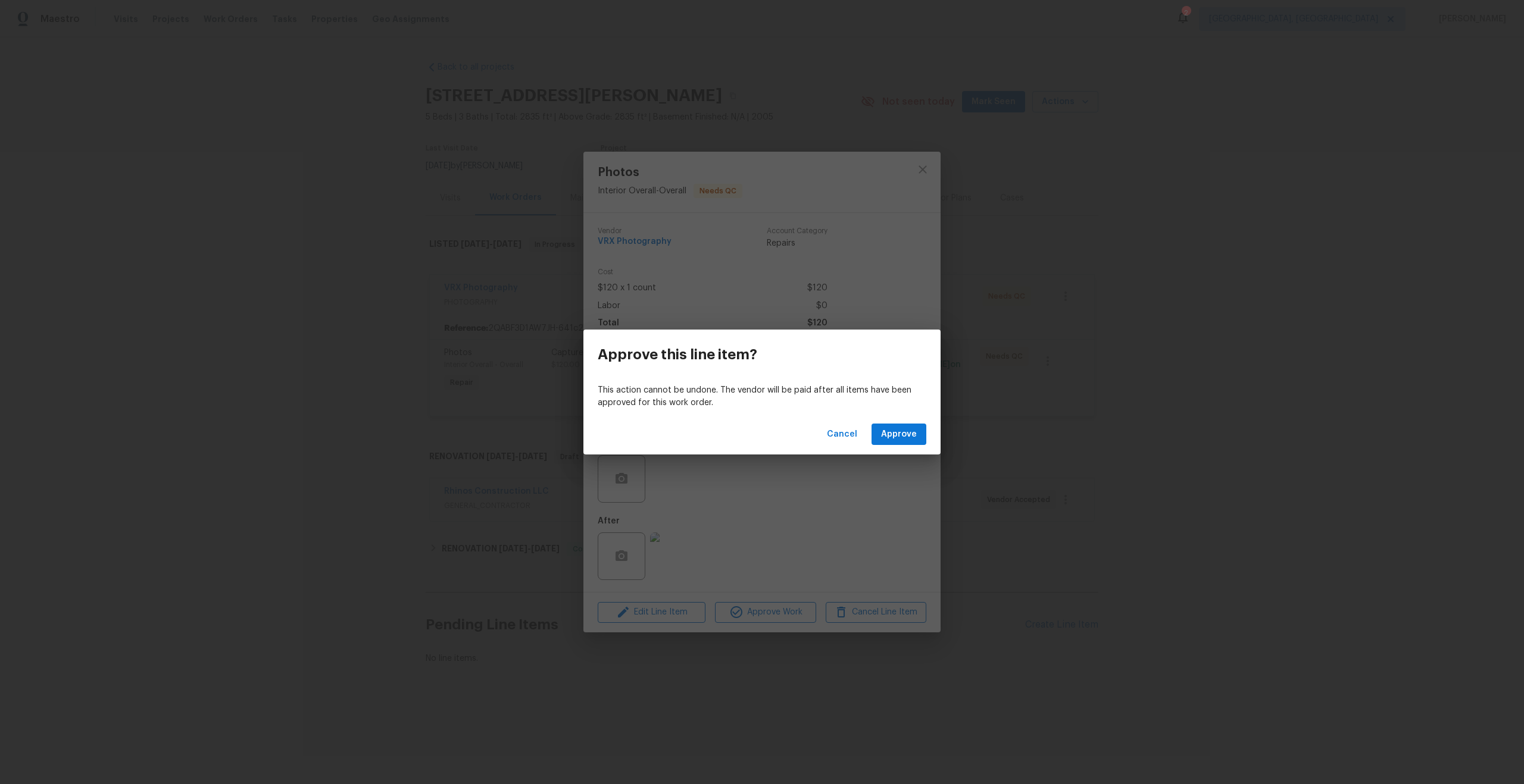
click at [905, 422] on div "Cancel Approve" at bounding box center [762, 434] width 357 height 41
click at [905, 431] on span "Approve" at bounding box center [899, 435] width 36 height 15
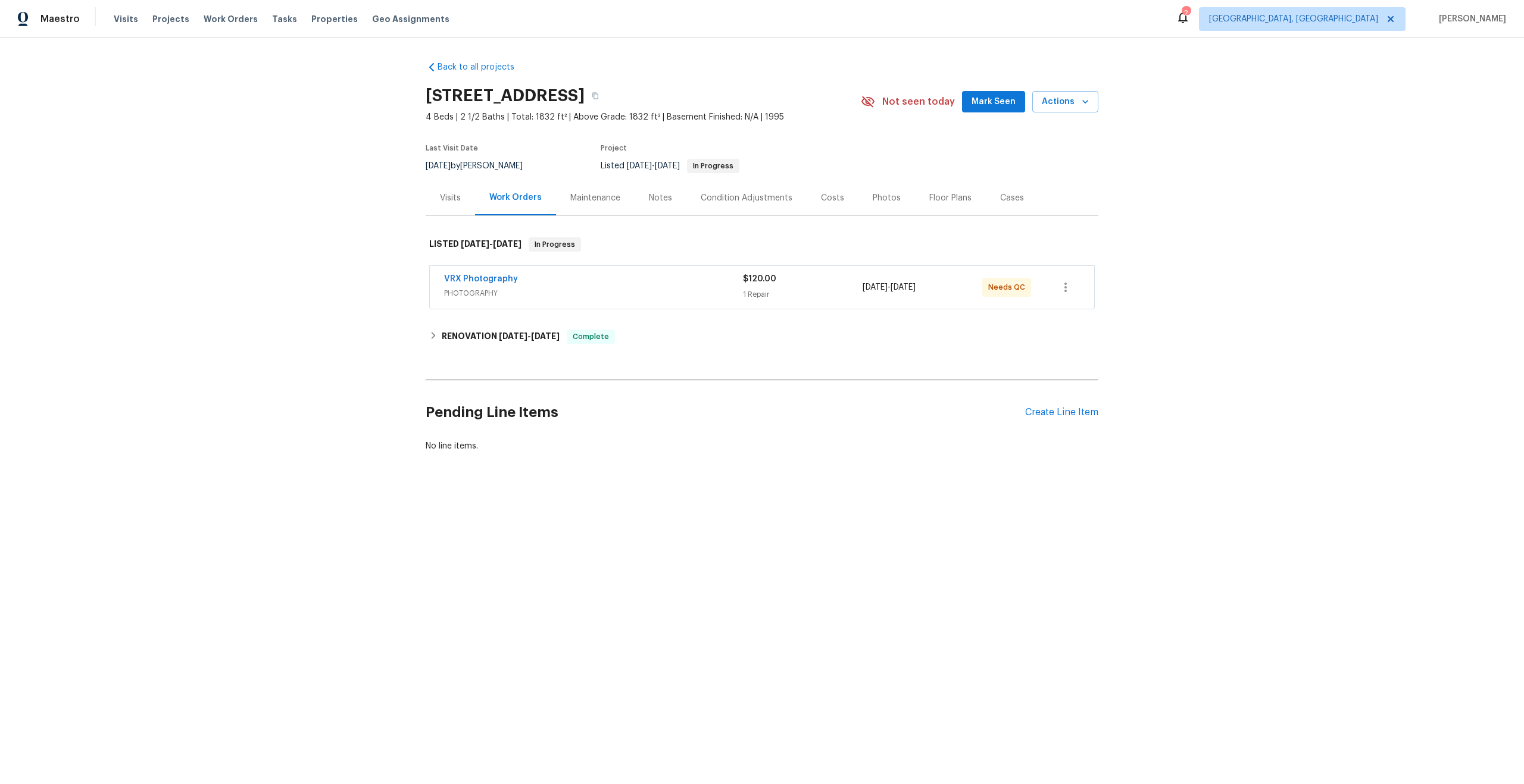
click at [631, 280] on div "VRX Photography" at bounding box center [593, 280] width 299 height 14
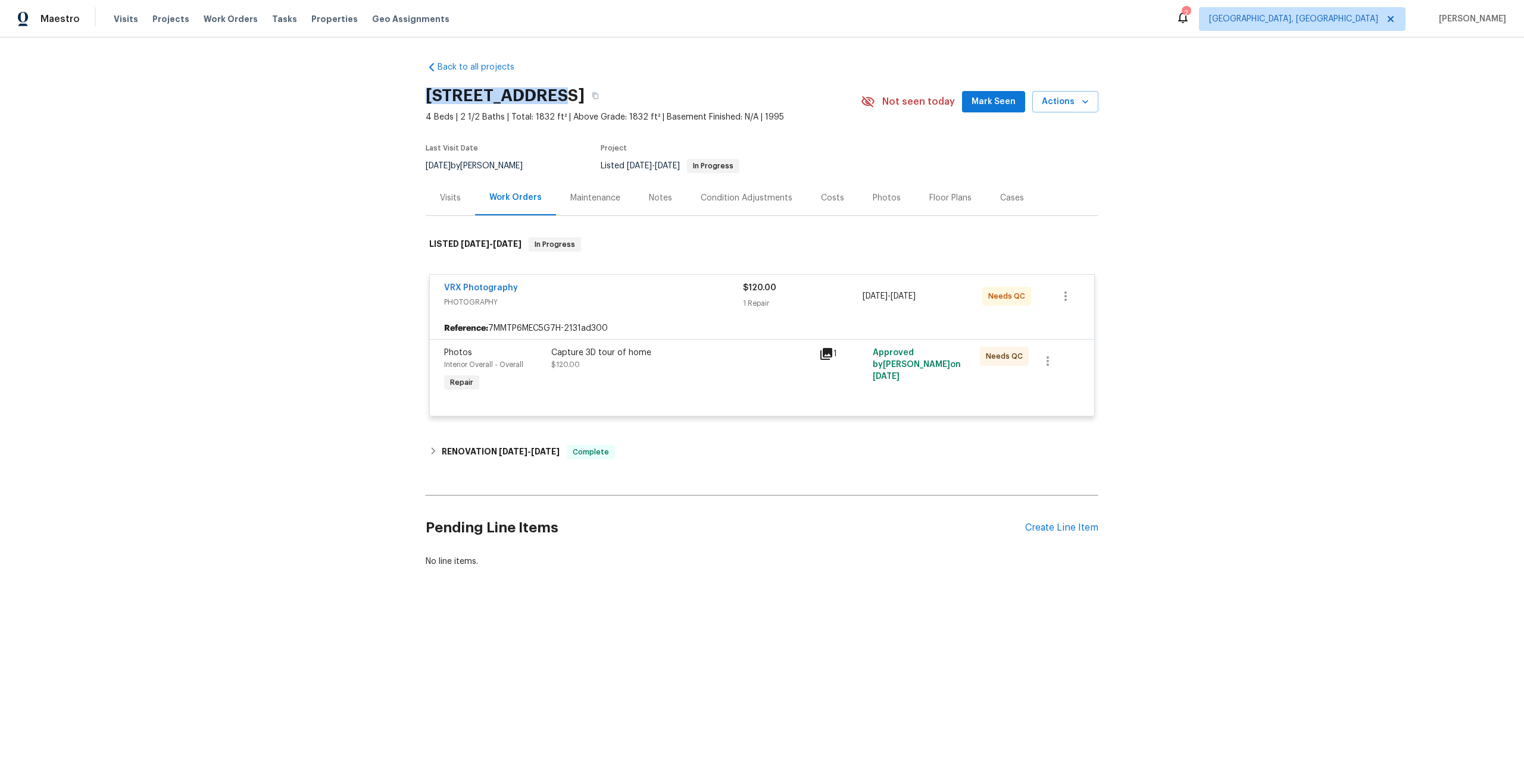
drag, startPoint x: 550, startPoint y: 92, endPoint x: 423, endPoint y: 92, distance: 127.0
click at [423, 92] on div "Back to all projects [STREET_ADDRESS] 4 Beds | 2 1/2 Baths | Total: 1832 ft² | …" at bounding box center [762, 343] width 1524 height 611
copy h2 "[STREET_ADDRESS]"
click at [696, 356] on div "Capture 3D tour of home" at bounding box center [681, 353] width 261 height 12
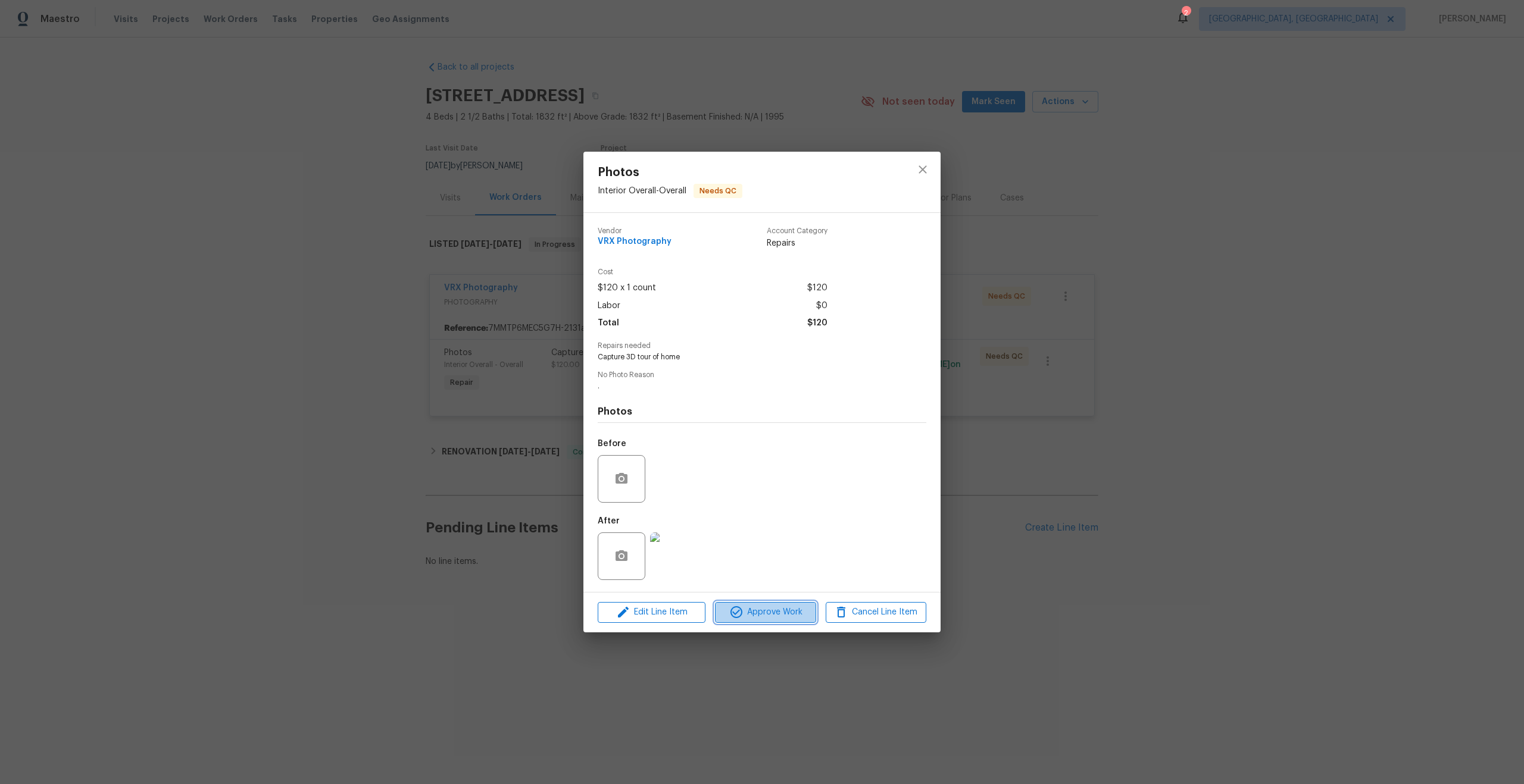
click at [759, 611] on span "Approve Work" at bounding box center [765, 613] width 94 height 15
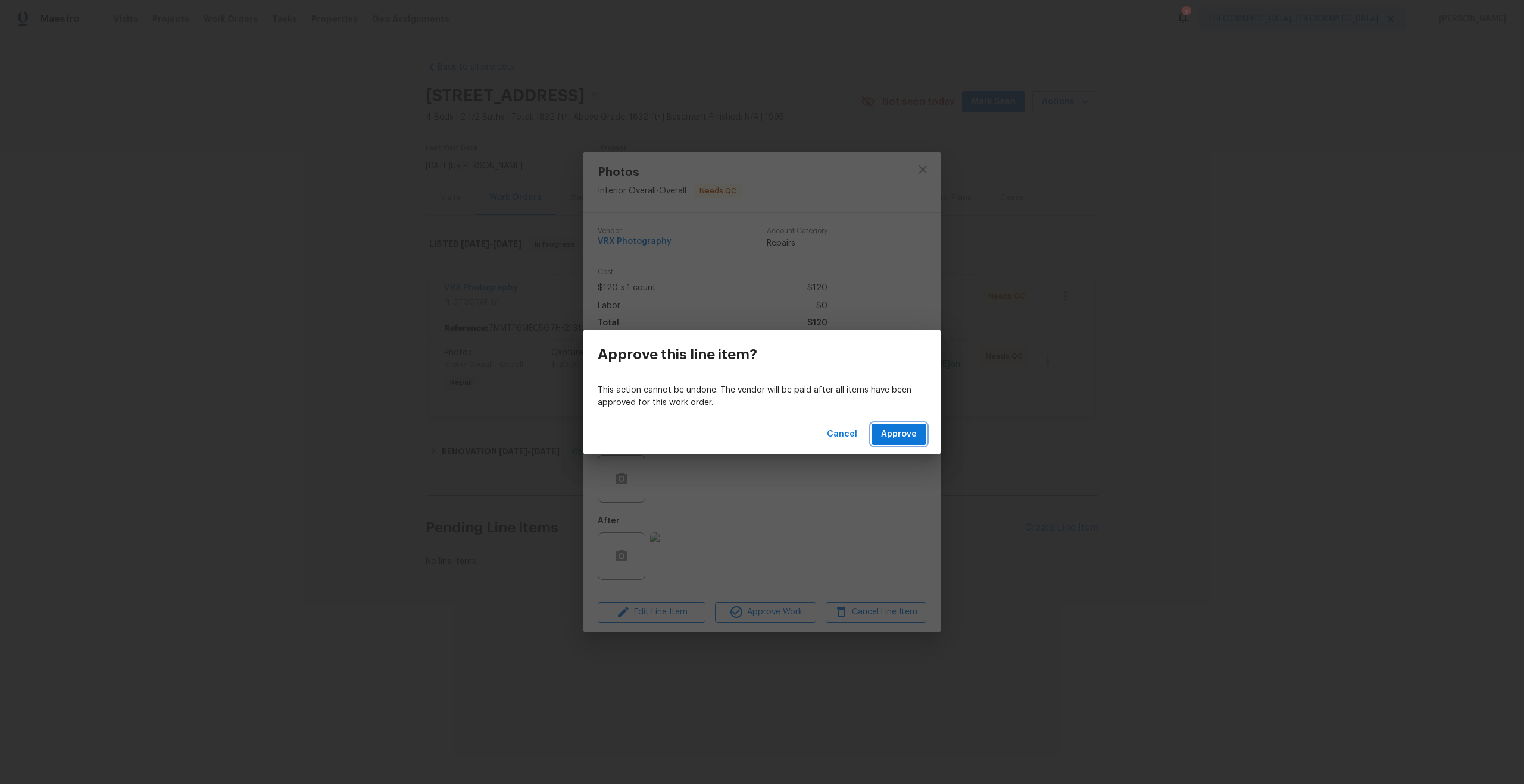
click at [905, 432] on span "Approve" at bounding box center [899, 435] width 36 height 15
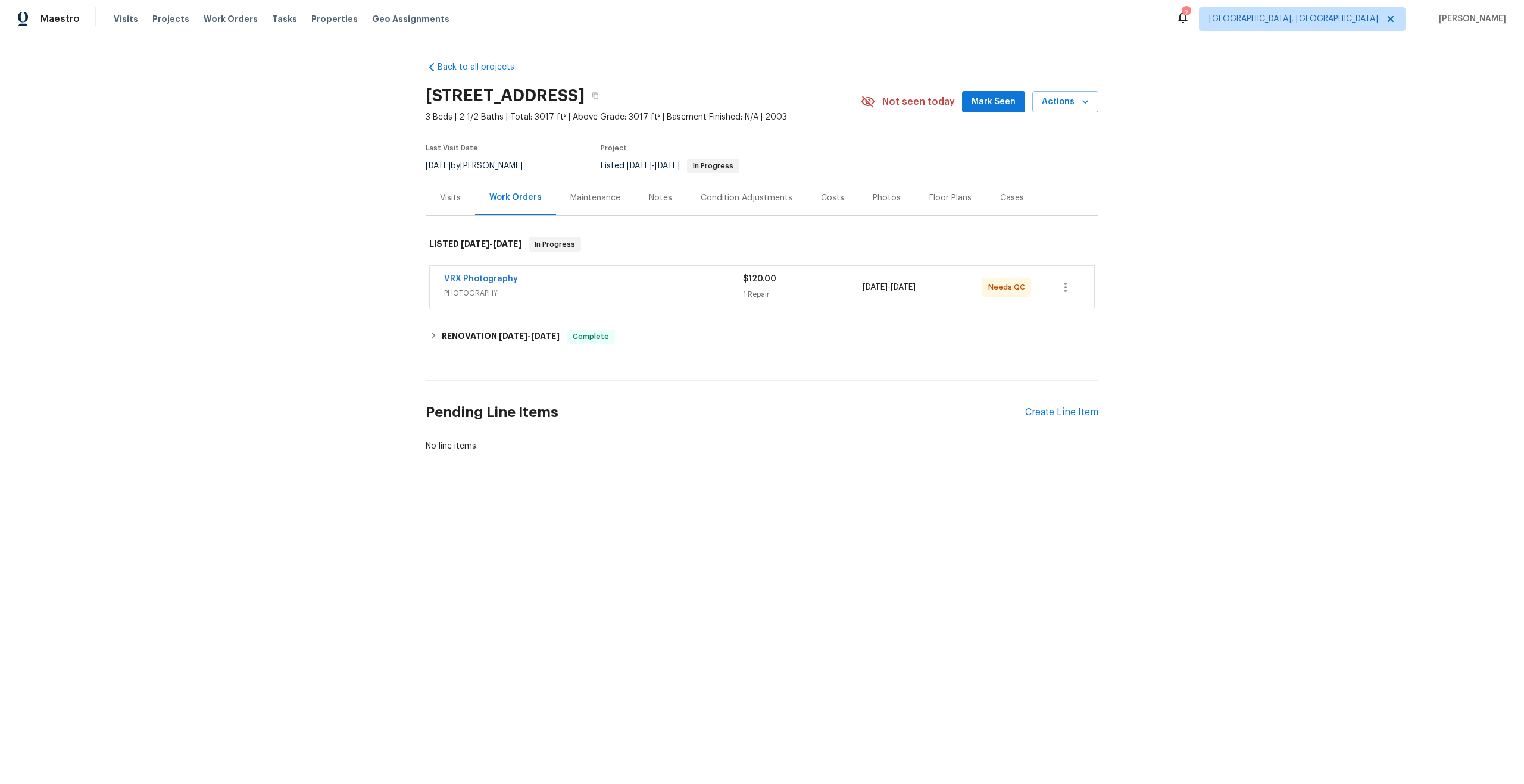
click at [586, 510] on div "Back to all projects [STREET_ADDRESS] 3 Beds | 2 1/2 Baths | Total: 3017 ft² | …" at bounding box center [762, 286] width 1524 height 496
click at [636, 284] on div "VRX Photography" at bounding box center [593, 280] width 299 height 14
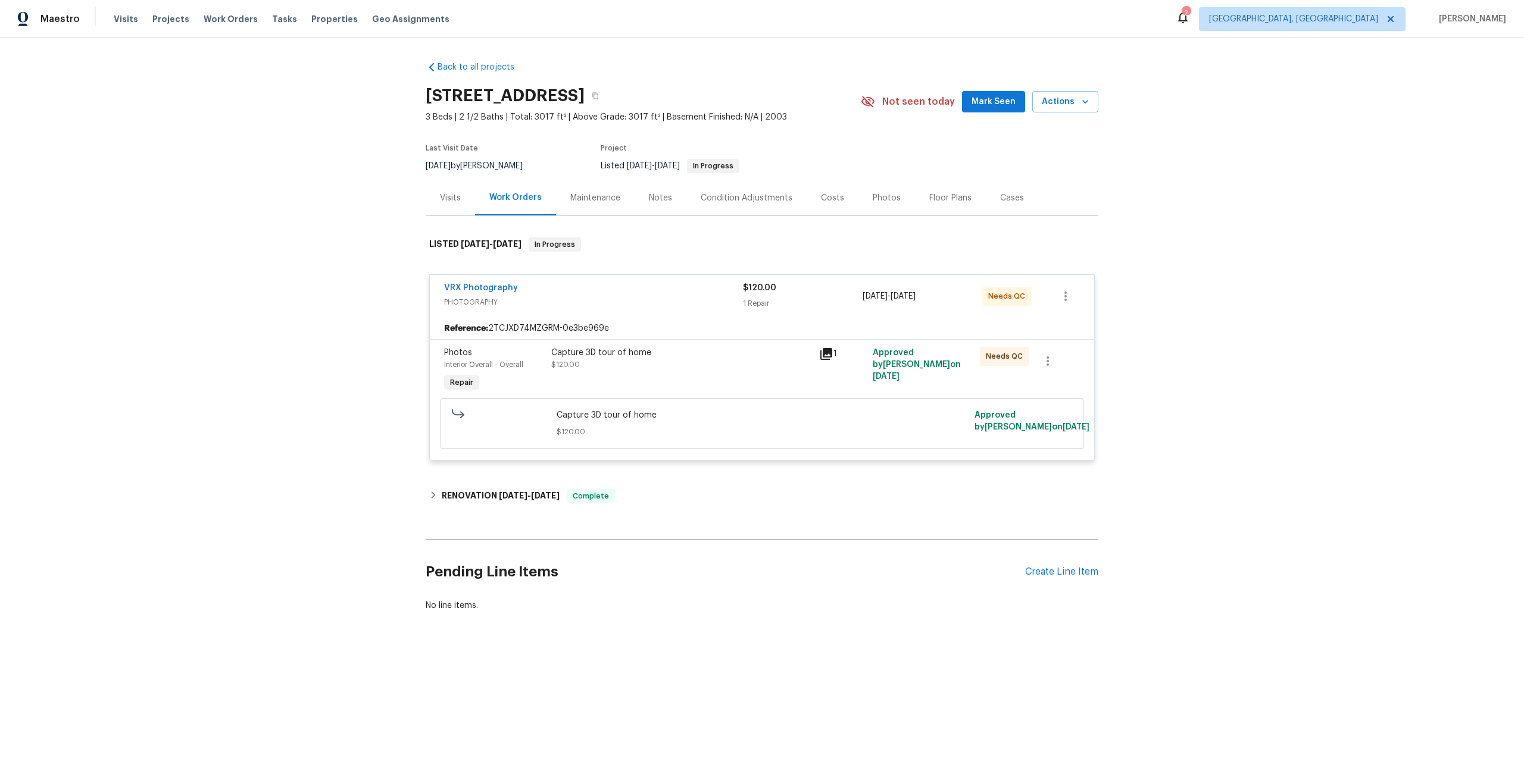
drag, startPoint x: 608, startPoint y: 95, endPoint x: 431, endPoint y: 84, distance: 177.3
click at [431, 84] on div "[STREET_ADDRESS]" at bounding box center [643, 95] width 435 height 31
copy h2 "13947 Meadow Lake Dr"
click at [711, 366] on div "Capture 3D tour of home $120.00" at bounding box center [681, 359] width 261 height 24
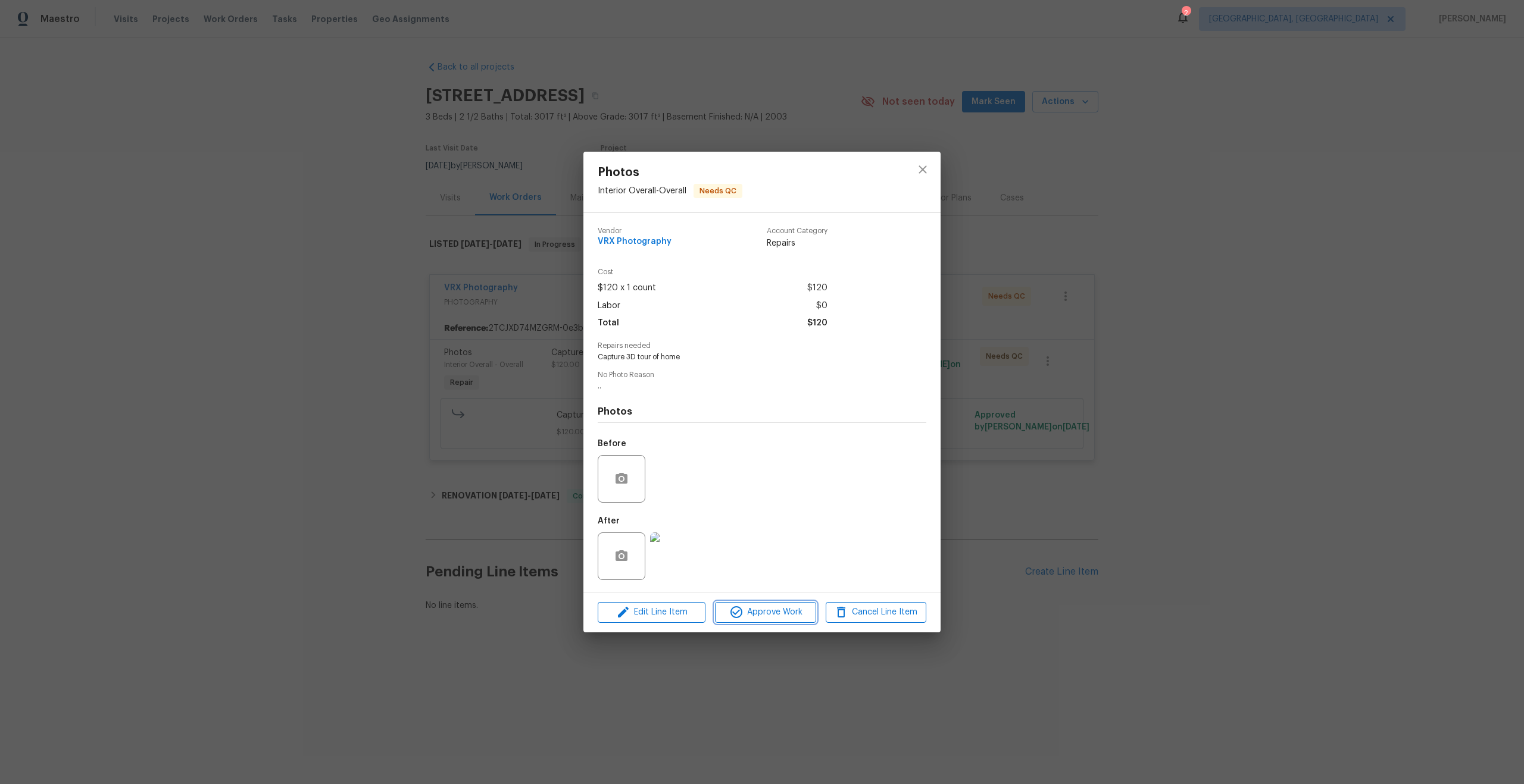
click at [776, 607] on span "Approve Work" at bounding box center [765, 613] width 94 height 15
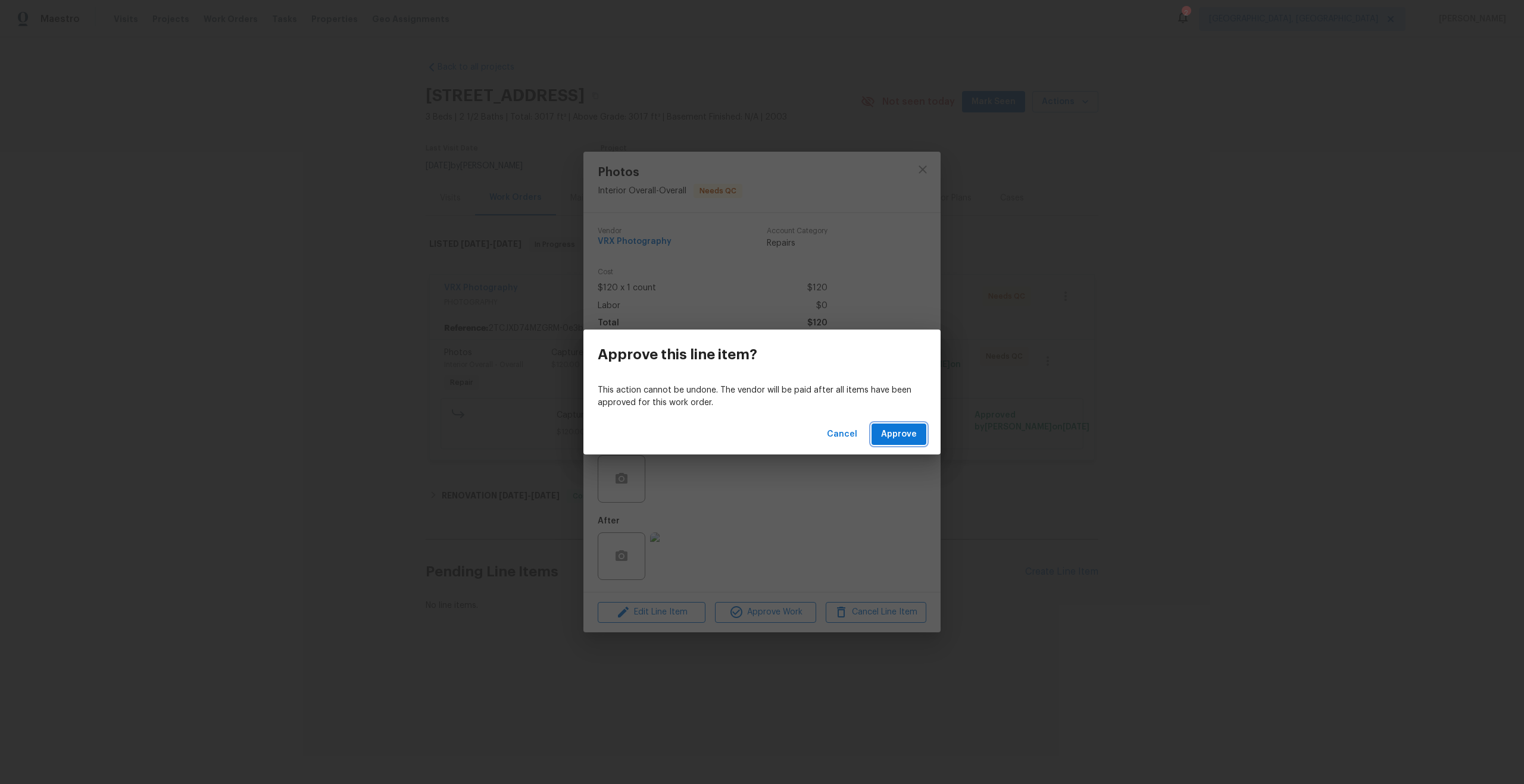
click at [875, 433] on button "Approve" at bounding box center [898, 435] width 55 height 22
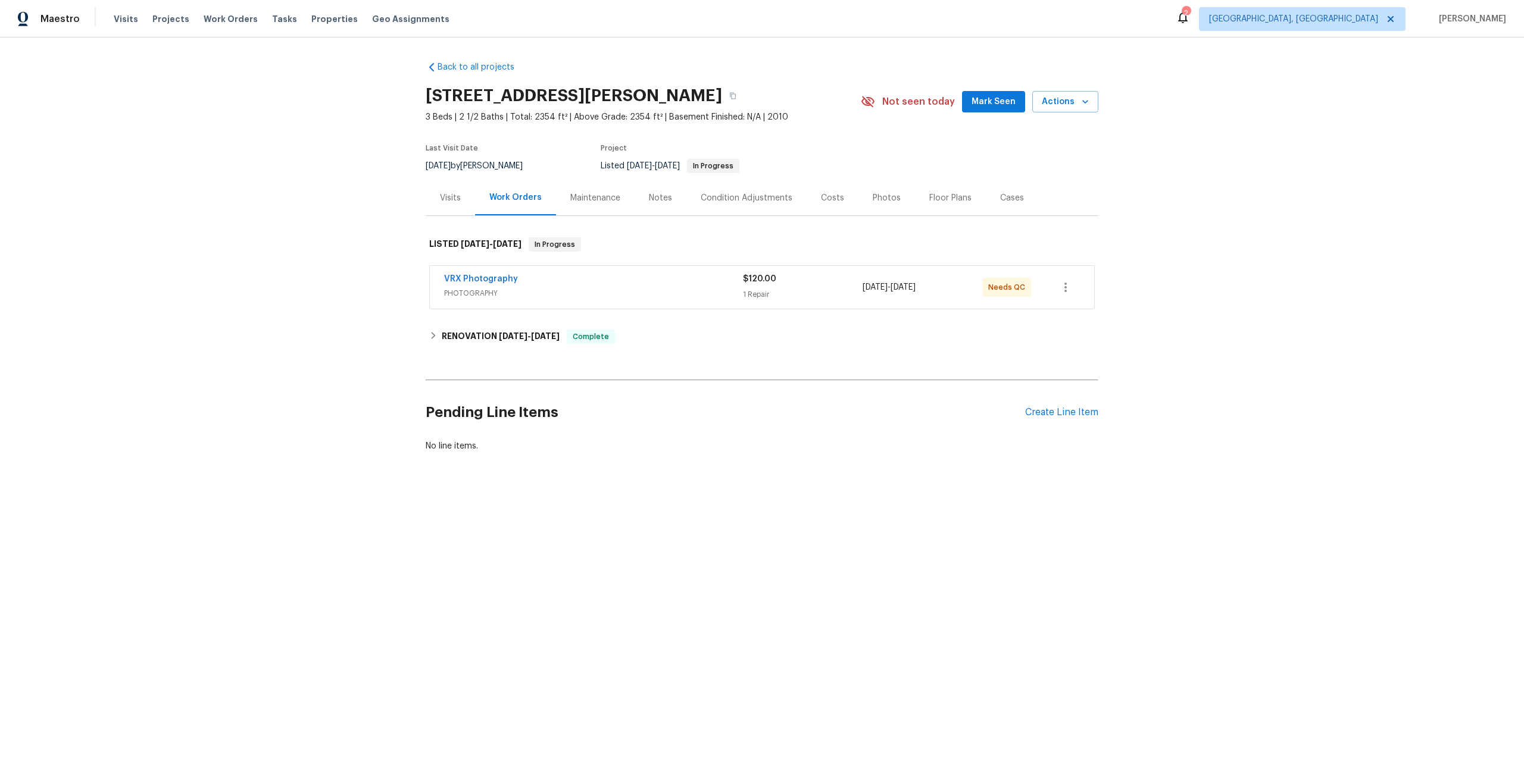
click at [640, 291] on span "PHOTOGRAPHY" at bounding box center [593, 293] width 299 height 12
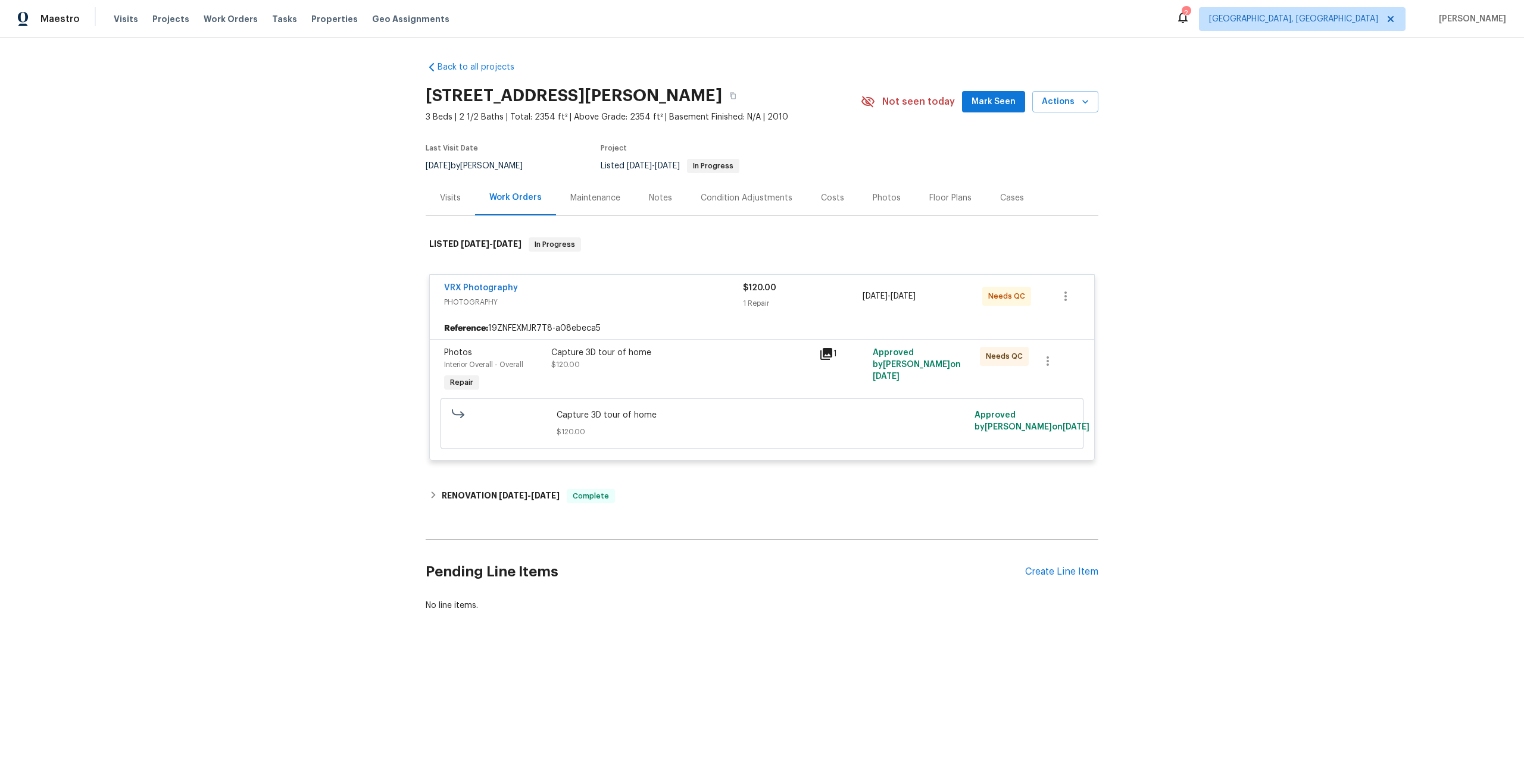
click at [743, 363] on div "Capture 3D tour of home $120.00" at bounding box center [681, 359] width 261 height 24
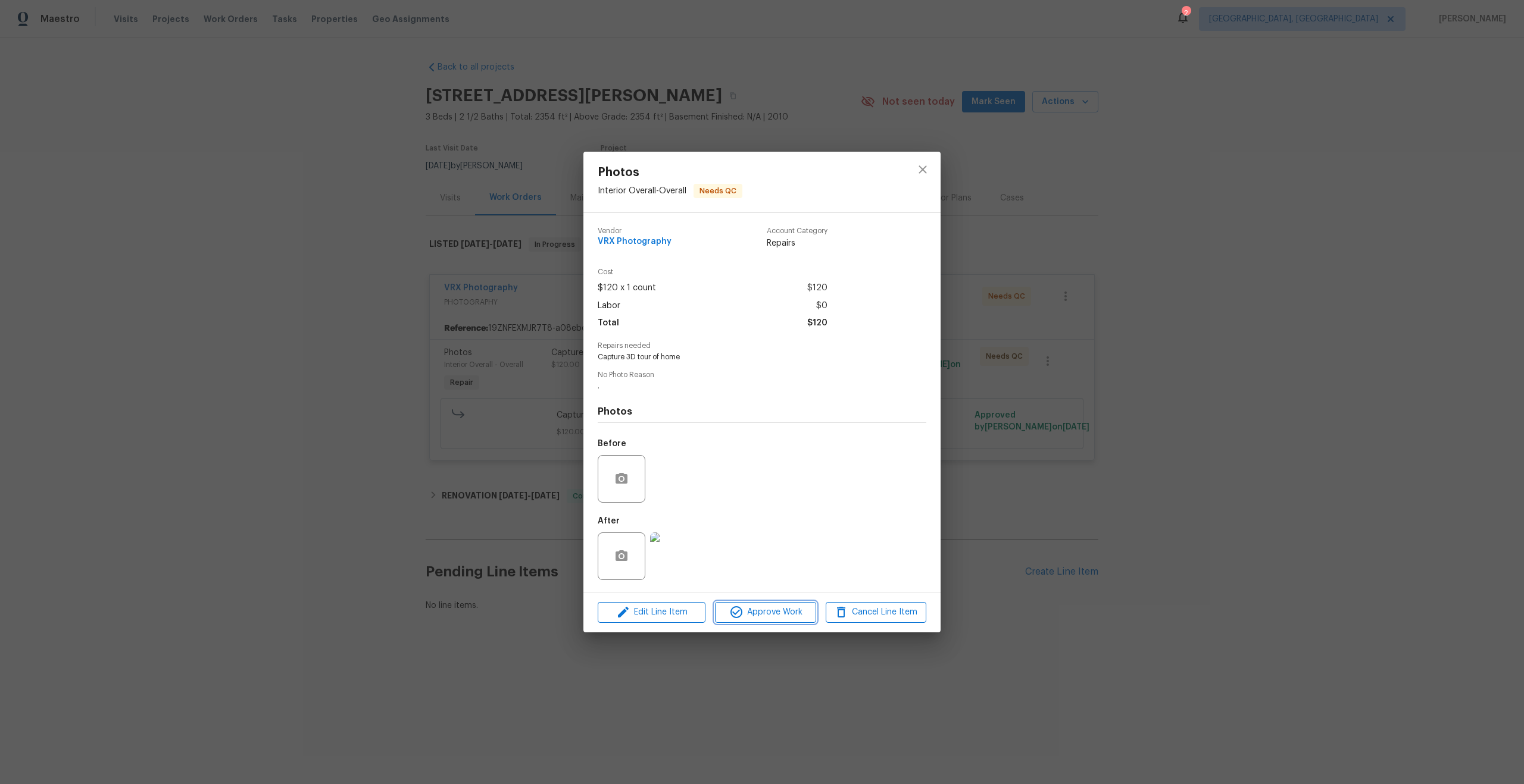
click at [780, 614] on span "Approve Work" at bounding box center [765, 613] width 94 height 15
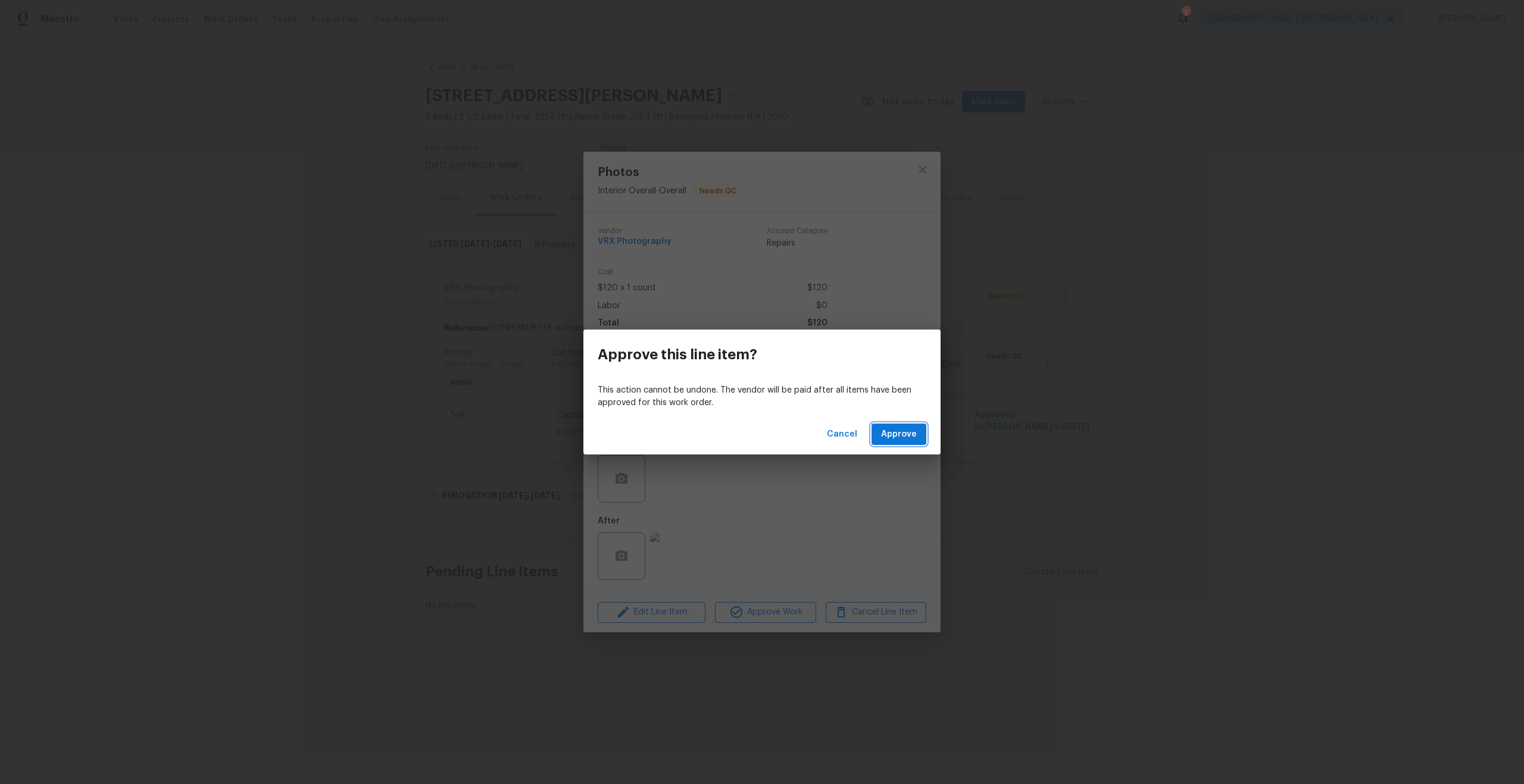
click at [891, 429] on span "Approve" at bounding box center [899, 435] width 36 height 15
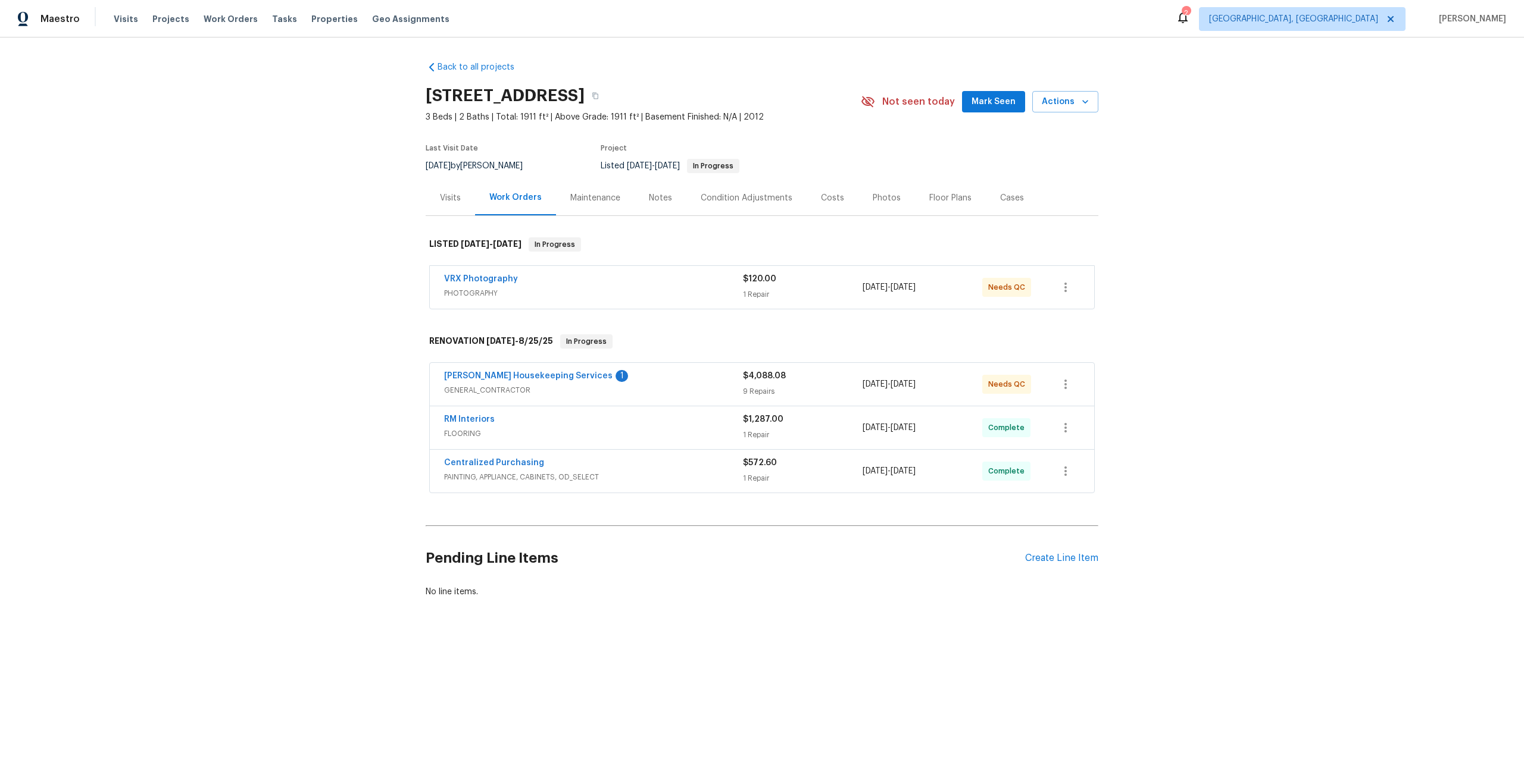
drag, startPoint x: 608, startPoint y: 96, endPoint x: 424, endPoint y: 96, distance: 184.0
click at [424, 96] on div "Back to all projects 5705 Southern Belle Dr, Killeen, TX 76542 3 Beds | 2 Baths…" at bounding box center [762, 358] width 1524 height 641
copy h2 "5705 Southern Belle Dr"
click at [653, 284] on div "VRX Photography" at bounding box center [593, 280] width 299 height 14
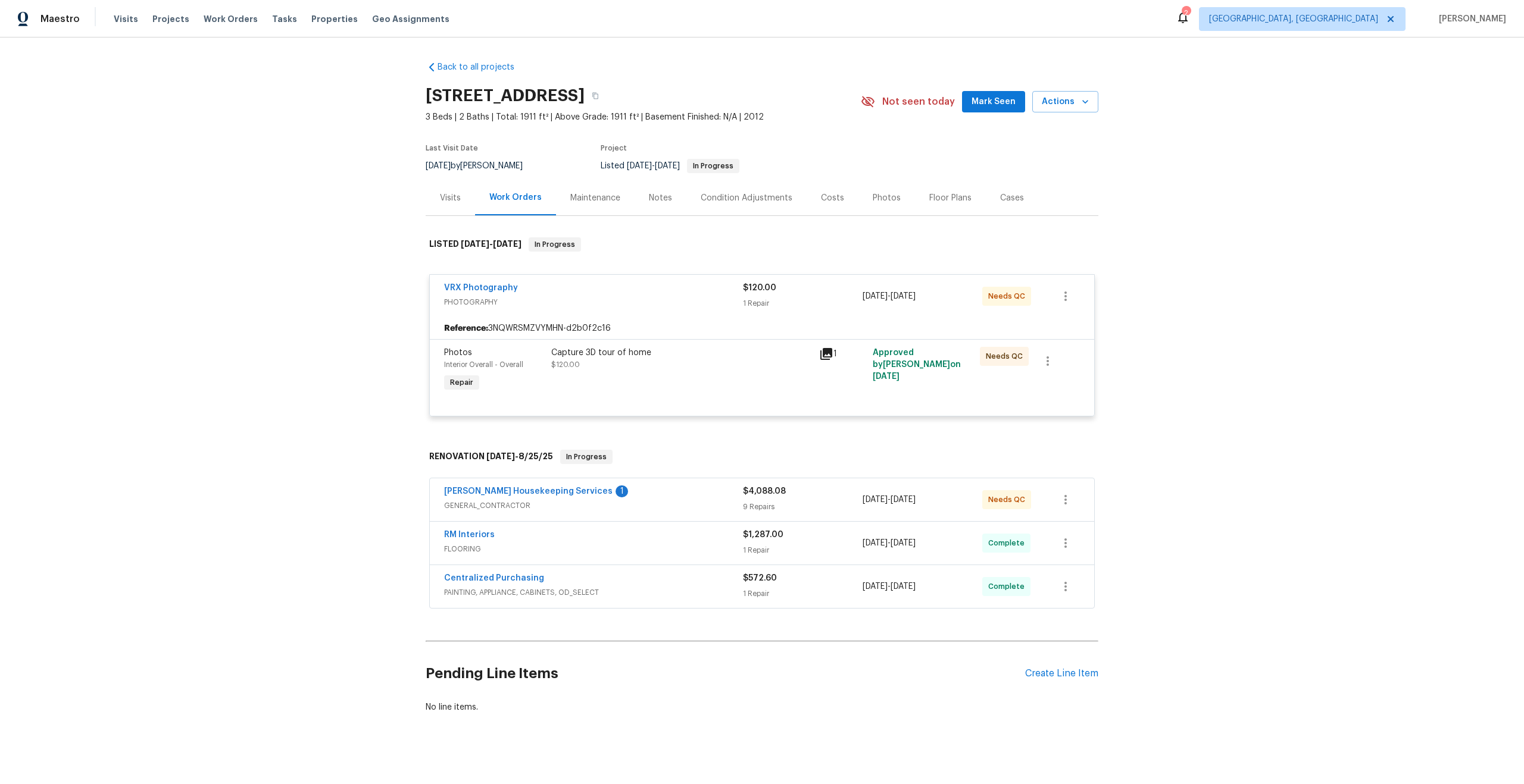
click at [706, 365] on div "Capture 3D tour of home $120.00" at bounding box center [681, 359] width 261 height 24
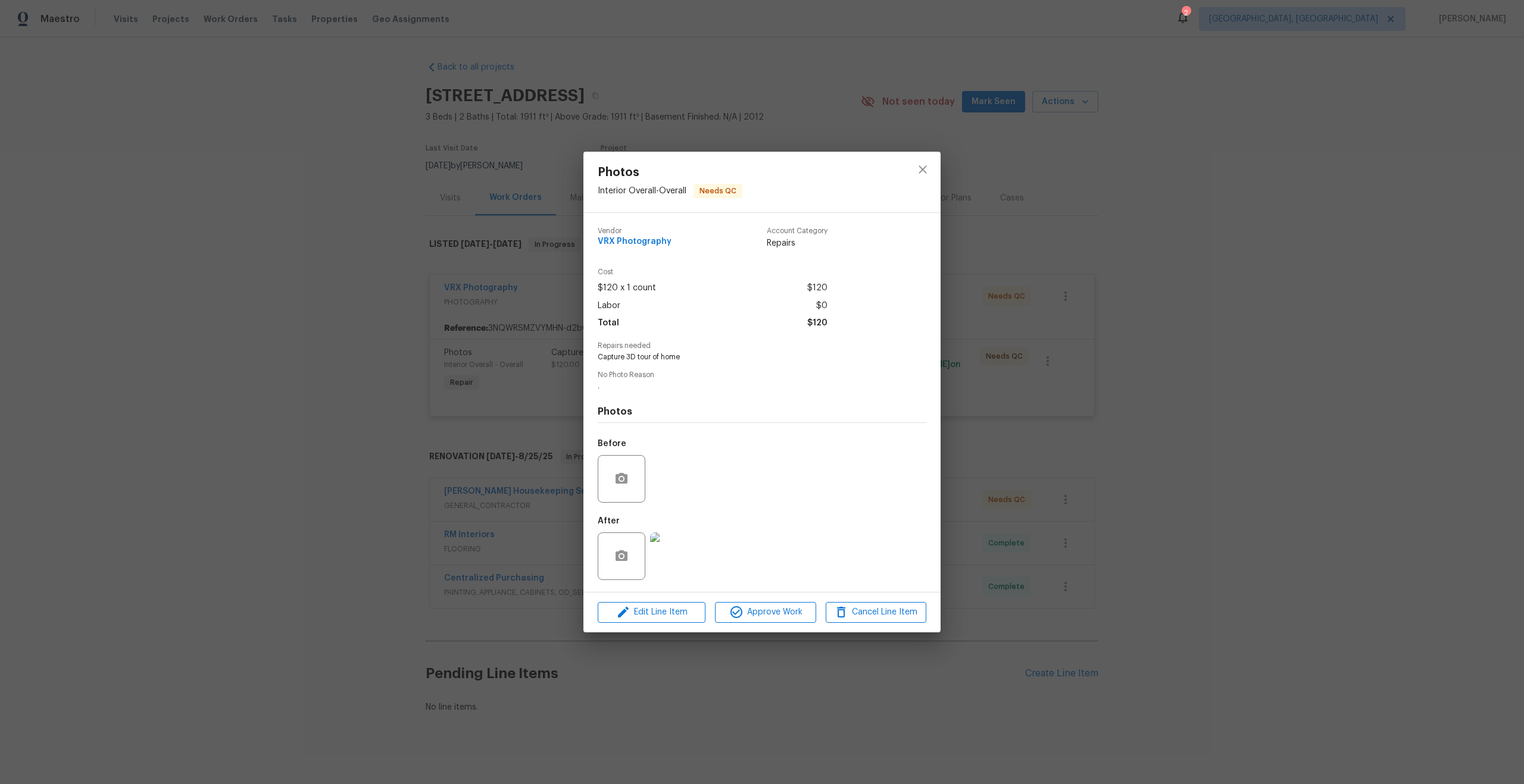
click at [757, 601] on div "Edit Line Item Approve Work Cancel Line Item" at bounding box center [762, 612] width 357 height 40
click at [763, 616] on span "Approve Work" at bounding box center [765, 613] width 94 height 15
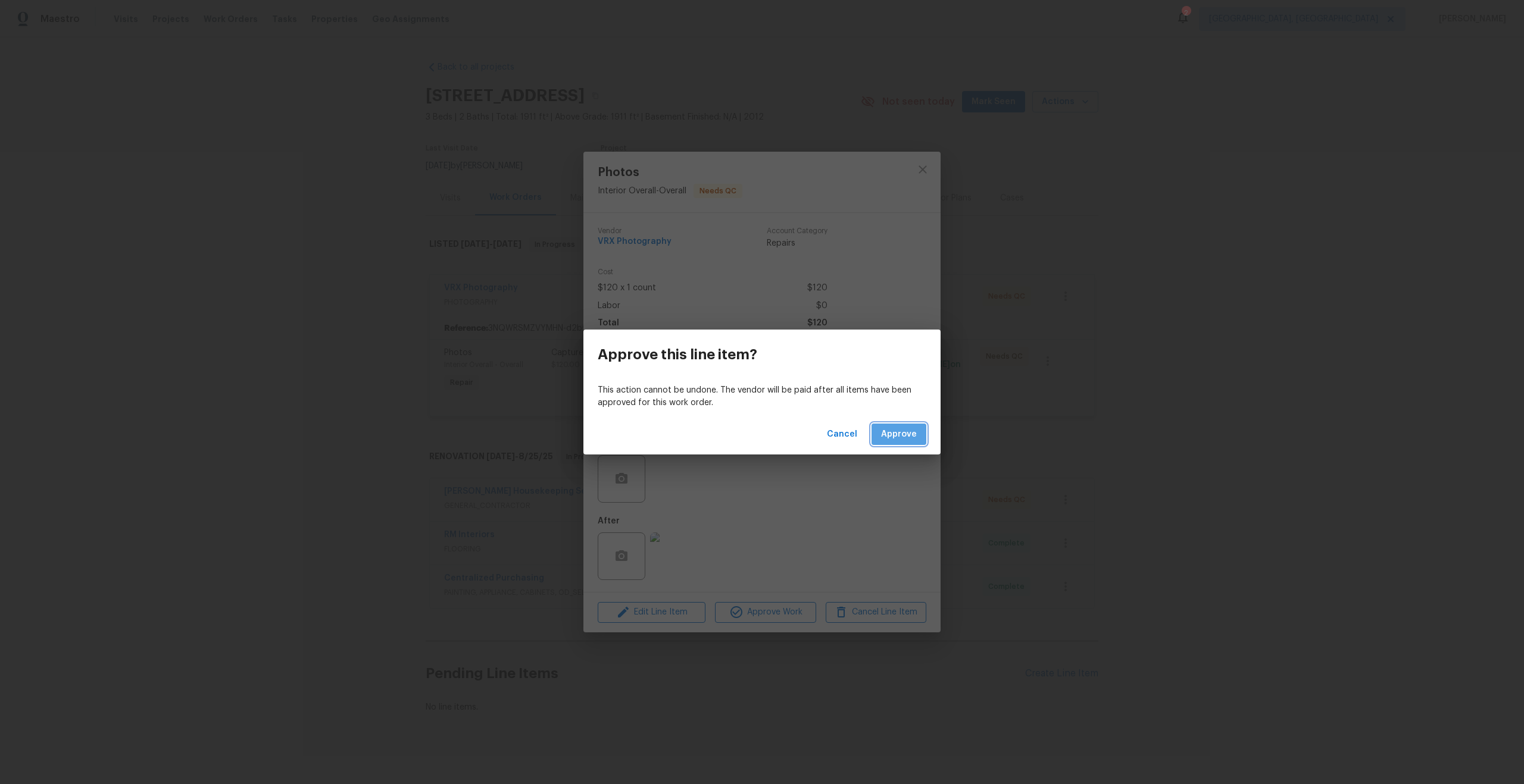
click at [903, 433] on span "Approve" at bounding box center [899, 435] width 36 height 15
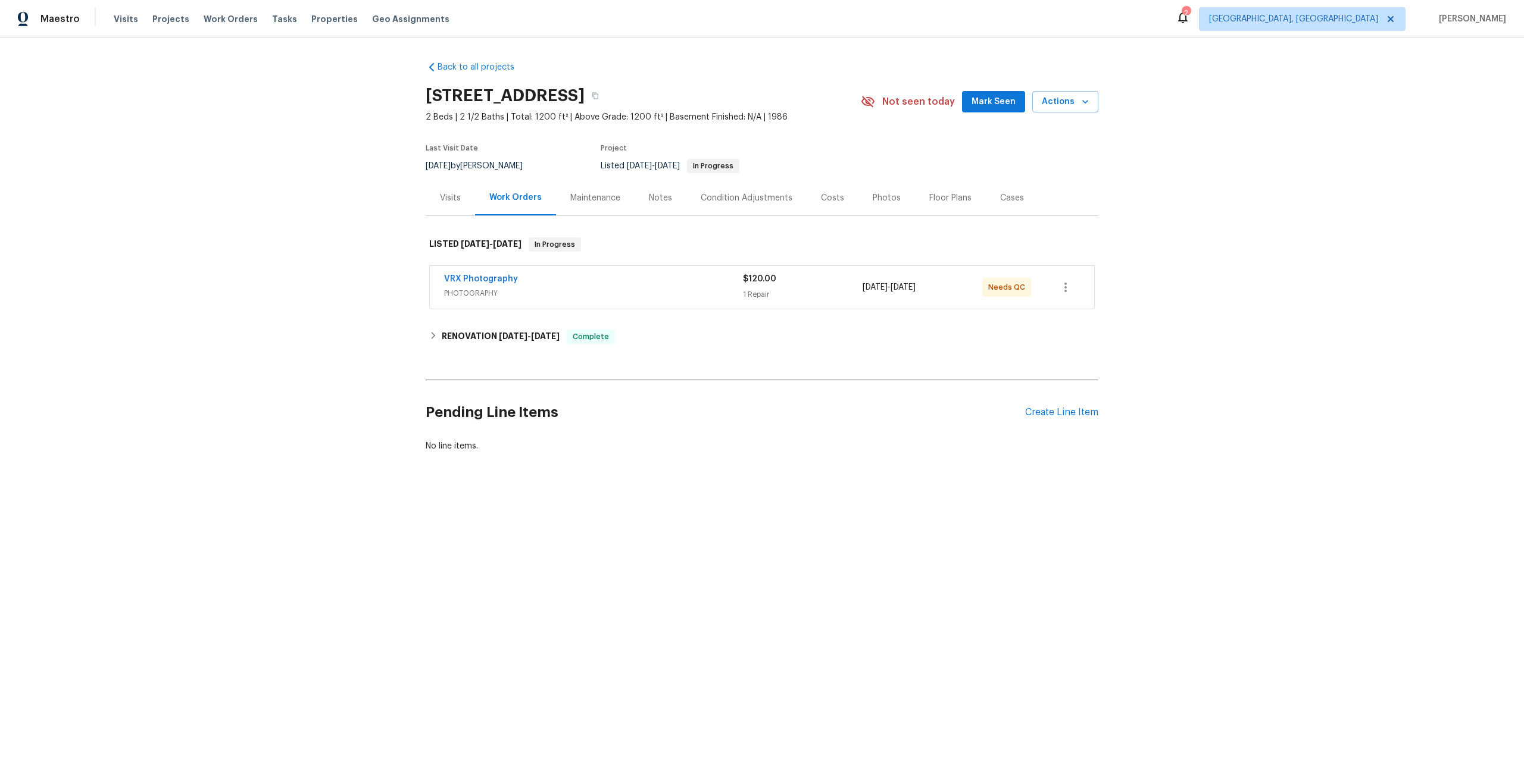
click at [603, 292] on span "PHOTOGRAPHY" at bounding box center [593, 293] width 299 height 12
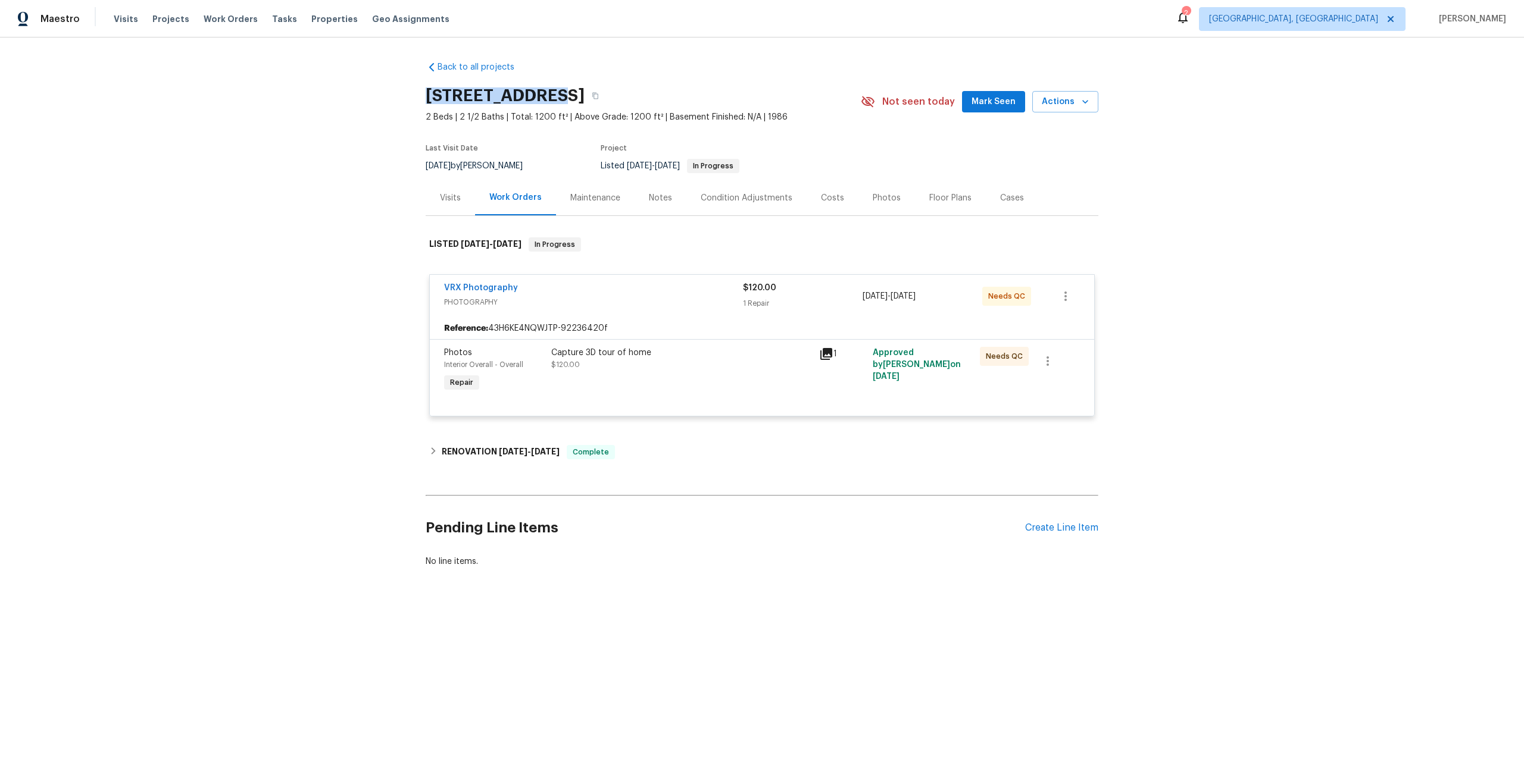
drag, startPoint x: 550, startPoint y: 94, endPoint x: 385, endPoint y: 94, distance: 165.0
click at [385, 94] on div "Back to all projects [STREET_ADDRESS] 2 Beds | 2 1/2 Baths | Total: 1200 ft² | …" at bounding box center [762, 343] width 1524 height 611
copy h2 "[STREET_ADDRESS]"
click at [680, 362] on div "Capture 3D tour of home $120.00" at bounding box center [681, 359] width 261 height 24
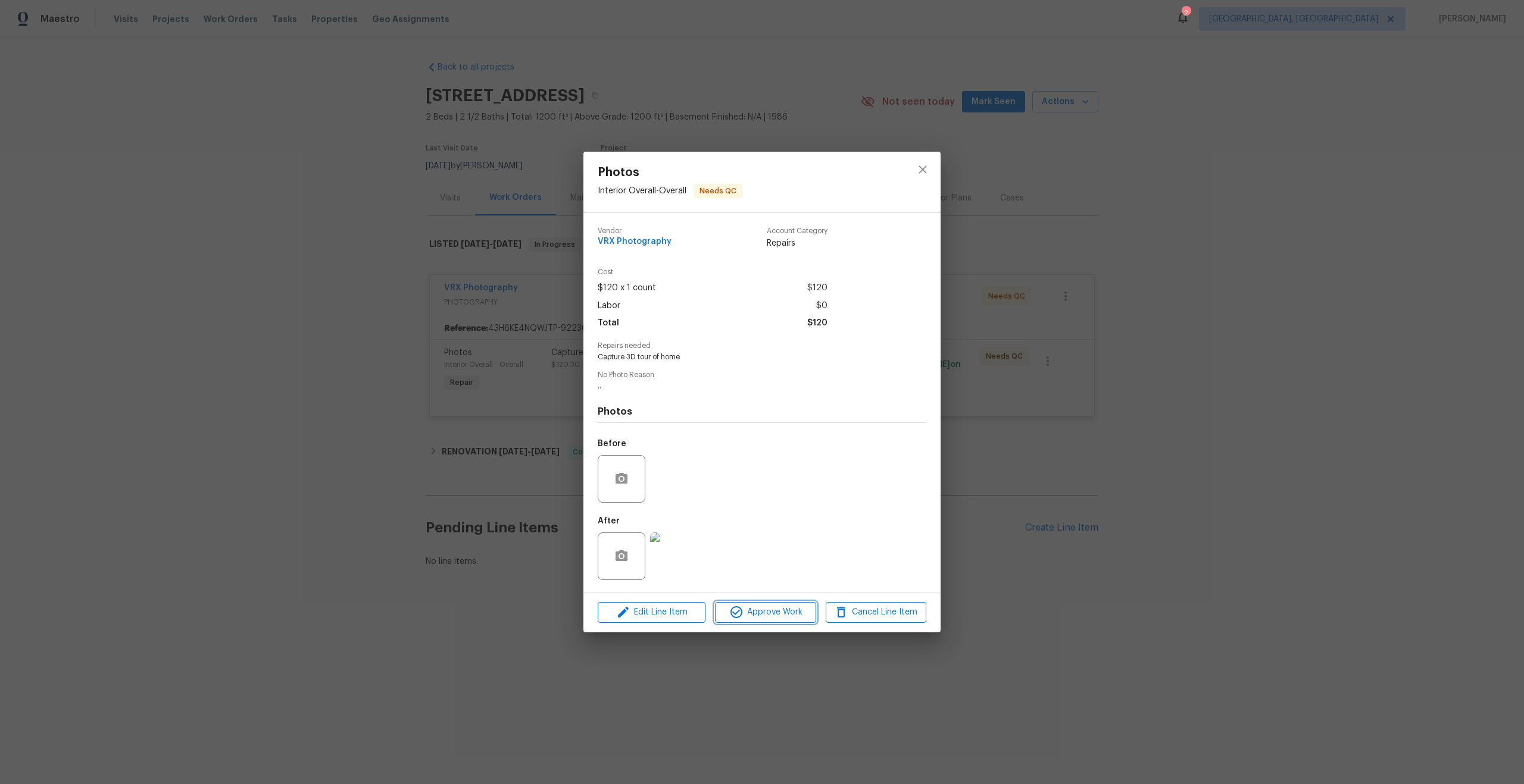
click at [768, 617] on span "Approve Work" at bounding box center [765, 613] width 94 height 15
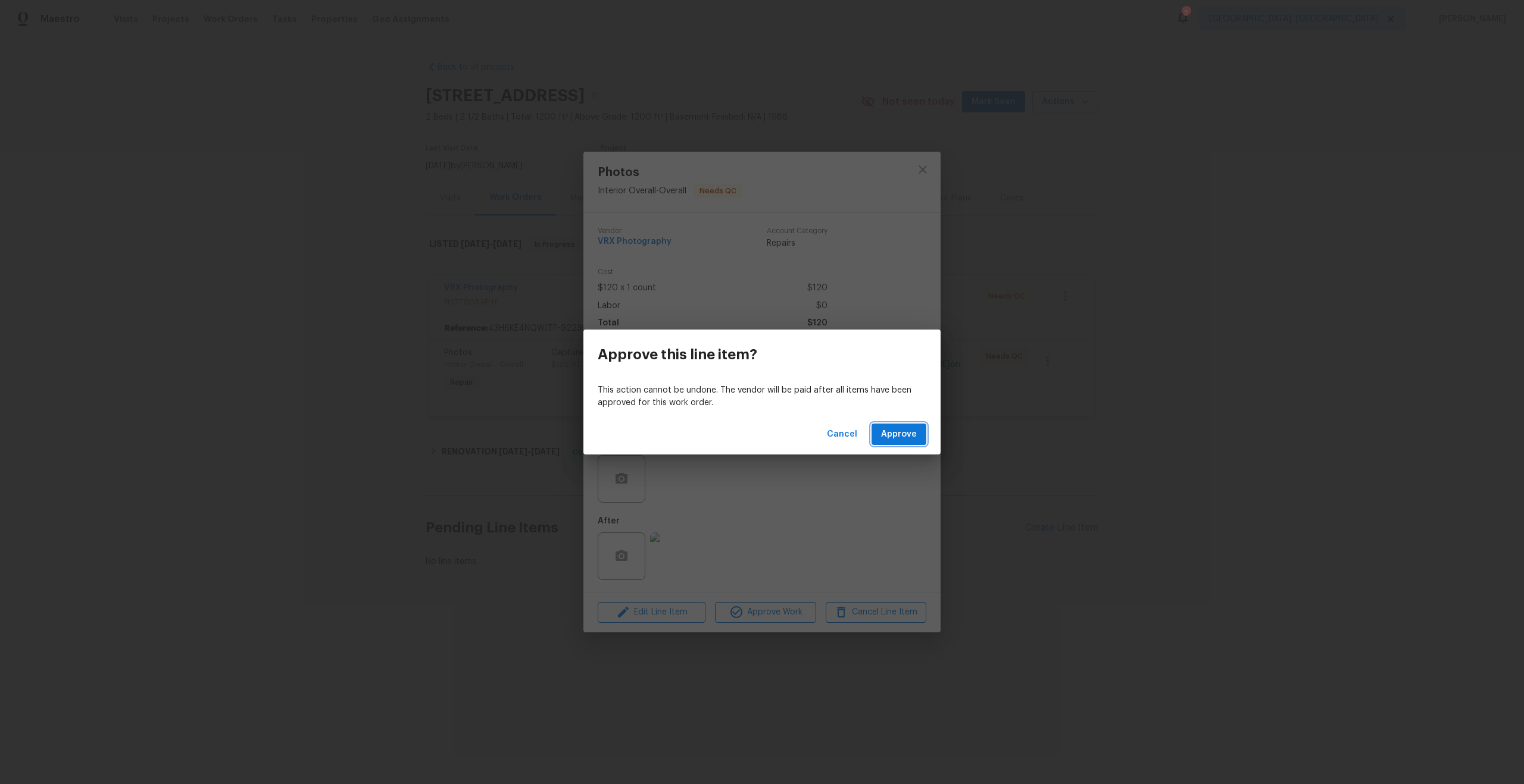
click at [898, 435] on span "Approve" at bounding box center [899, 435] width 36 height 15
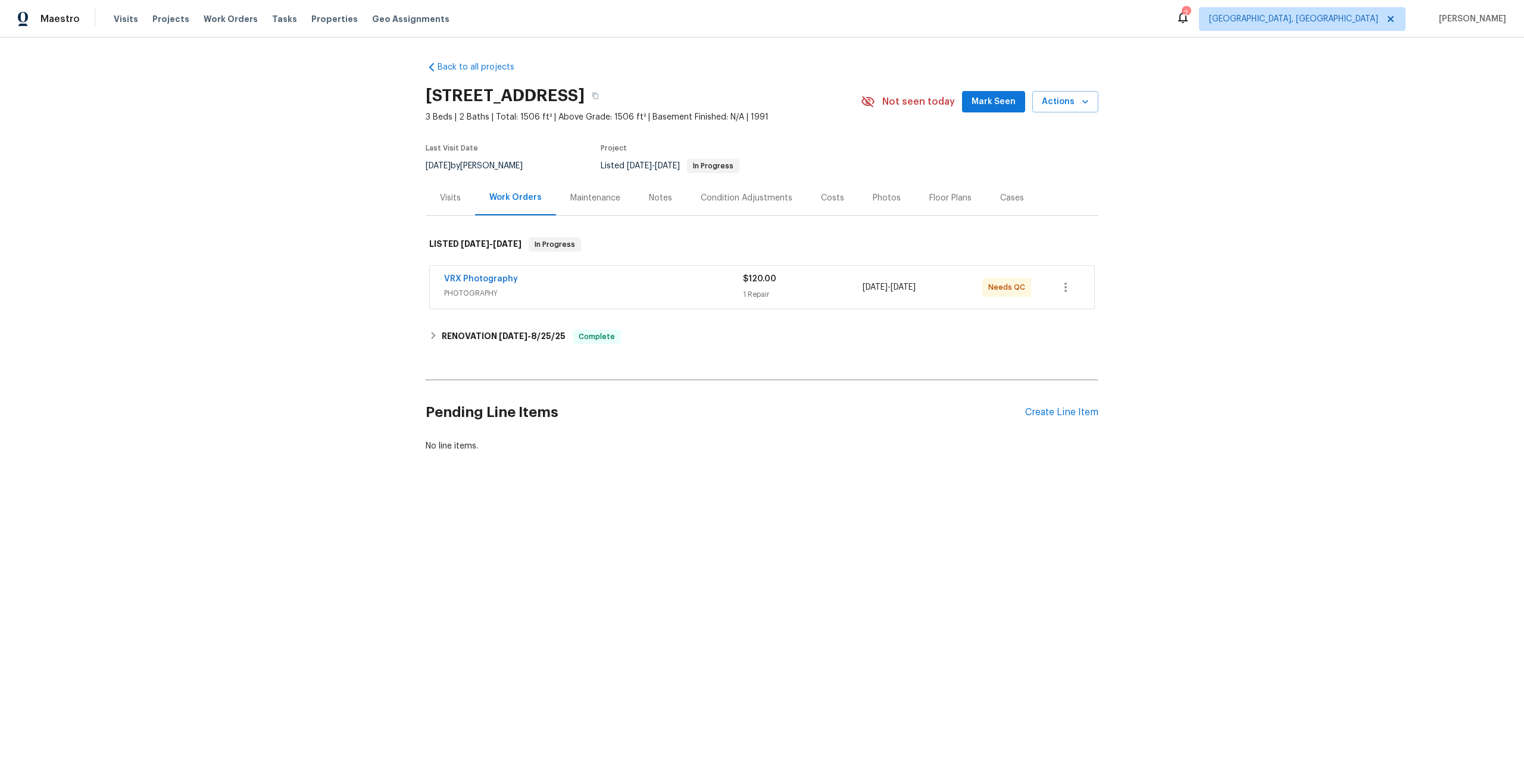
click at [663, 280] on div "VRX Photography" at bounding box center [593, 280] width 299 height 14
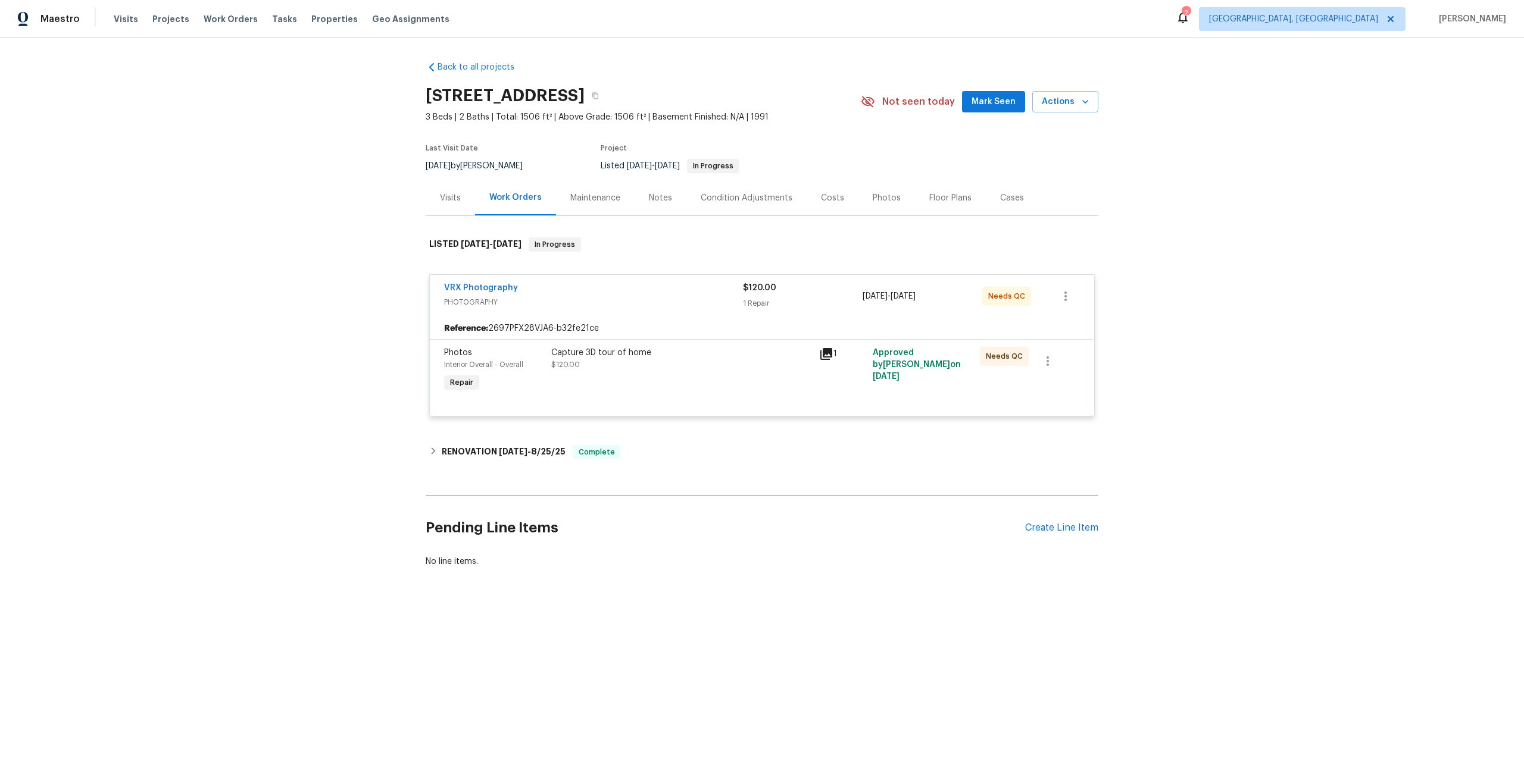
click at [731, 372] on div "Capture 3D tour of home $120.00" at bounding box center [681, 370] width 268 height 55
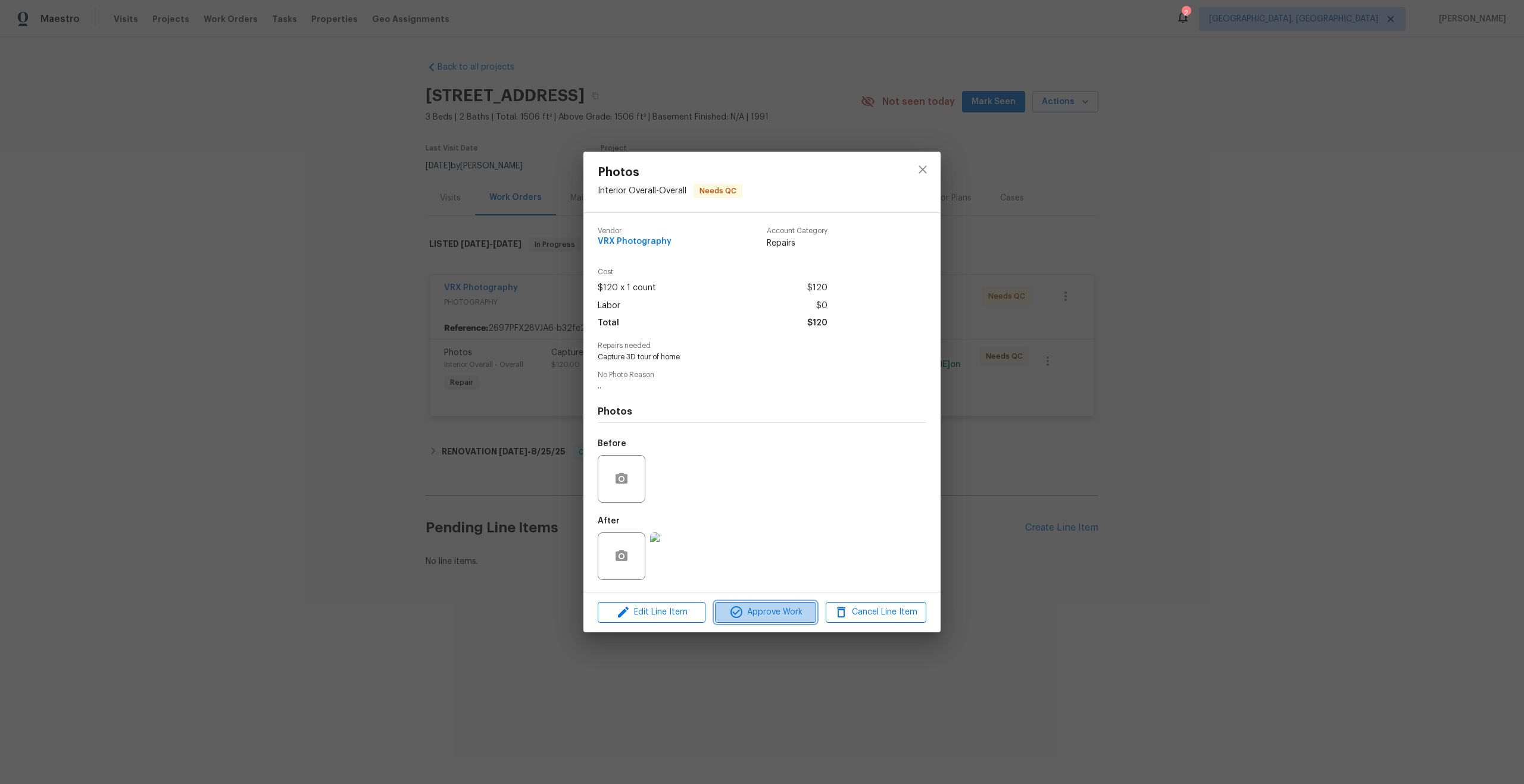
click at [765, 616] on span "Approve Work" at bounding box center [765, 613] width 94 height 15
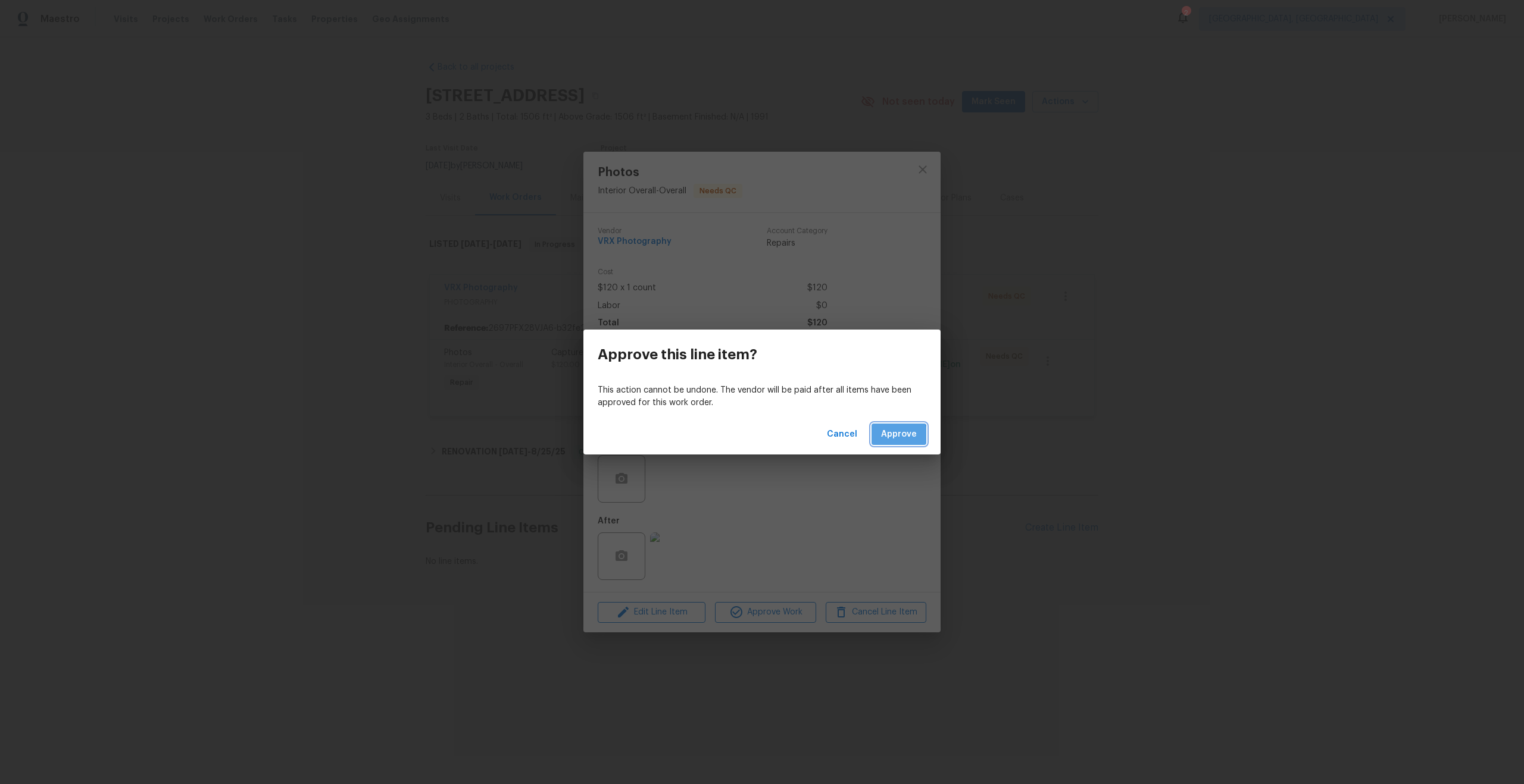
click at [885, 438] on span "Approve" at bounding box center [899, 435] width 36 height 15
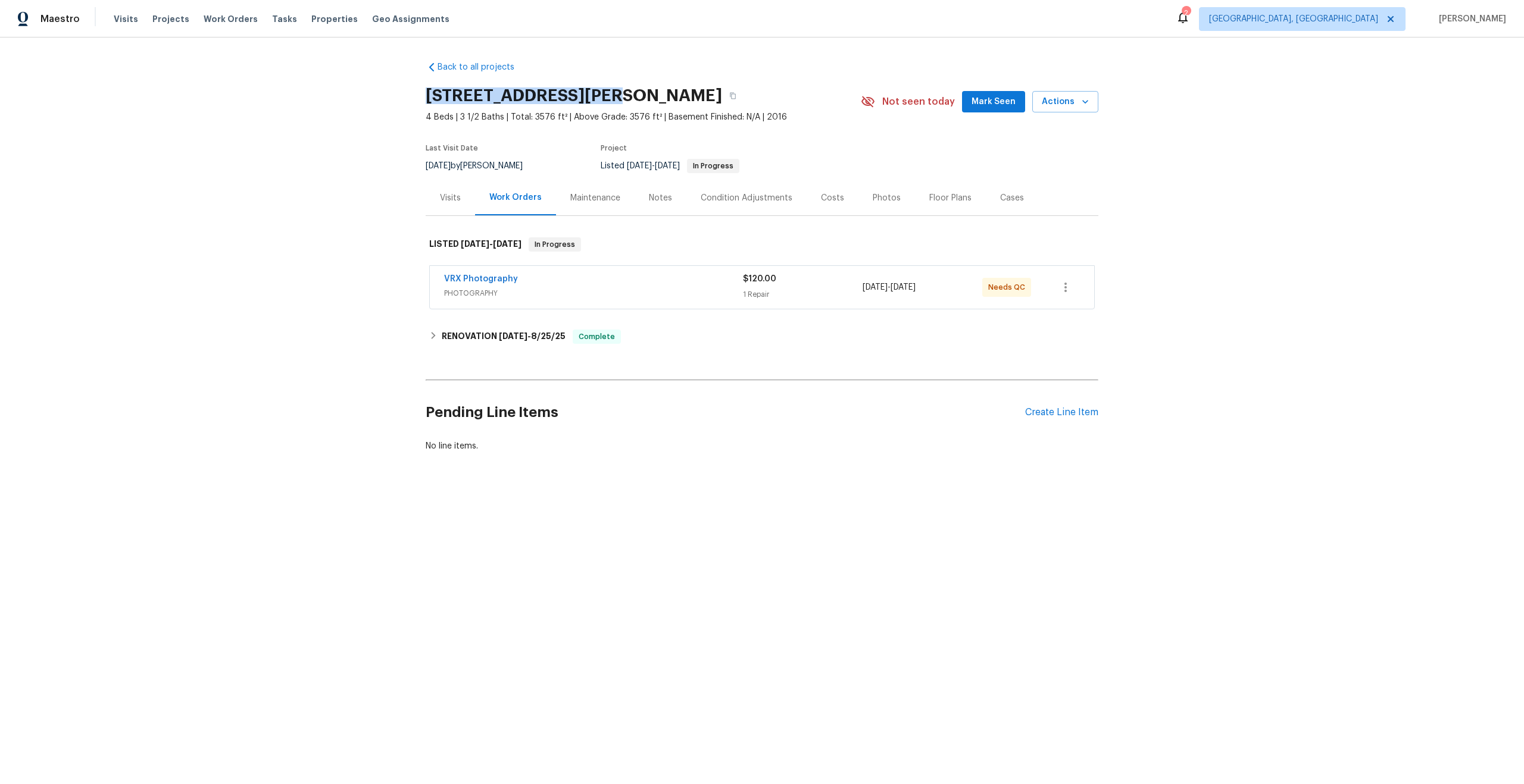
drag, startPoint x: 588, startPoint y: 94, endPoint x: 428, endPoint y: 94, distance: 160.0
click at [428, 94] on h2 "3627 Bartlett Way Dr, Pearland, TX 77581" at bounding box center [574, 95] width 296 height 12
copy h2 "3627 Bartlett Way Dr"
click at [715, 288] on span "PHOTOGRAPHY" at bounding box center [593, 293] width 299 height 12
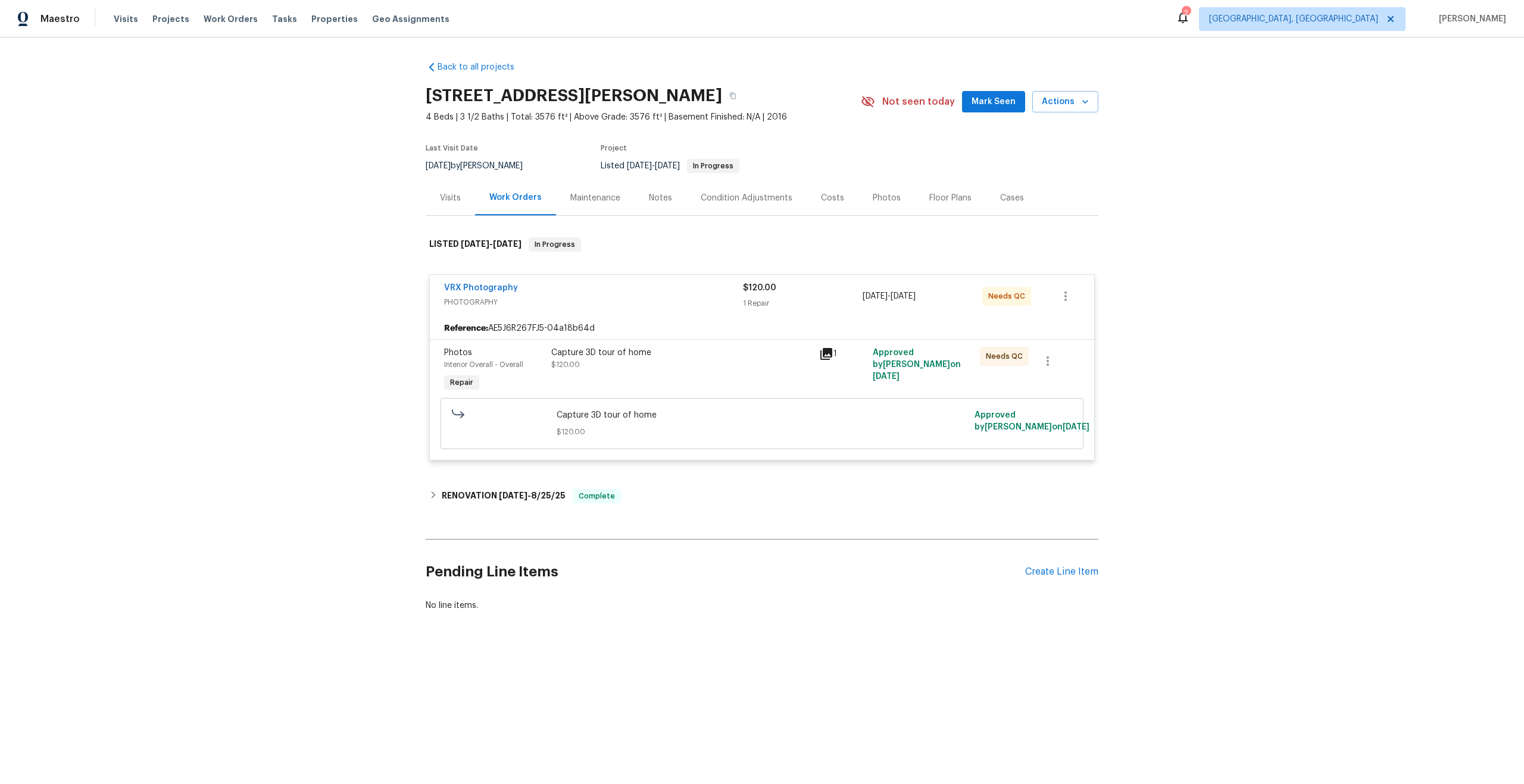
click at [727, 378] on div "Capture 3D tour of home $120.00" at bounding box center [681, 370] width 268 height 55
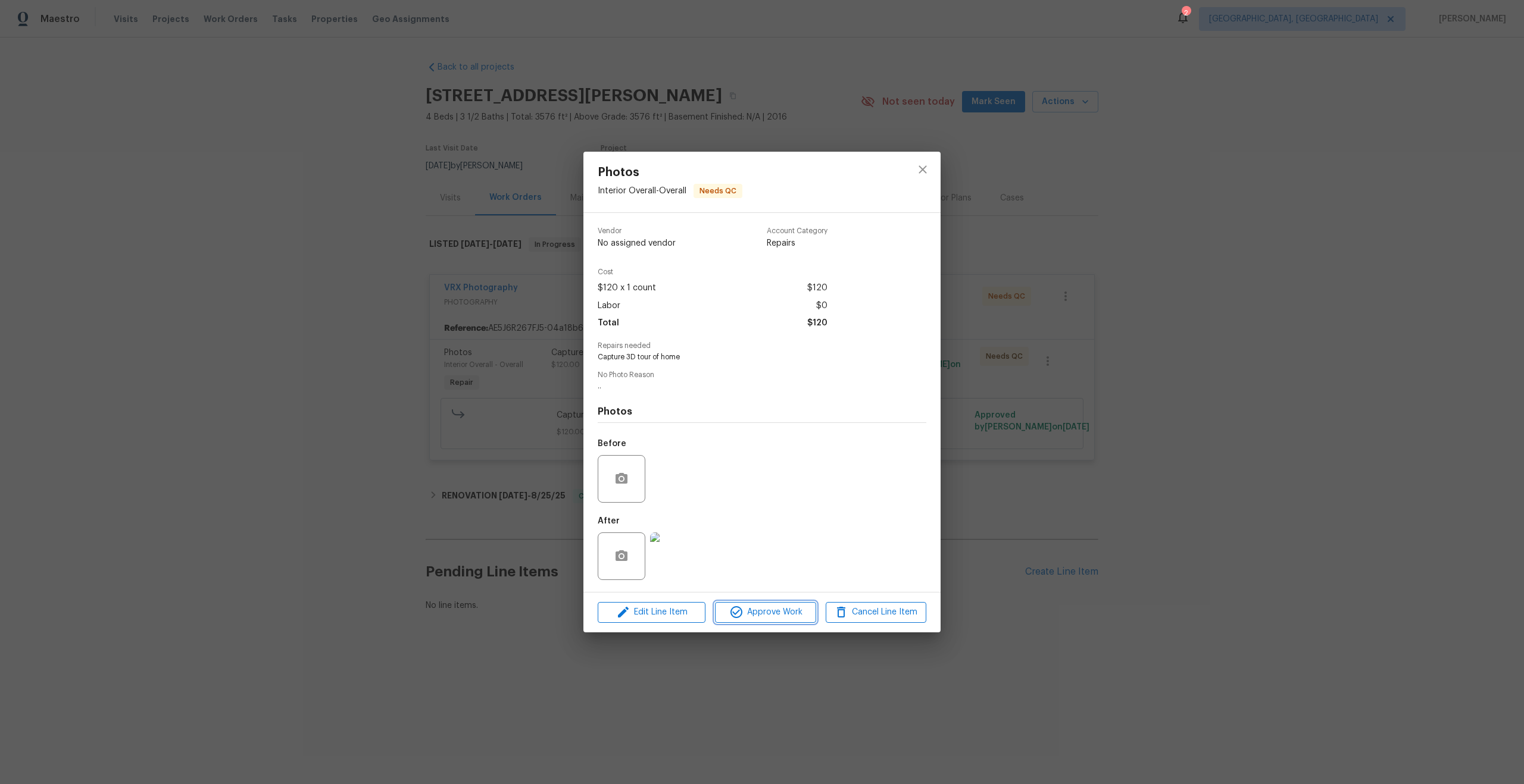
click at [768, 604] on button "Approve Work" at bounding box center [765, 613] width 101 height 21
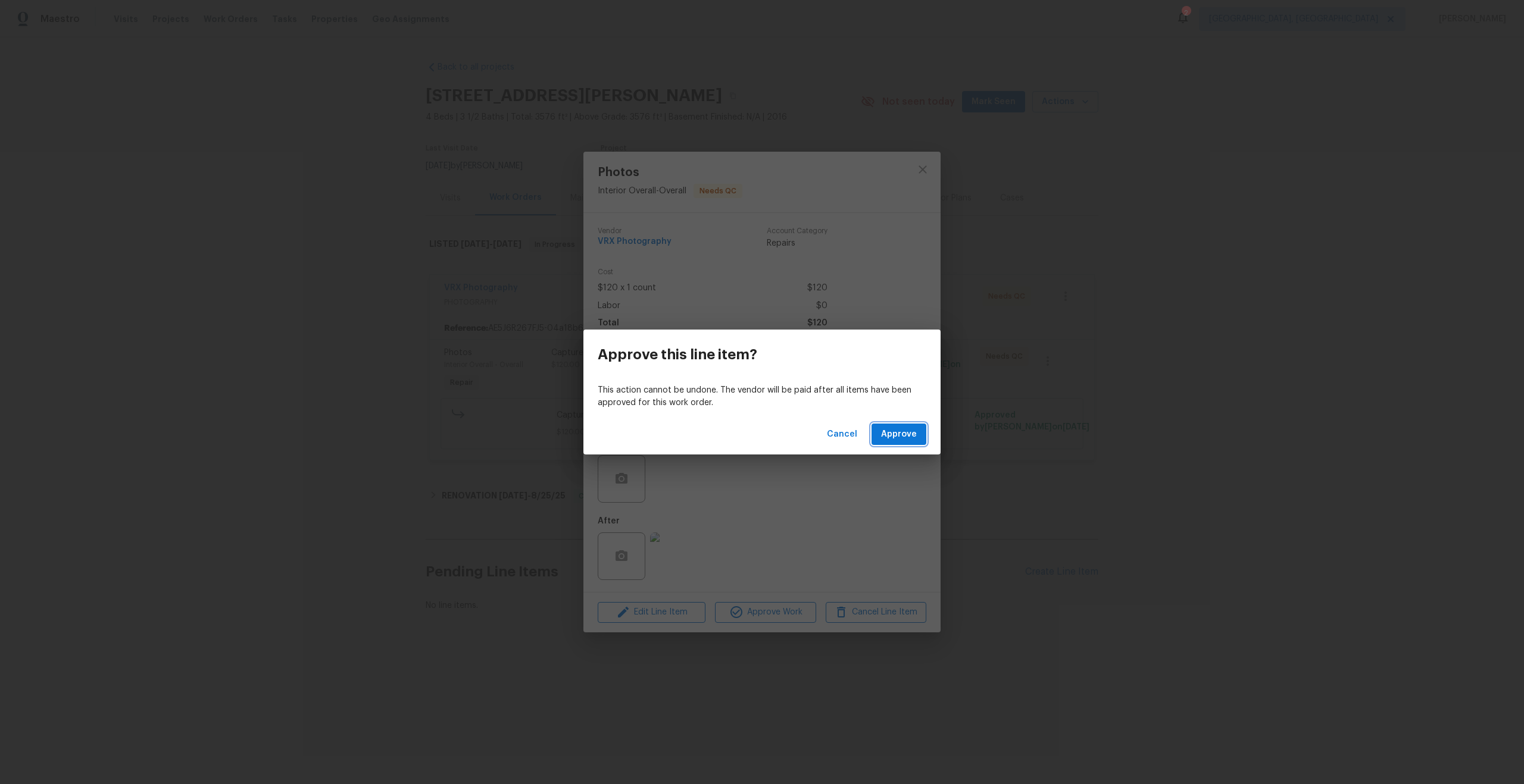
click at [903, 428] on span "Approve" at bounding box center [899, 435] width 36 height 15
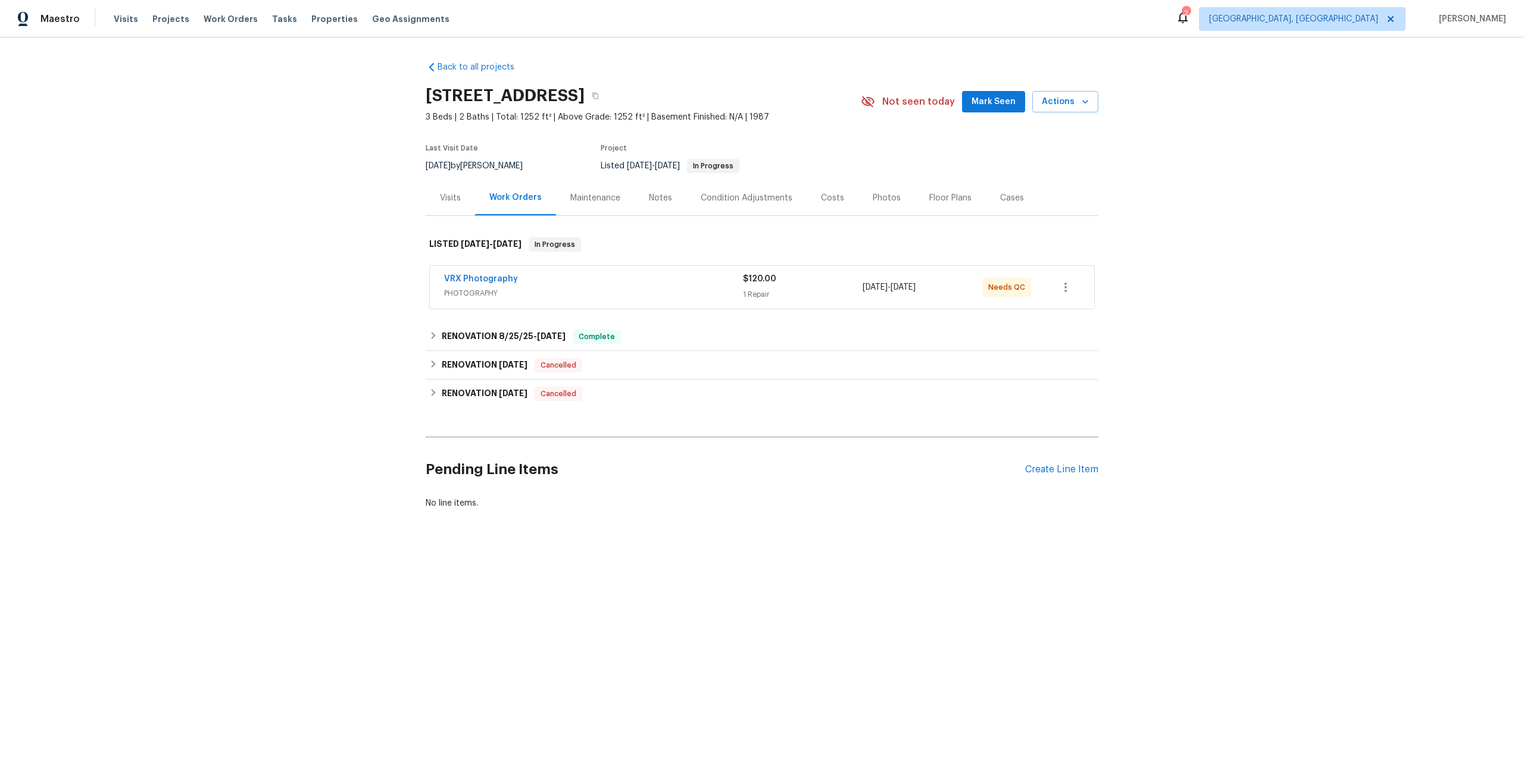
drag, startPoint x: 618, startPoint y: 96, endPoint x: 424, endPoint y: 92, distance: 194.0
click at [424, 92] on div "Back to all projects [STREET_ADDRESS] 3 Beds | 2 Baths | Total: 1252 ft² | Abov…" at bounding box center [762, 314] width 1524 height 553
copy h2 "[STREET_ADDRESS]"
click at [706, 299] on div "VRX Photography PHOTOGRAPHY" at bounding box center [593, 287] width 299 height 29
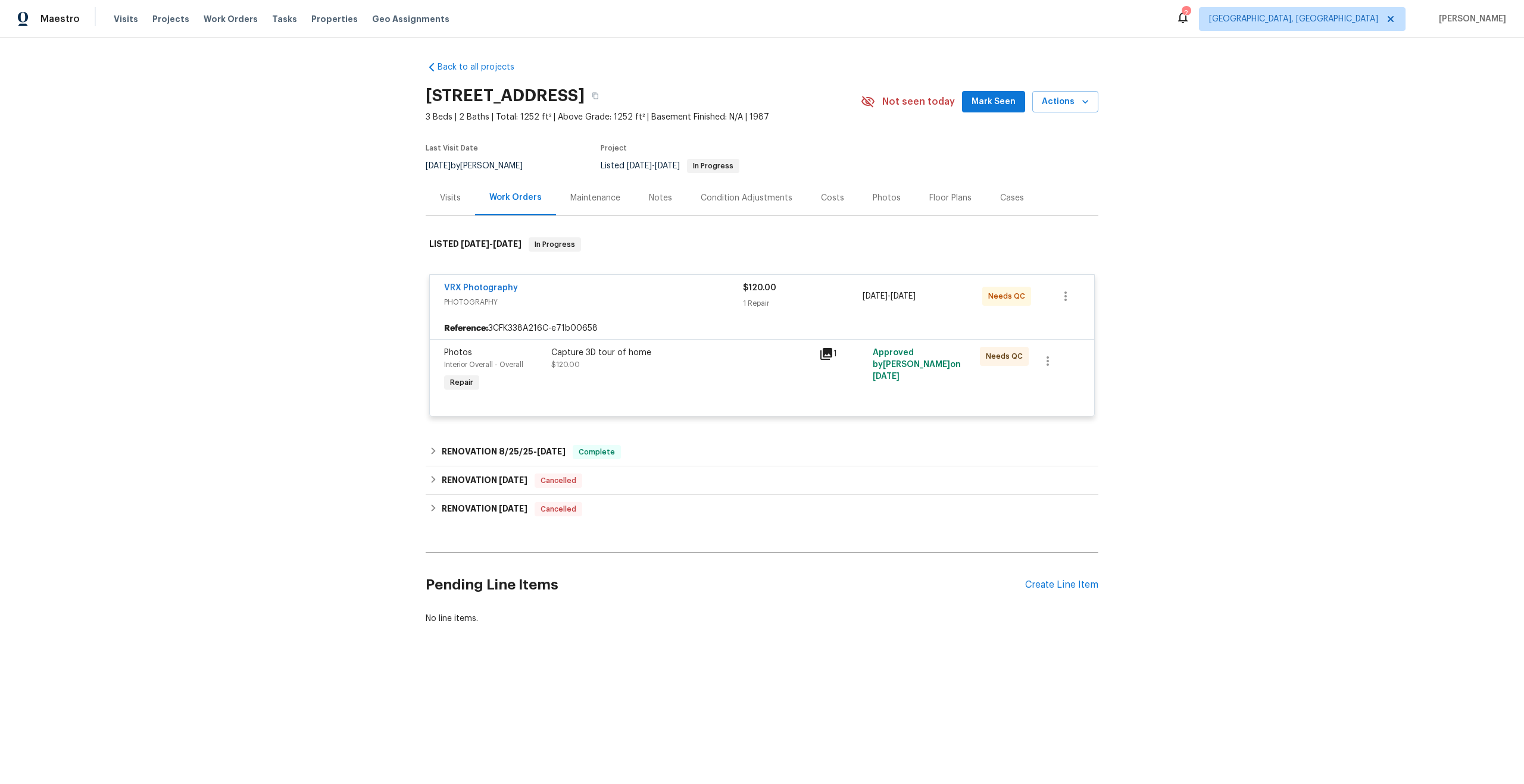
click at [721, 352] on div "Capture 3D tour of home" at bounding box center [681, 353] width 261 height 12
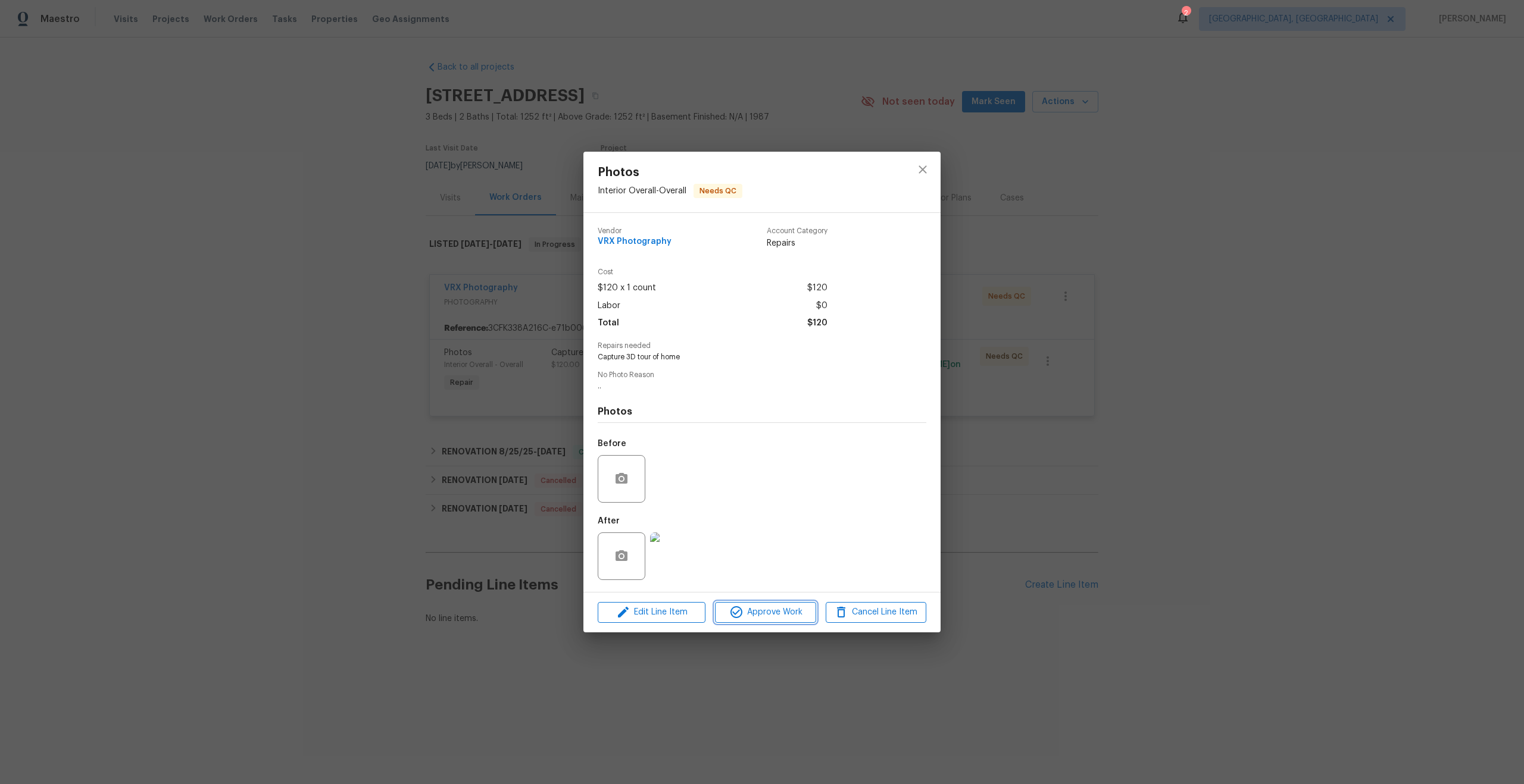
click at [760, 604] on button "Approve Work" at bounding box center [765, 613] width 101 height 21
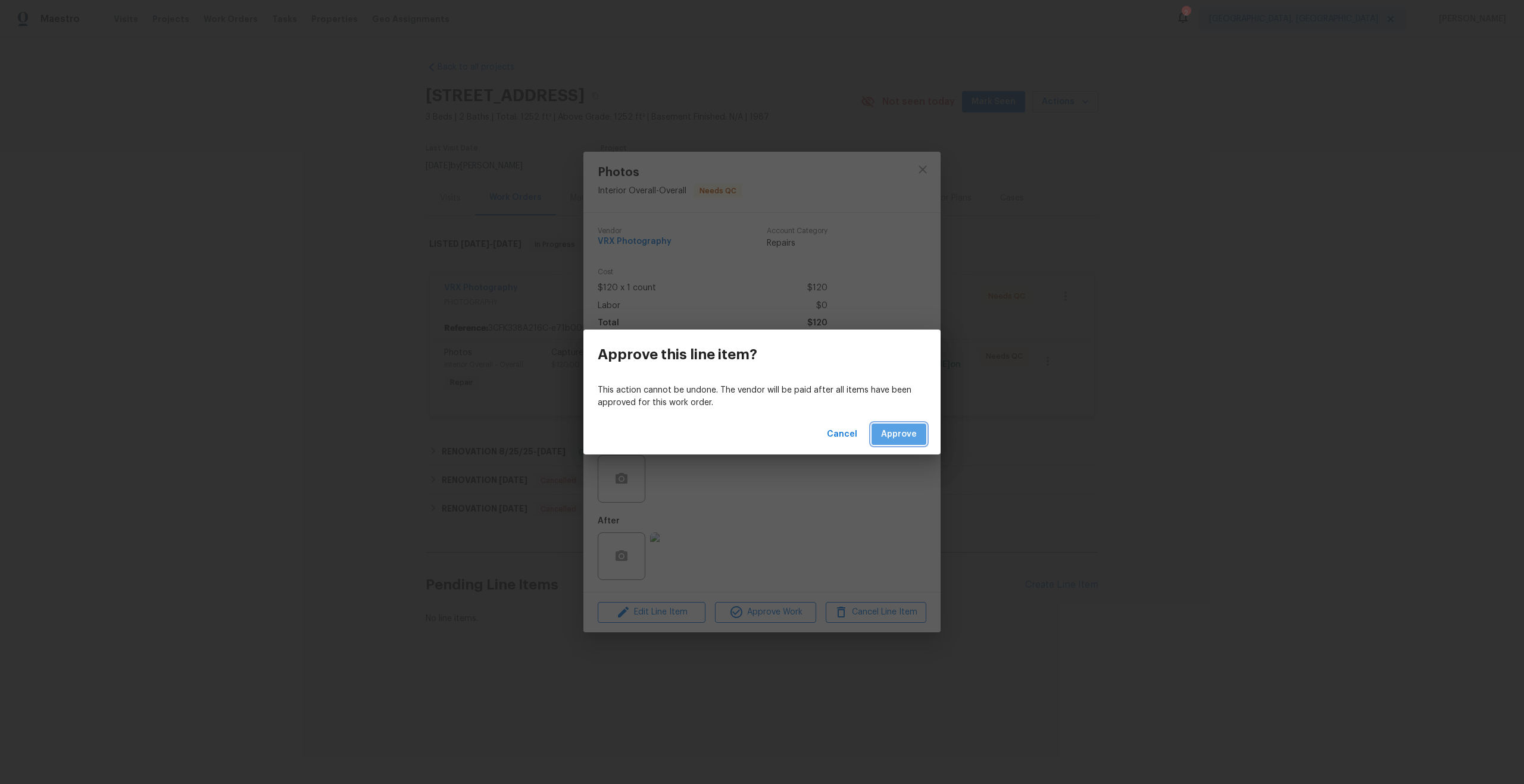
click at [918, 436] on button "Approve" at bounding box center [898, 435] width 55 height 22
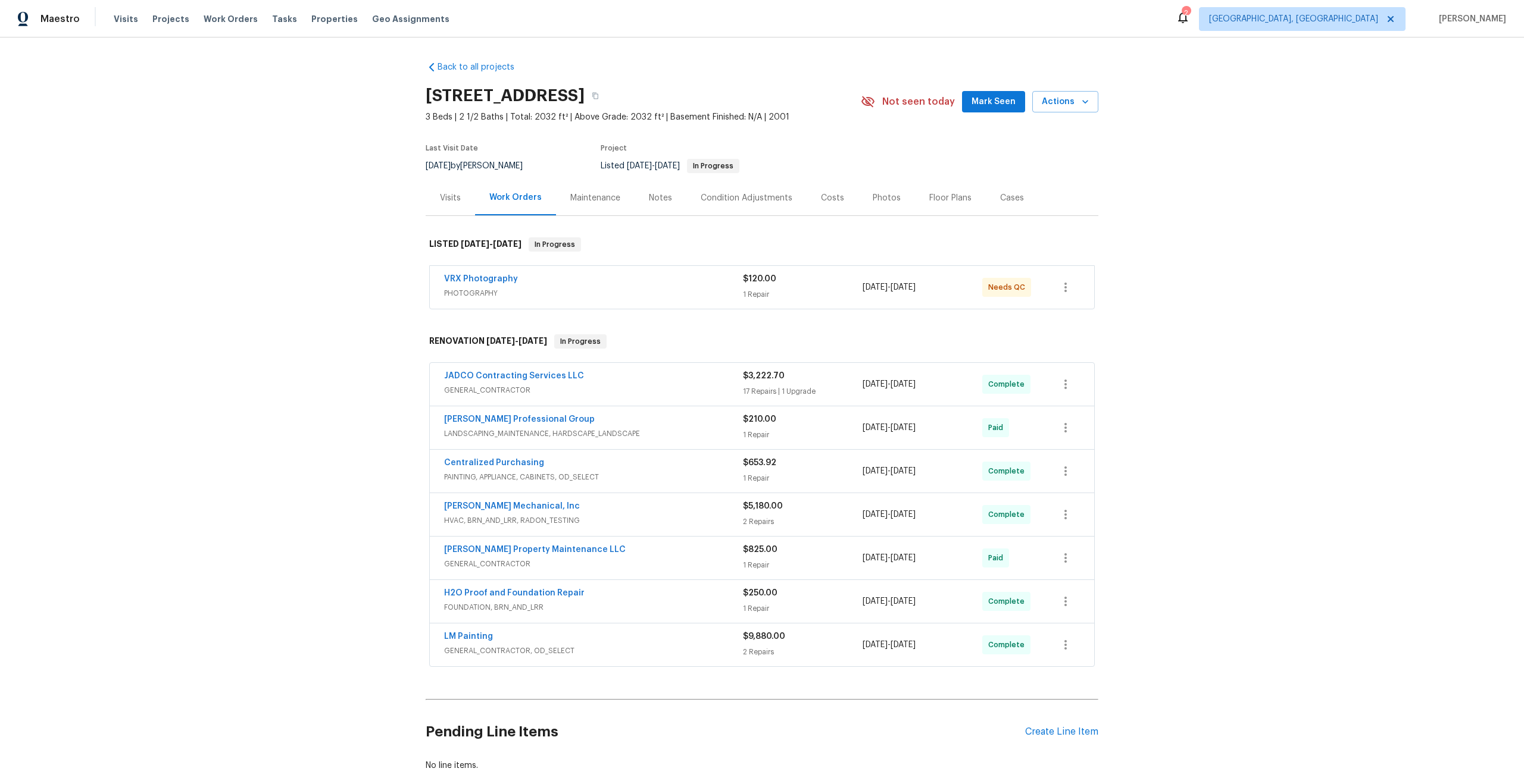
click at [683, 294] on span "PHOTOGRAPHY" at bounding box center [593, 293] width 299 height 12
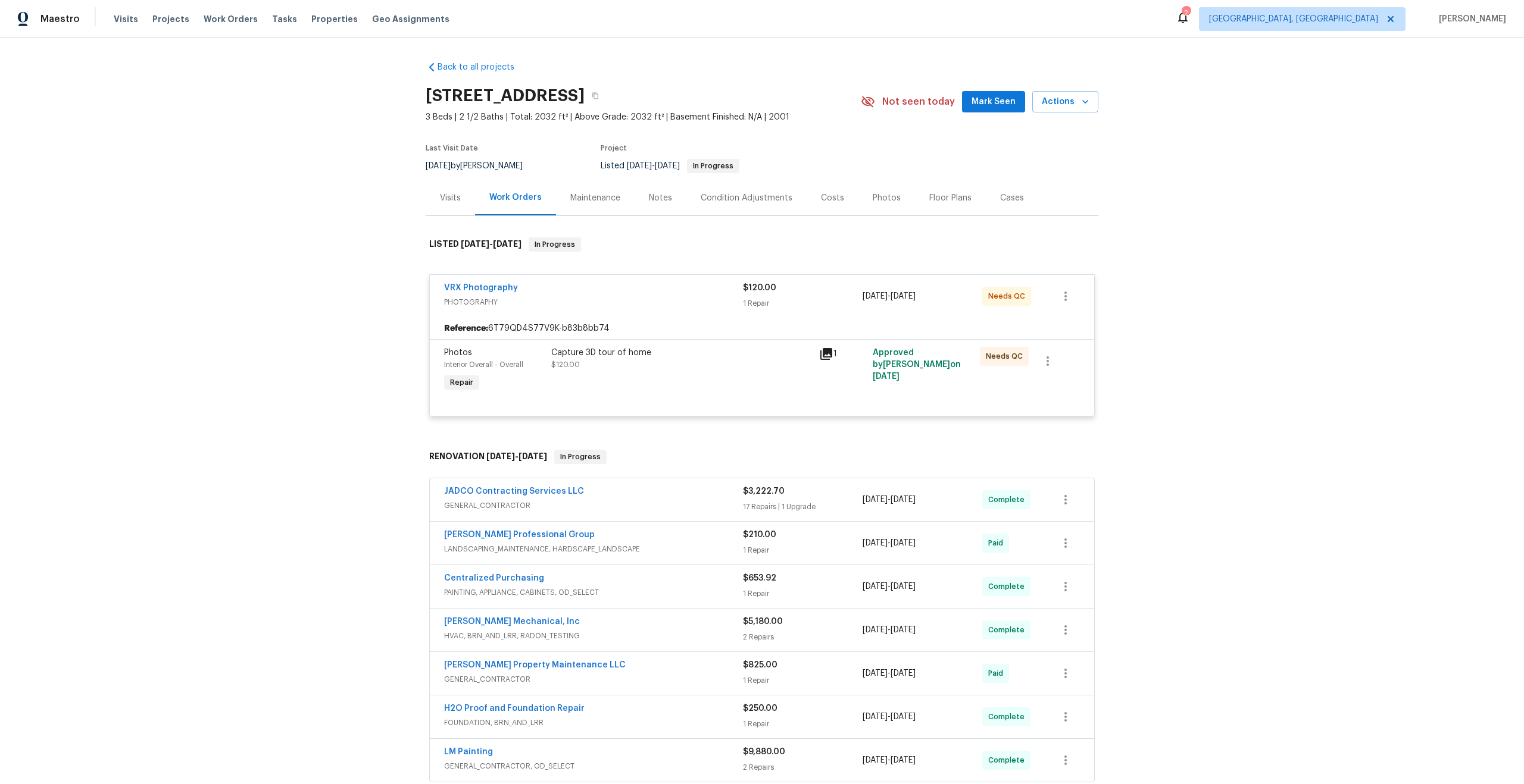
click at [766, 371] on div "Capture 3D tour of home $120.00" at bounding box center [681, 370] width 268 height 55
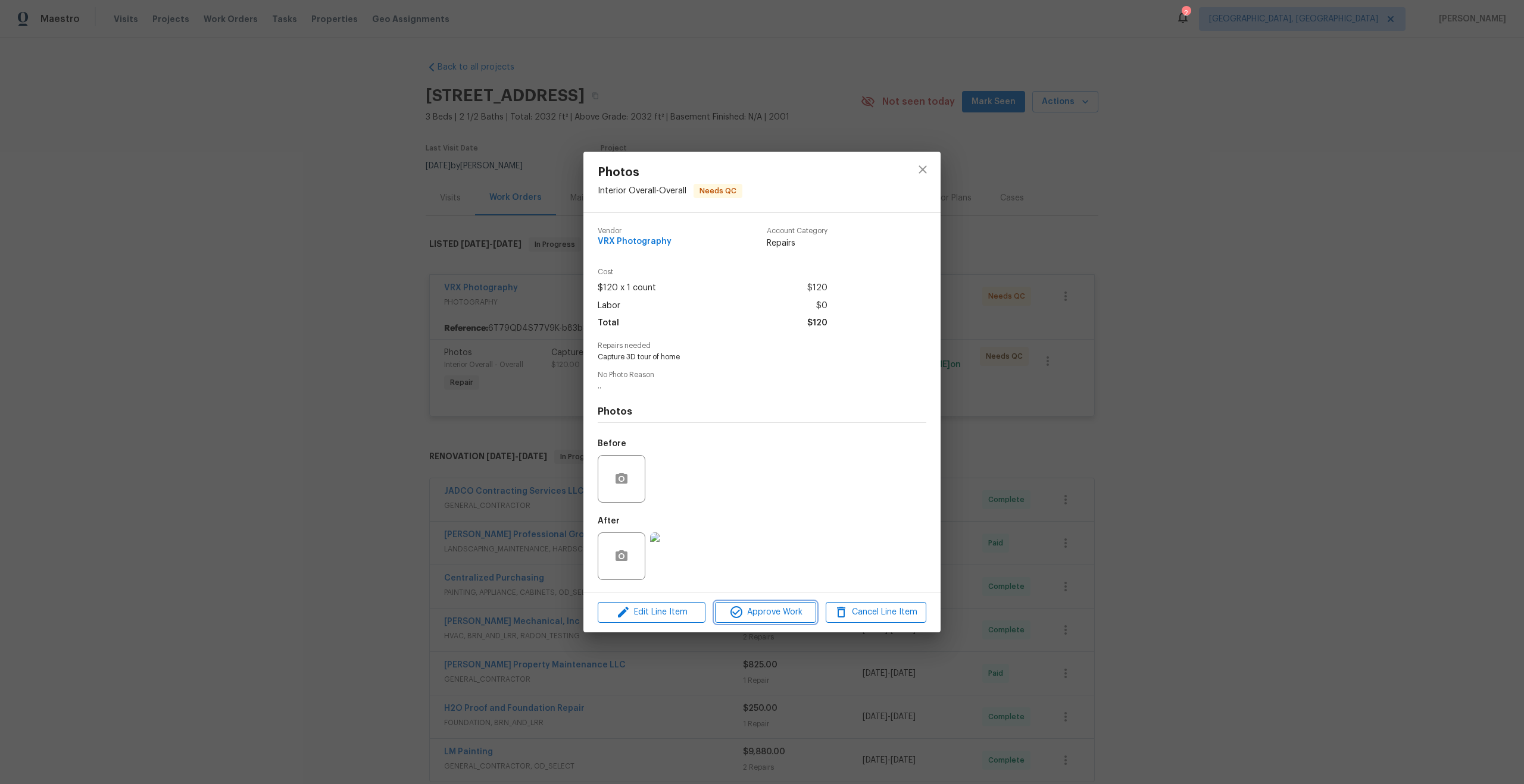
click at [769, 615] on span "Approve Work" at bounding box center [765, 613] width 94 height 15
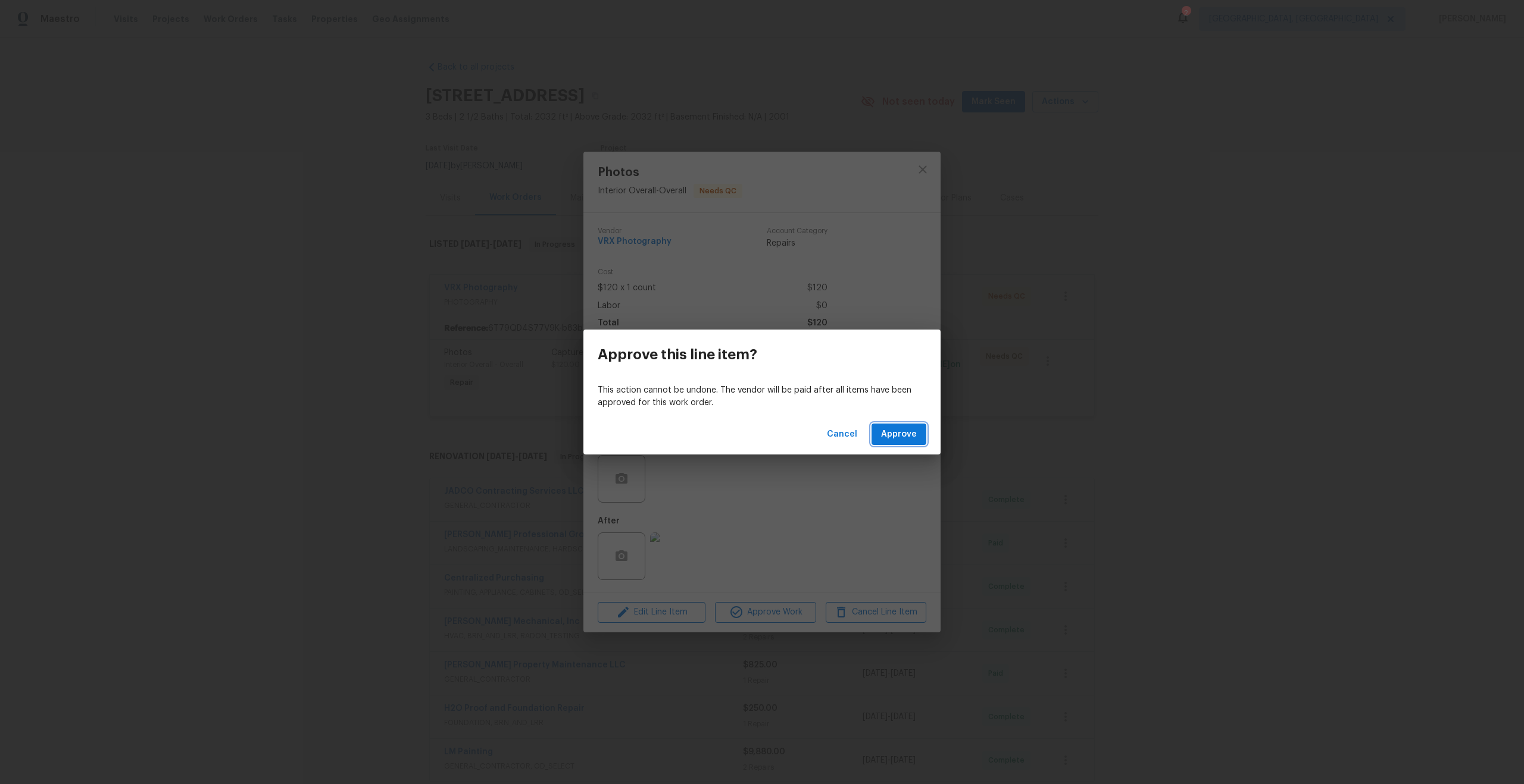
click at [899, 433] on span "Approve" at bounding box center [899, 435] width 36 height 15
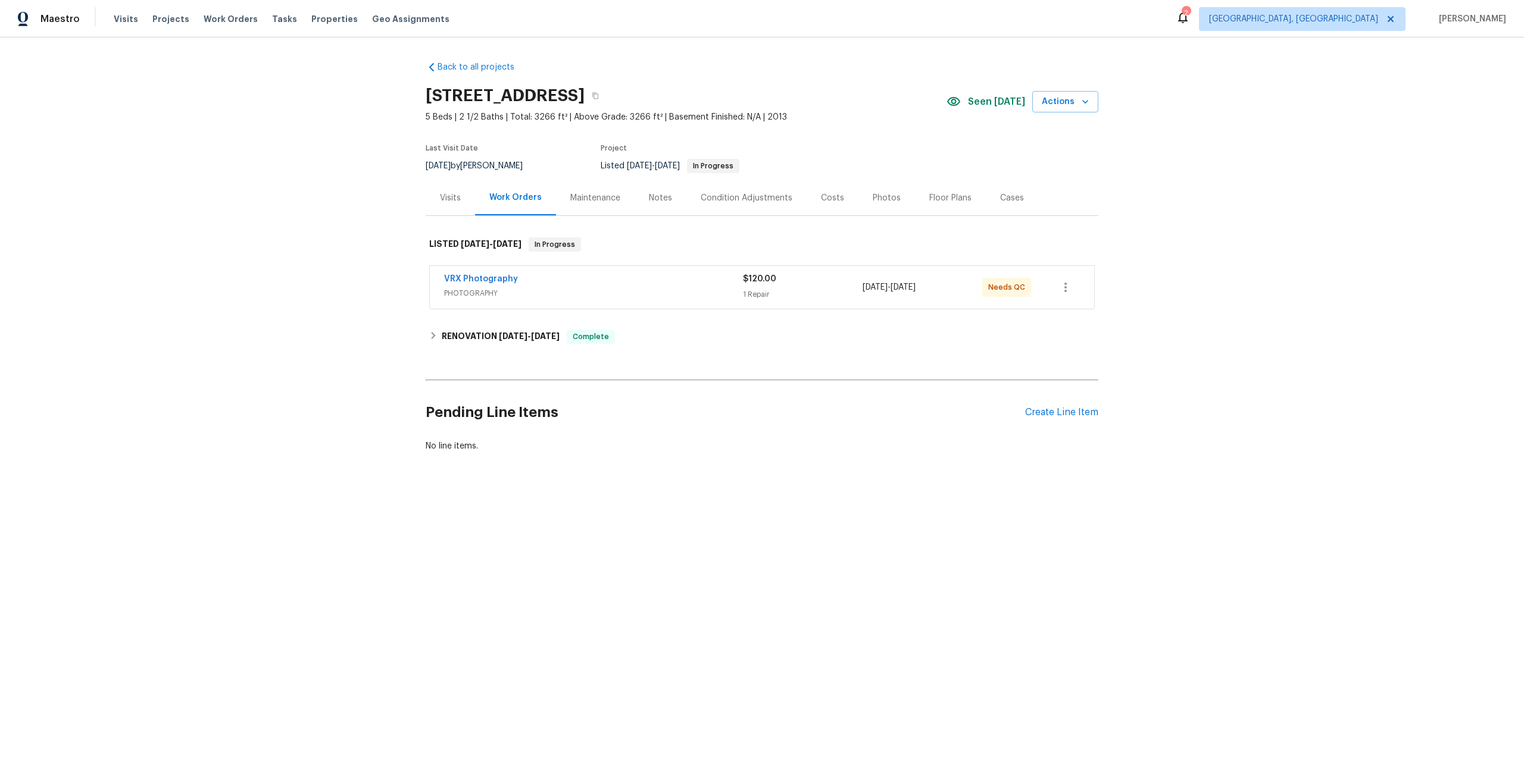
click at [629, 266] on div "VRX Photography PHOTOGRAPHY $120.00 1 Repair [DATE] - [DATE] Needs QC" at bounding box center [762, 287] width 665 height 43
click at [678, 297] on span "PHOTOGRAPHY" at bounding box center [593, 293] width 299 height 12
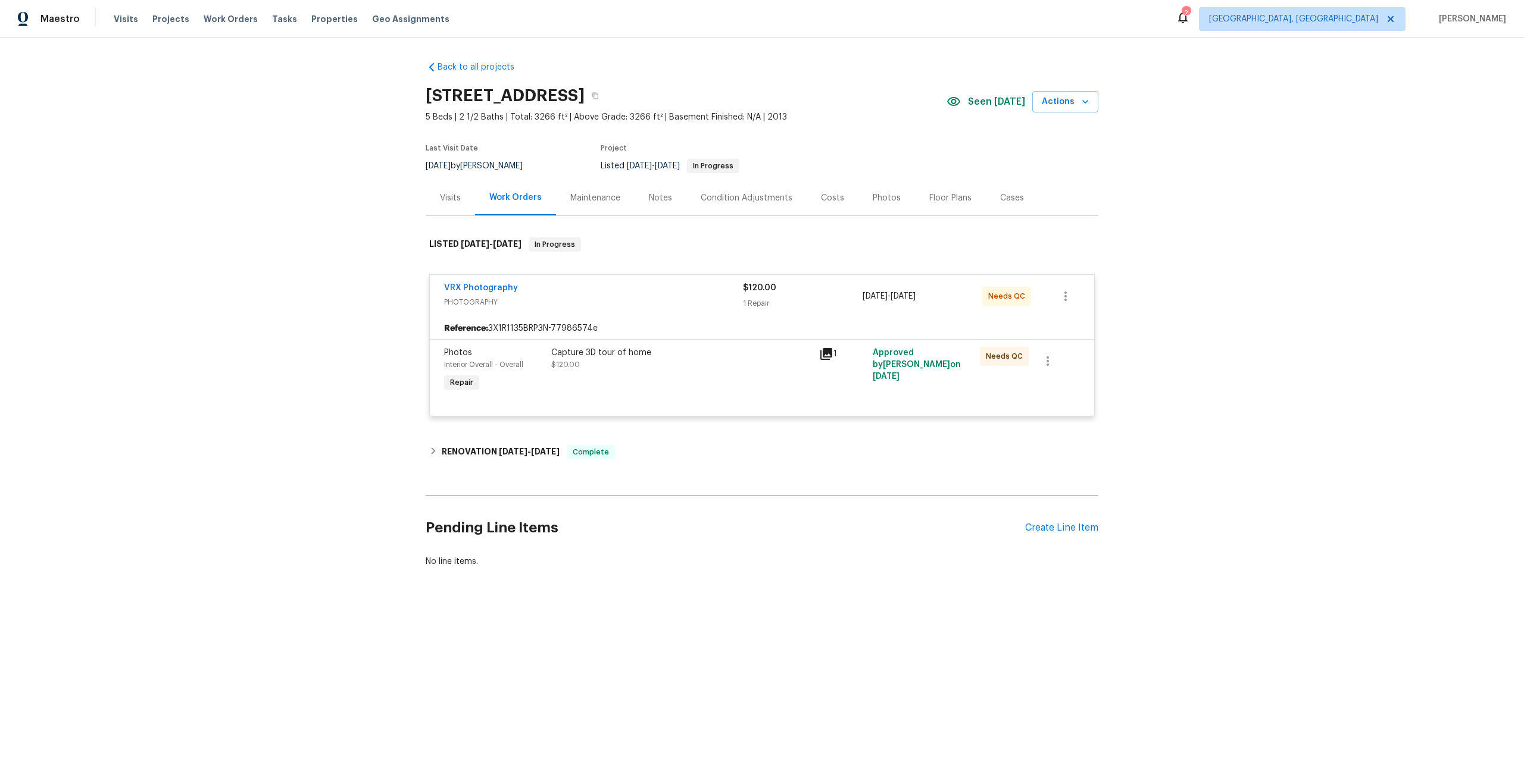
click at [694, 378] on div "Capture 3D tour of home $120.00" at bounding box center [681, 370] width 268 height 55
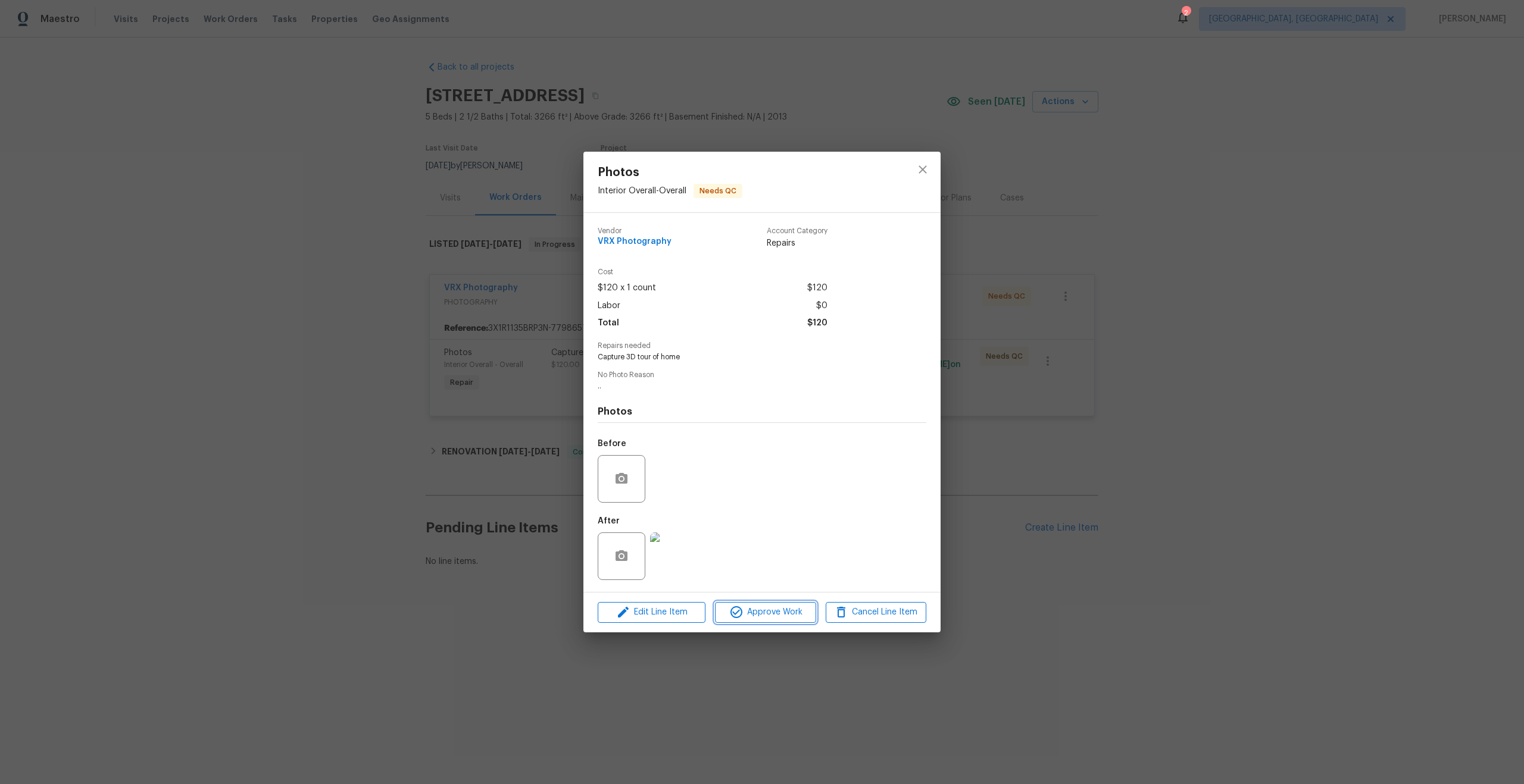
click at [782, 616] on span "Approve Work" at bounding box center [765, 613] width 94 height 15
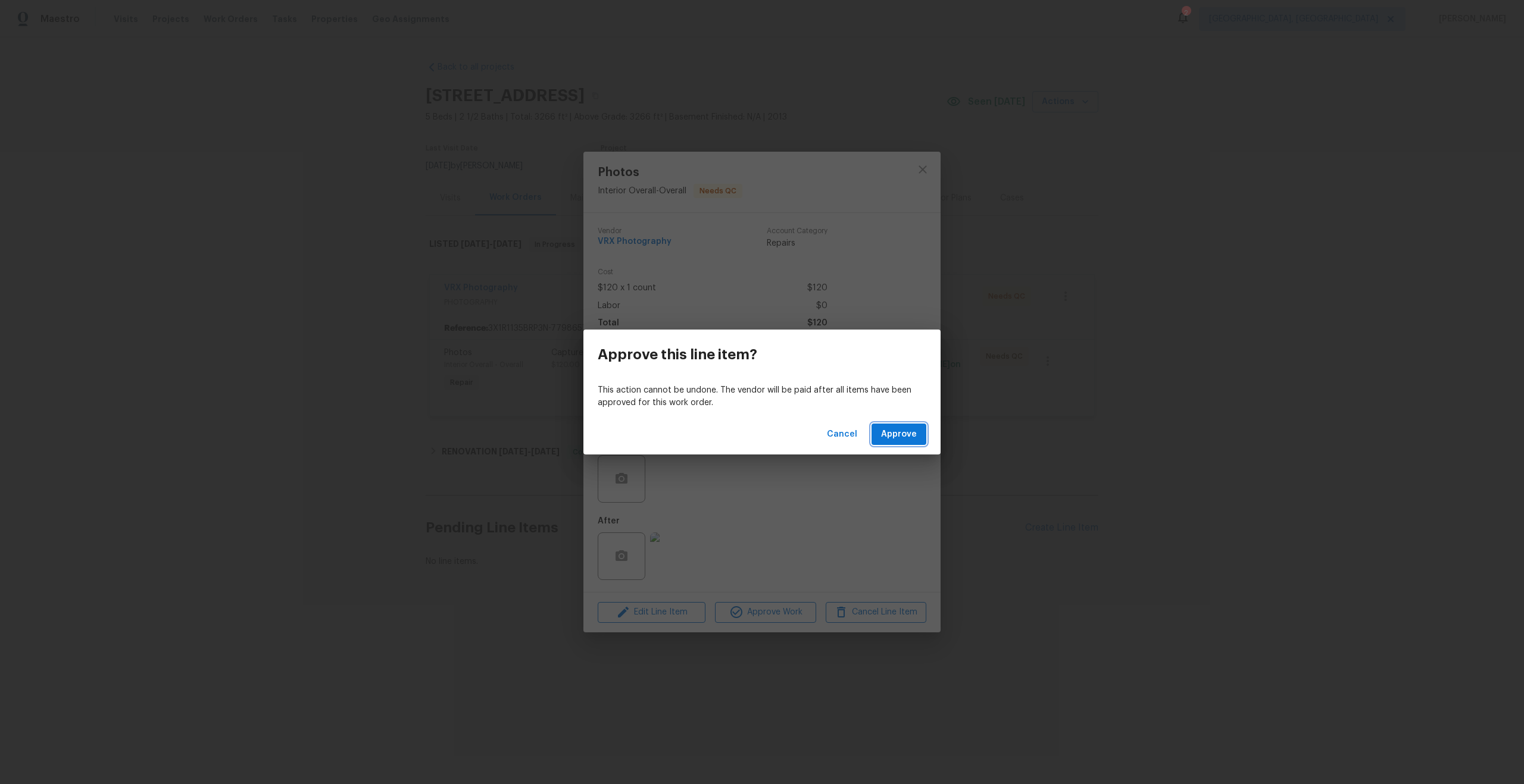
click at [894, 432] on span "Approve" at bounding box center [899, 435] width 36 height 15
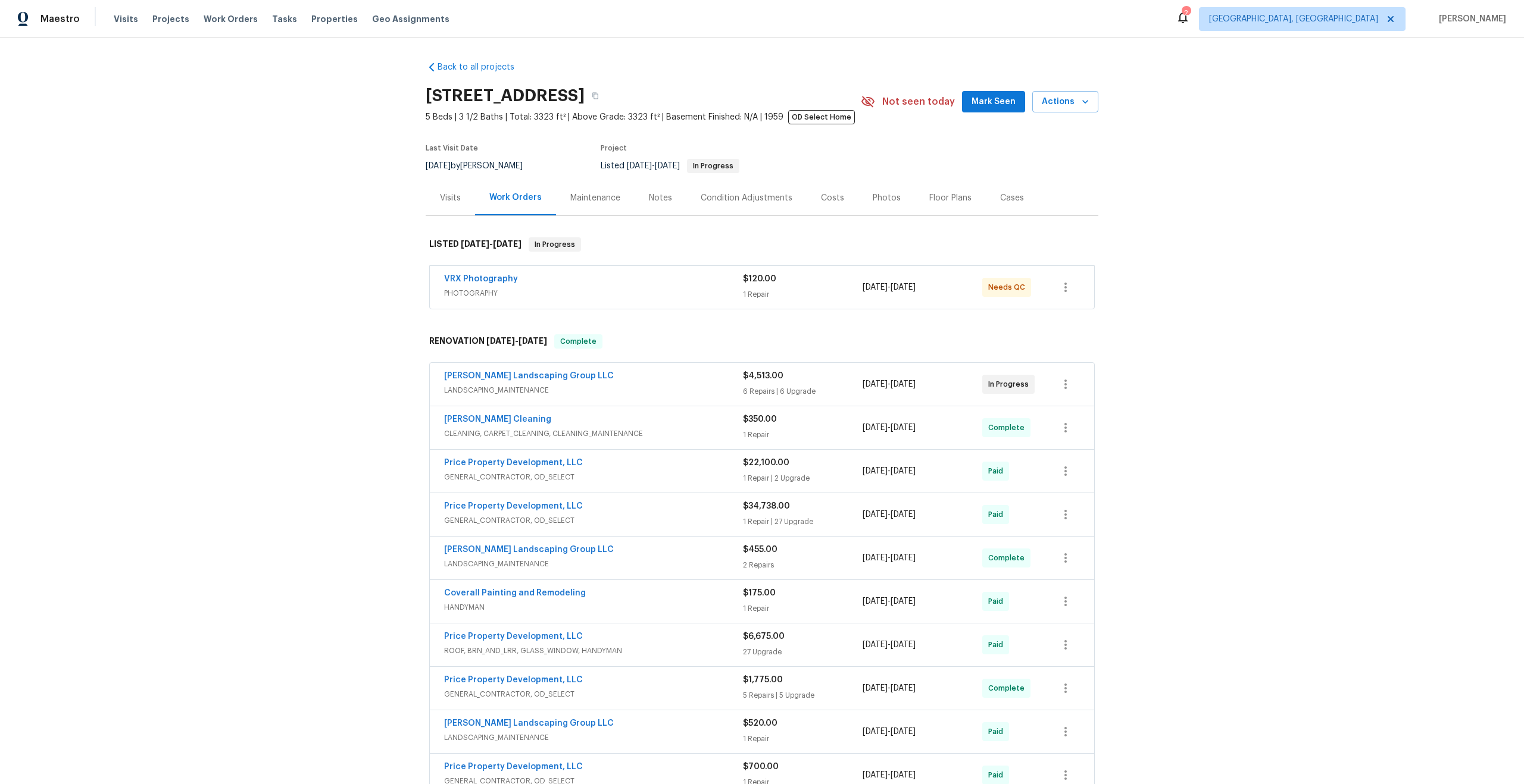
click at [665, 286] on div "VRX Photography" at bounding box center [593, 280] width 299 height 14
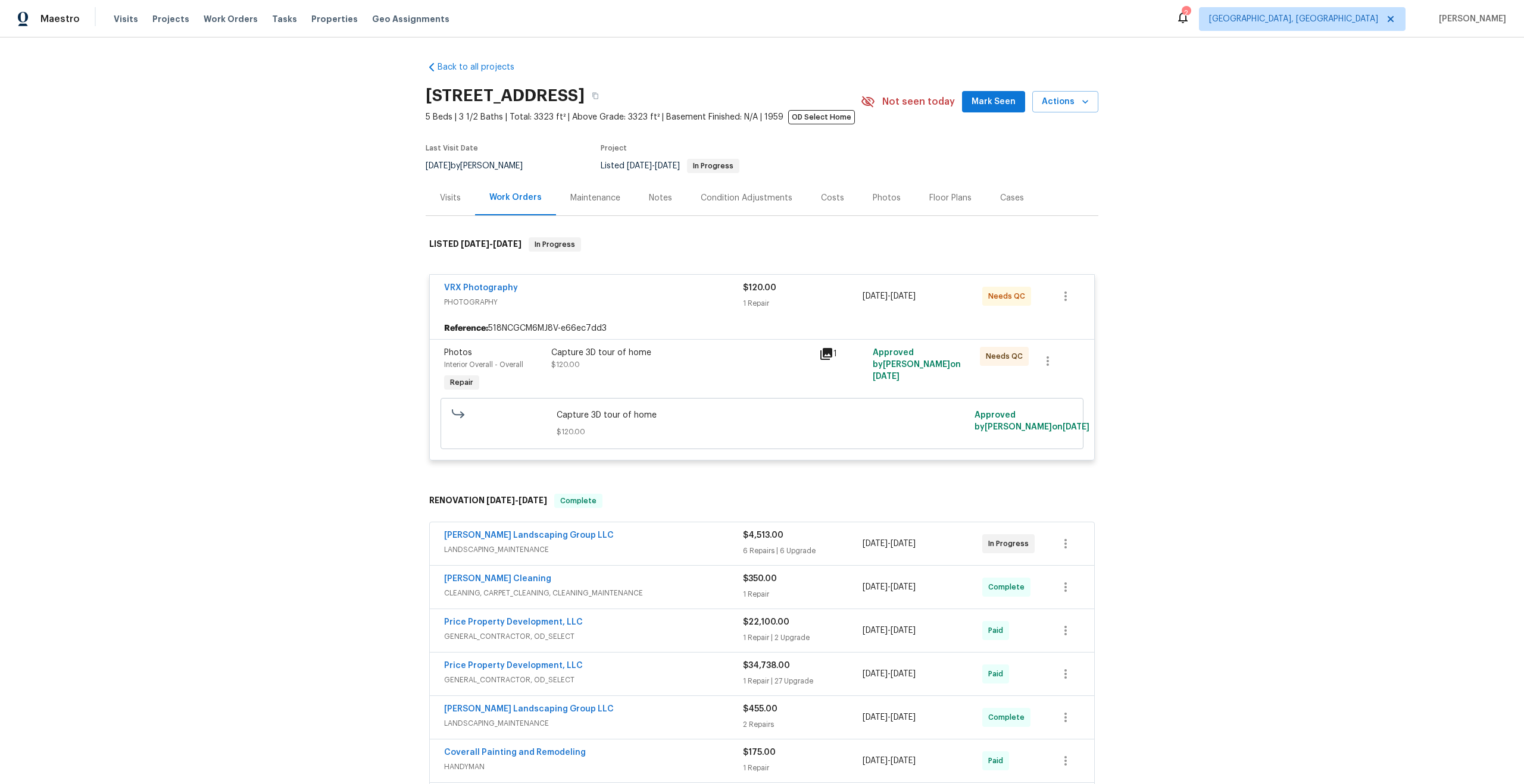
click at [696, 351] on div "Capture 3D tour of home" at bounding box center [681, 353] width 261 height 12
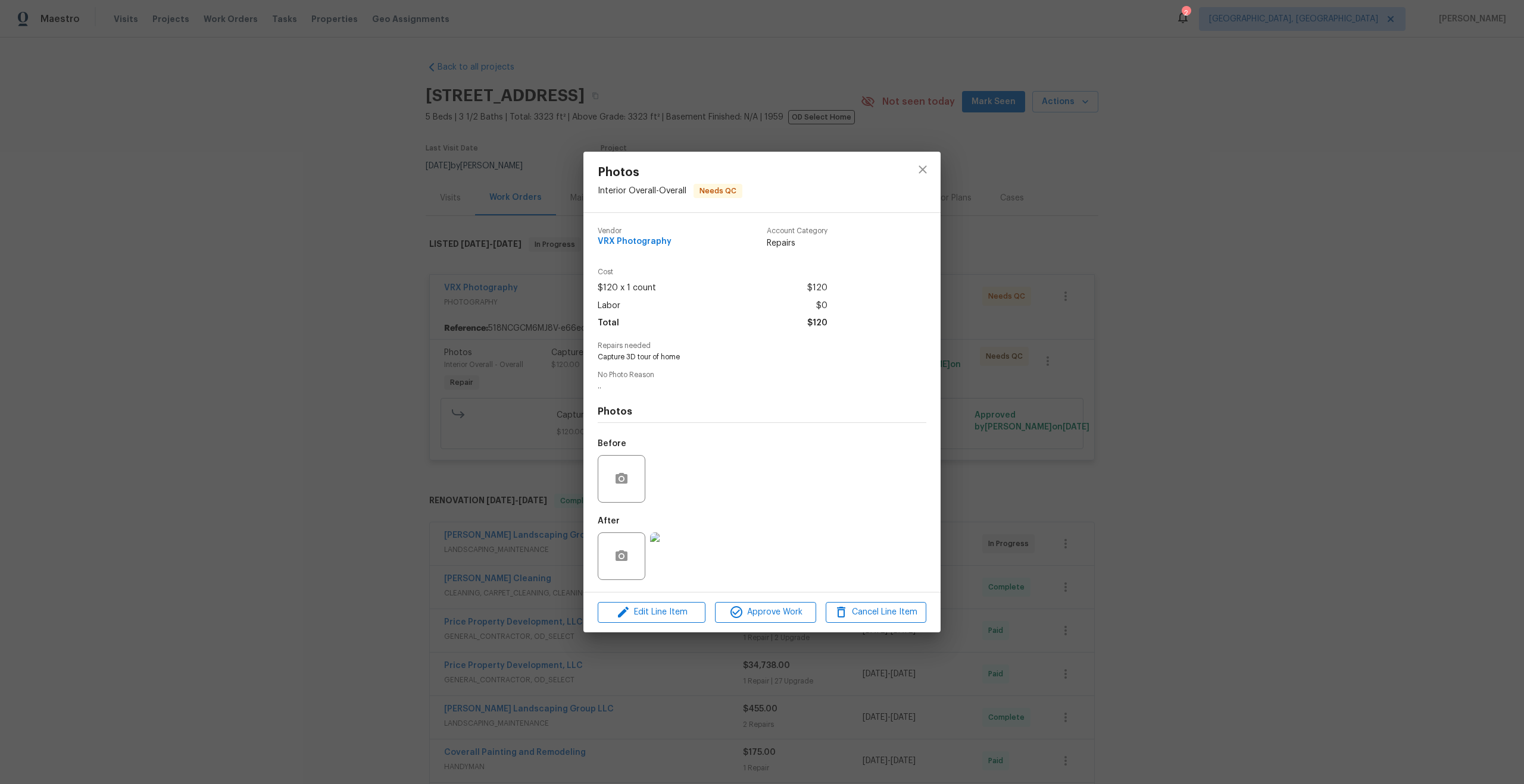
click at [439, 224] on div "Photos Interior Overall - Overall Needs QC Vendor VRX Photography Account Categ…" at bounding box center [762, 392] width 1524 height 784
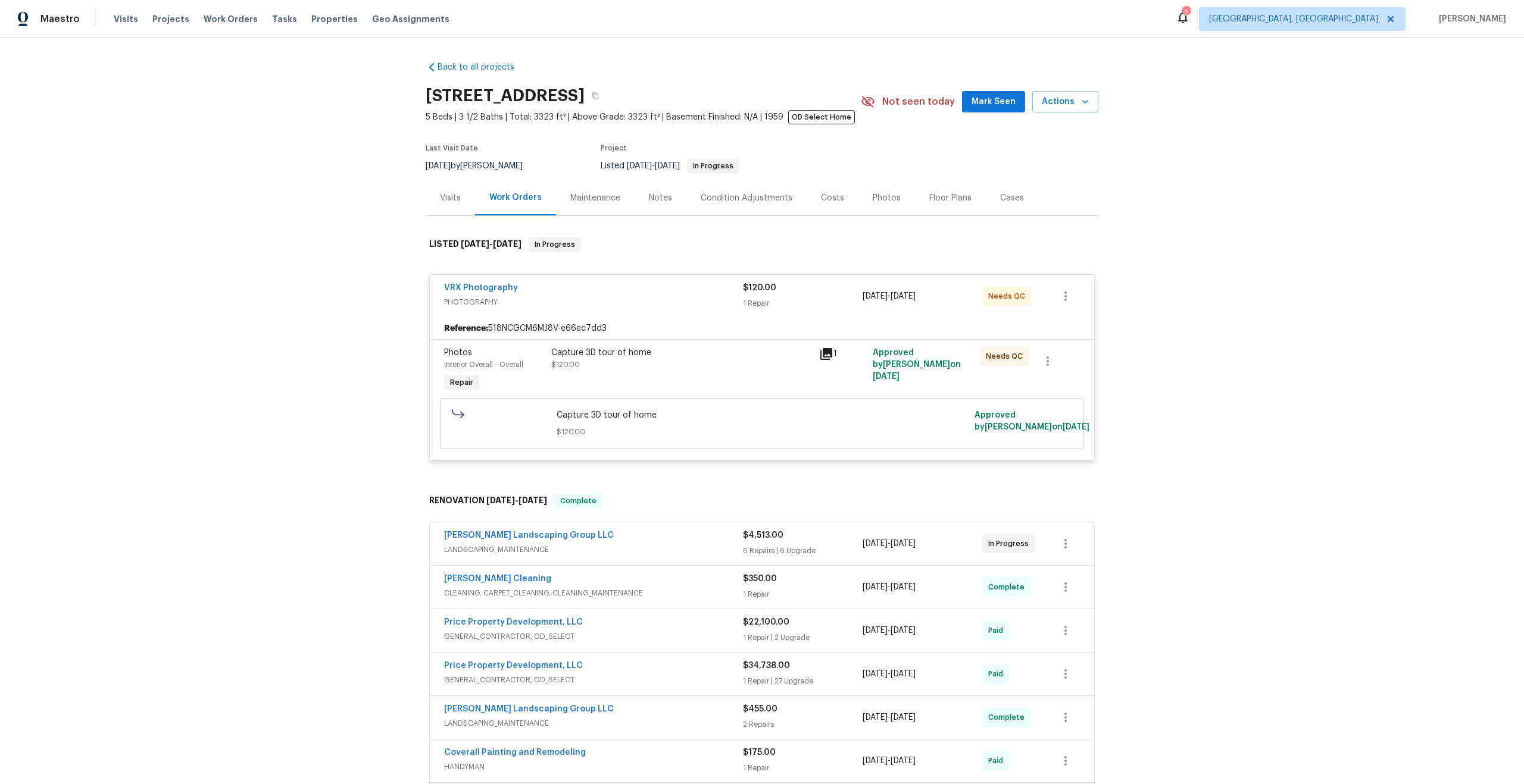
drag, startPoint x: 580, startPoint y: 92, endPoint x: 390, endPoint y: 90, distance: 190.0
click at [390, 90] on div "Back to all projects 6112 Gardendale Dr, Nashville, TN 37215 5 Beds | 3 1/2 Bat…" at bounding box center [762, 411] width 1524 height 747
copy h2 "6112 Gardendale Dr"
click at [698, 342] on div "Photos Interior Overall - Overall Repair Capture 3D tour of home $120.00 1 Appr…" at bounding box center [762, 399] width 665 height 121
click at [728, 361] on div "Capture 3D tour of home $120.00" at bounding box center [681, 359] width 261 height 24
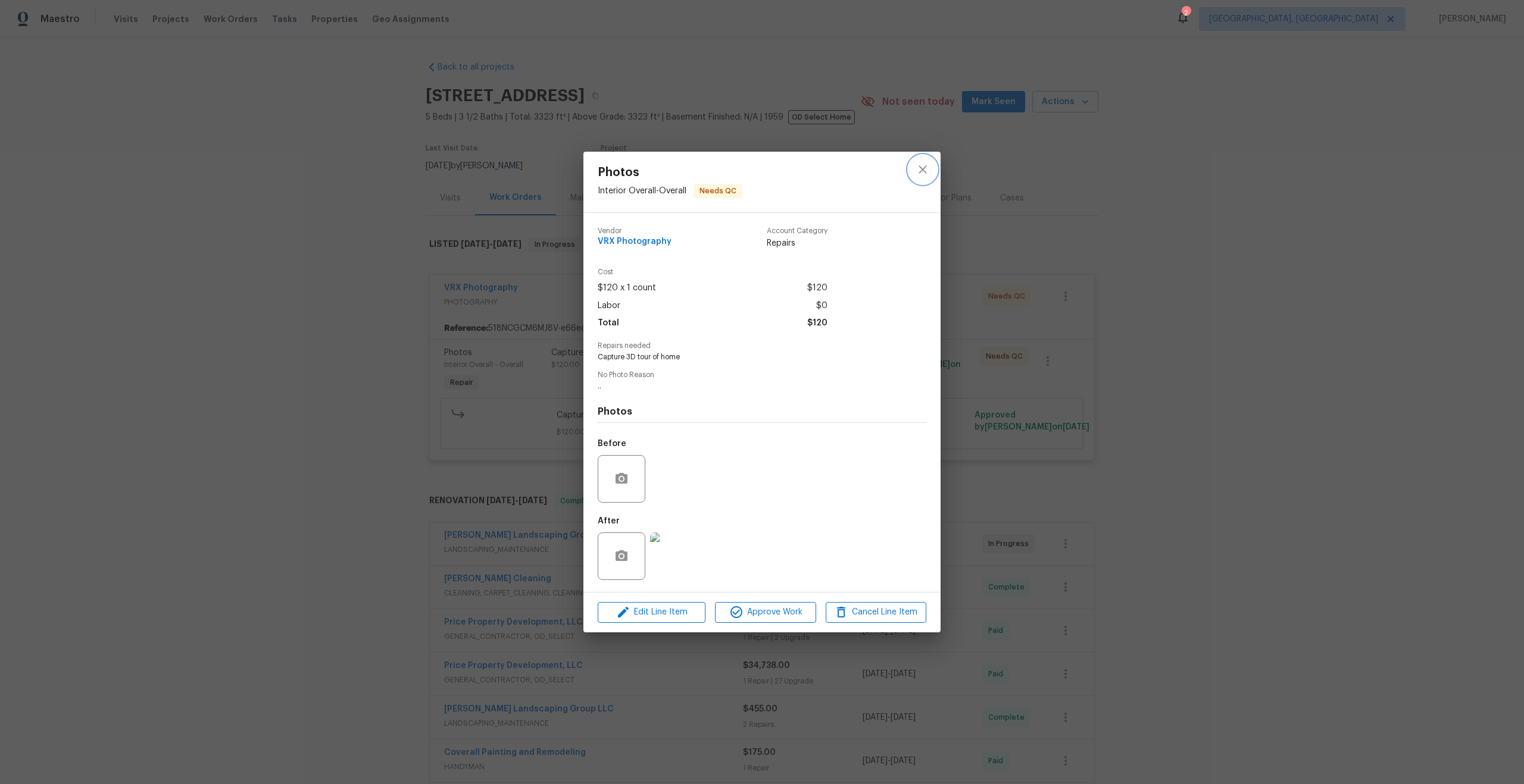
click at [926, 168] on icon "close" at bounding box center [922, 169] width 14 height 14
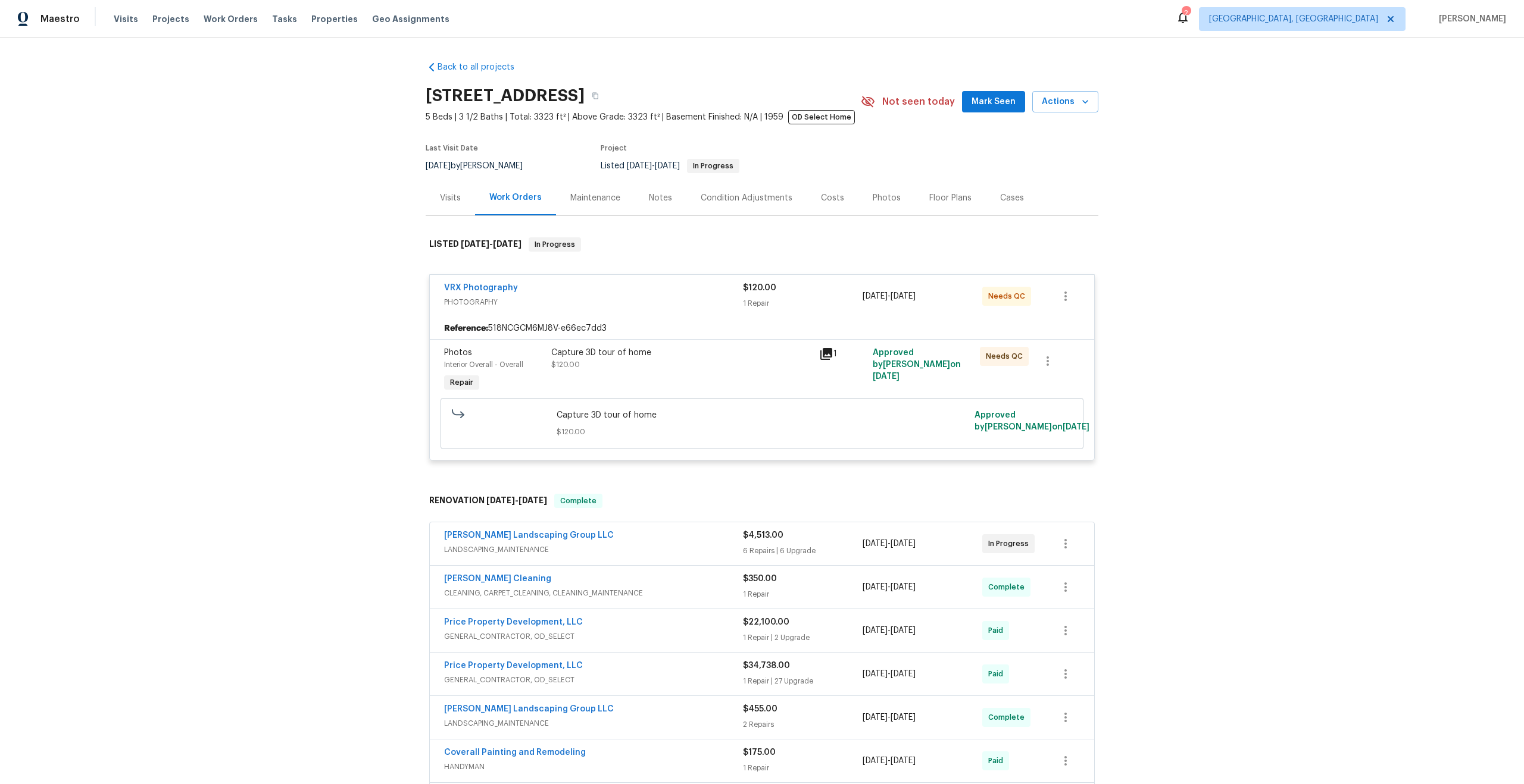
click at [780, 369] on div "Capture 3D tour of home $120.00" at bounding box center [681, 359] width 261 height 24
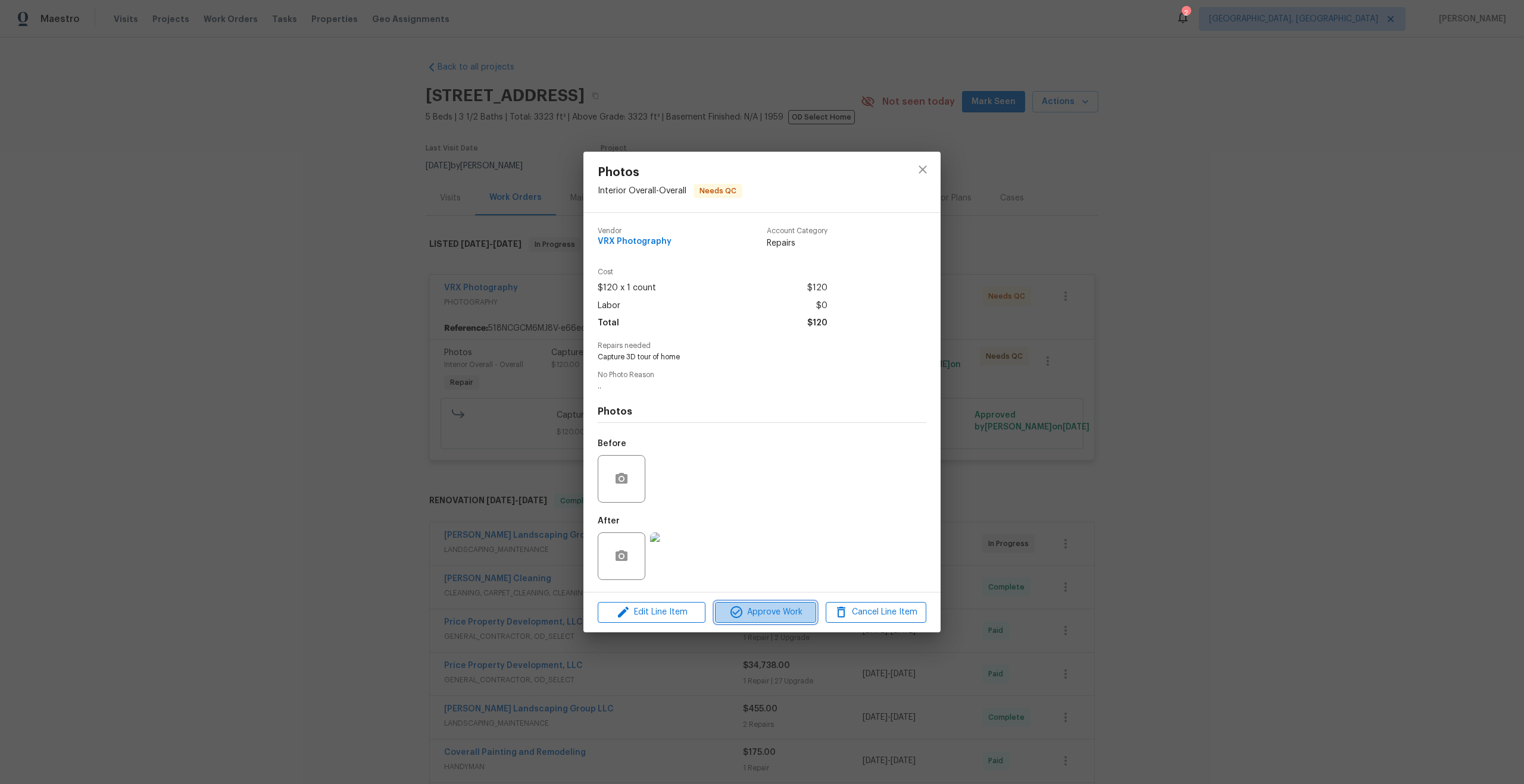
click at [786, 616] on span "Approve Work" at bounding box center [765, 613] width 94 height 15
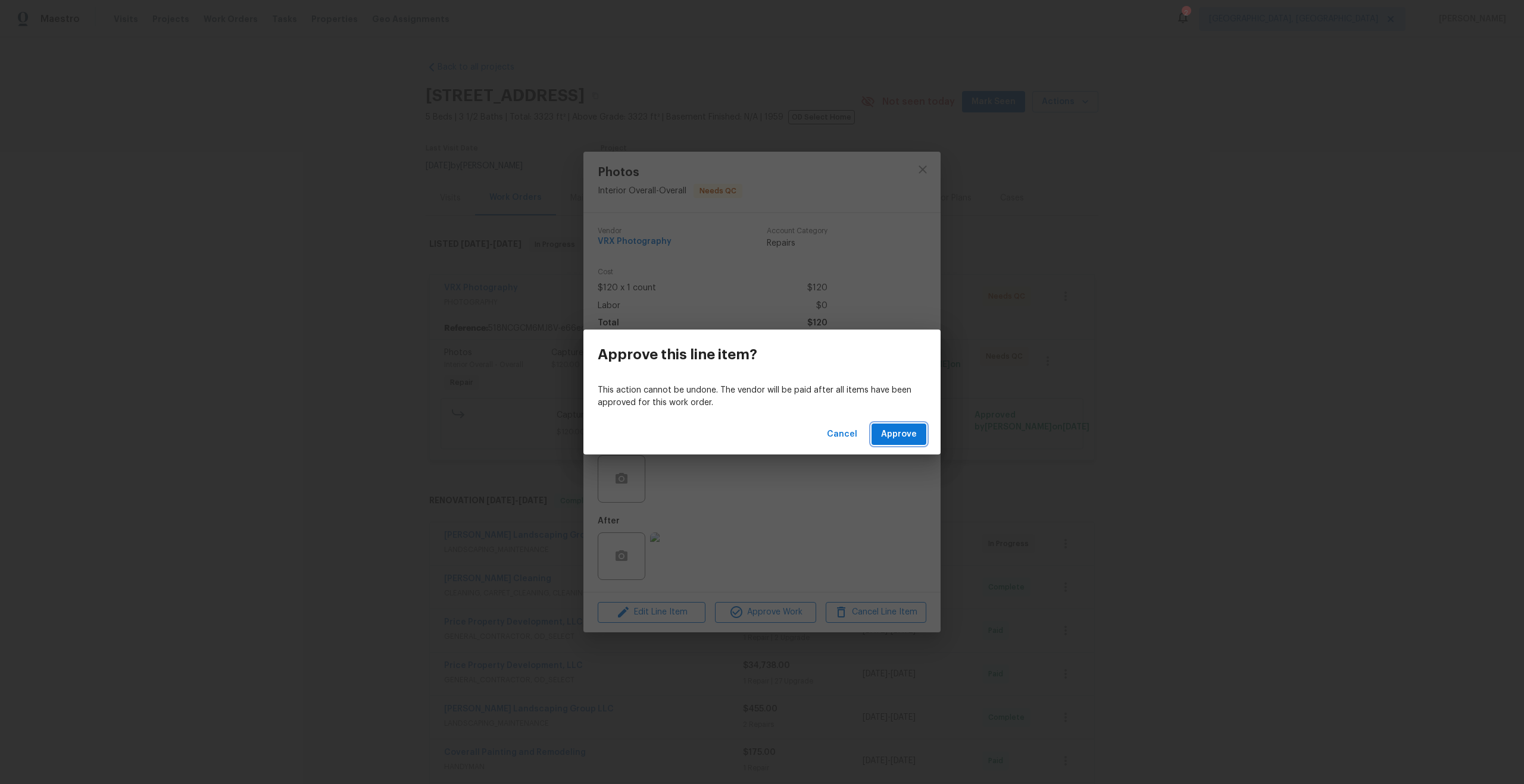
click at [877, 435] on button "Approve" at bounding box center [898, 435] width 55 height 22
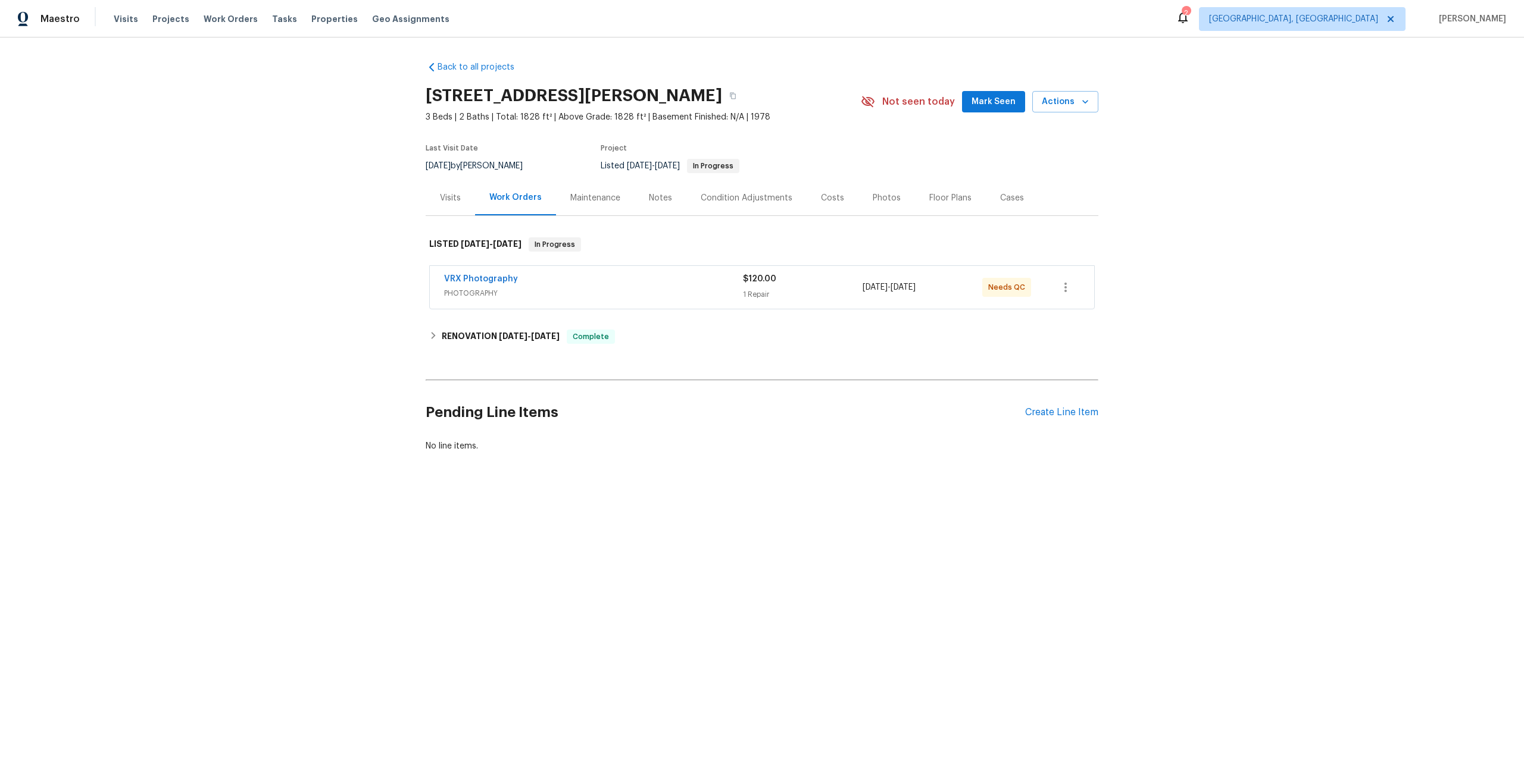
click at [666, 286] on div "VRX Photography" at bounding box center [593, 280] width 299 height 14
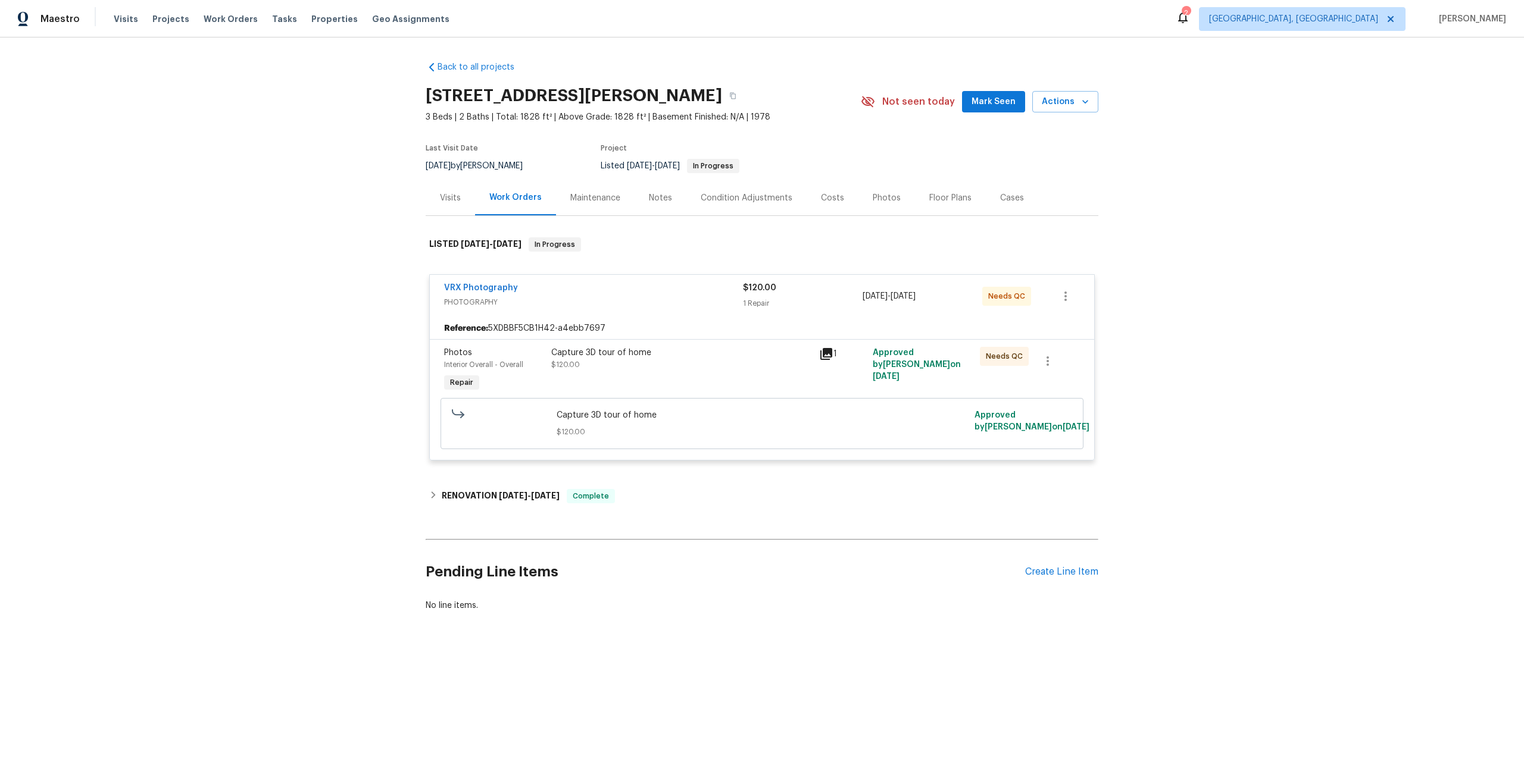
click at [734, 391] on div "Capture 3D tour of home $120.00" at bounding box center [681, 370] width 268 height 55
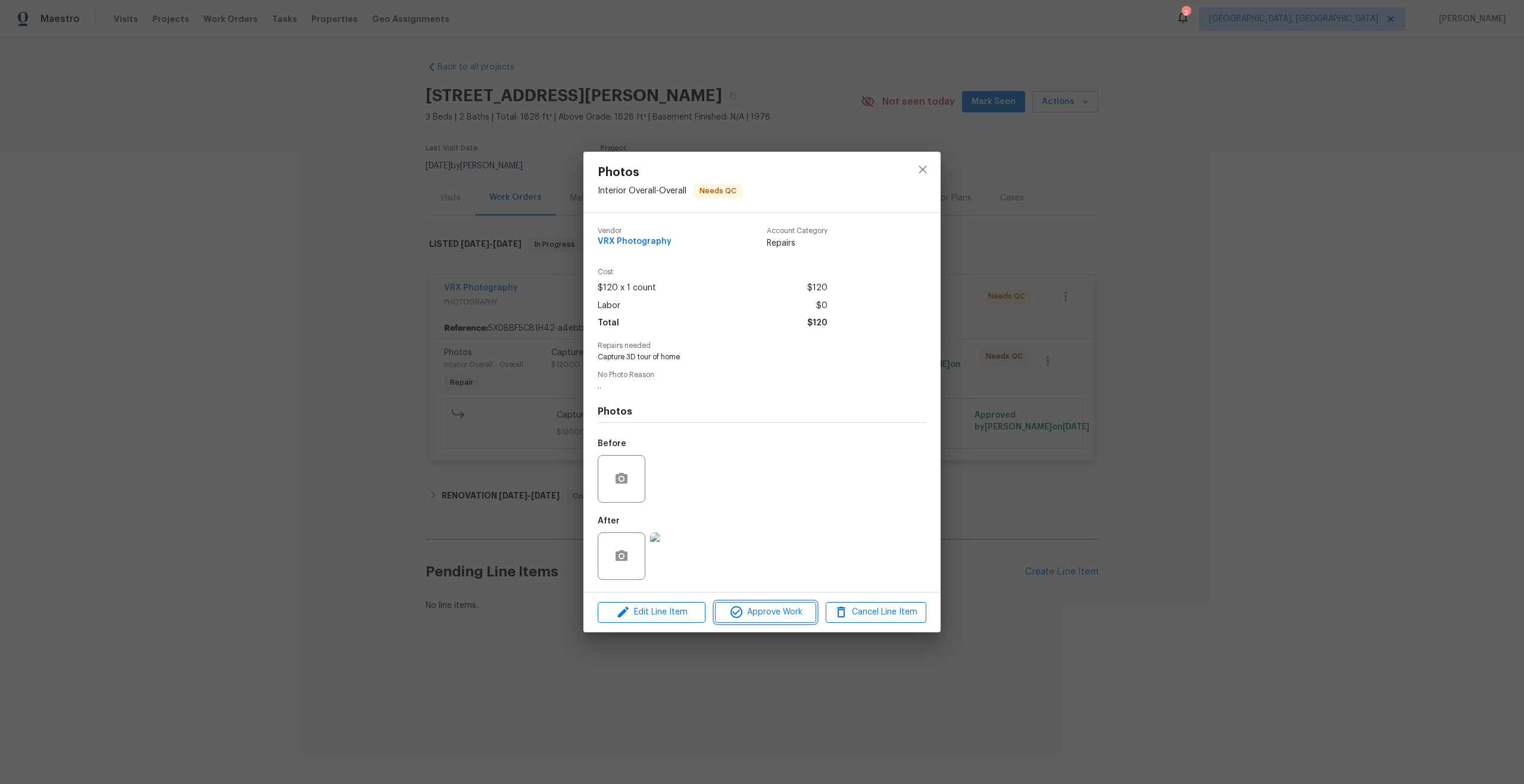
click at [757, 615] on span "Approve Work" at bounding box center [765, 613] width 94 height 15
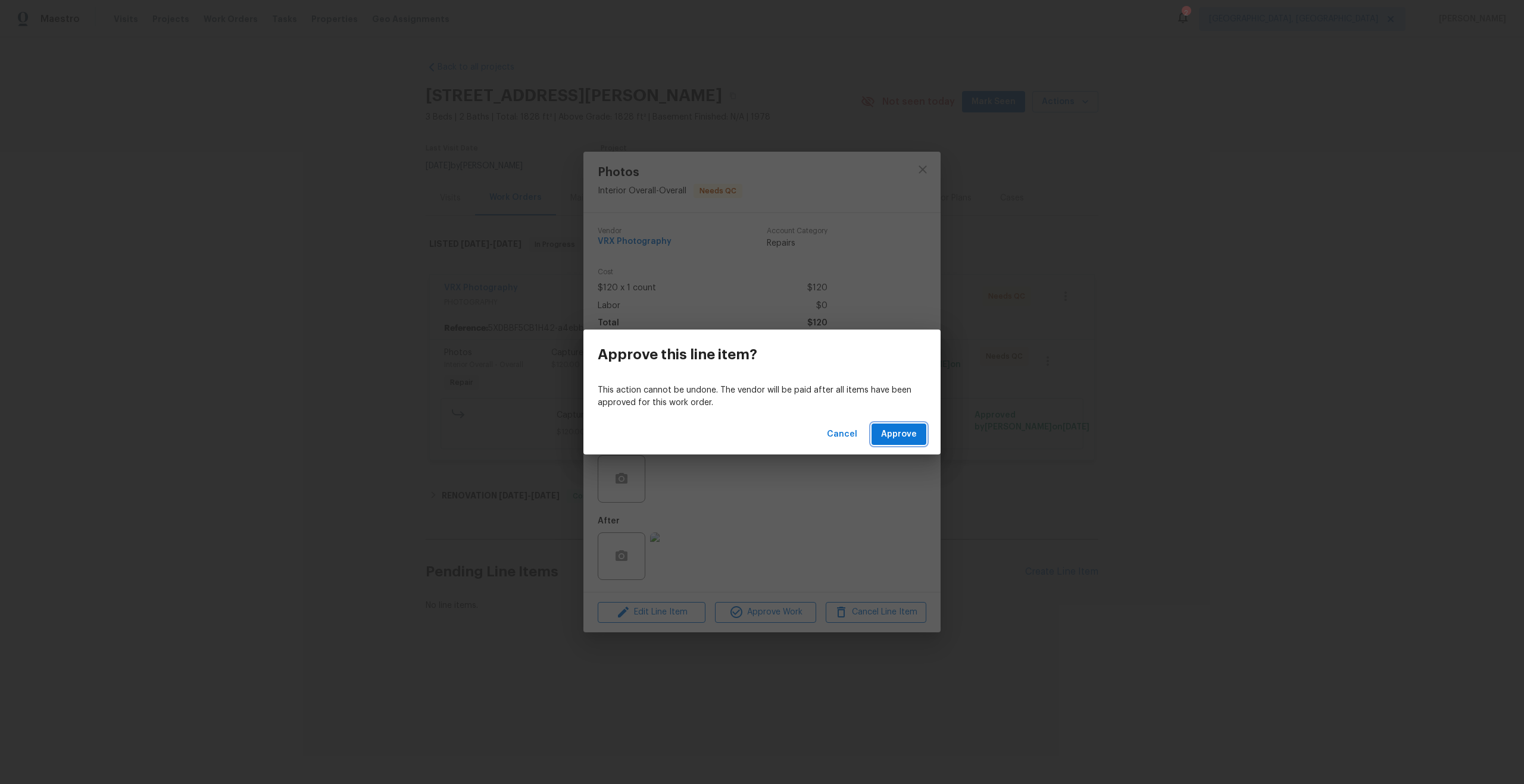
click at [896, 437] on span "Approve" at bounding box center [899, 435] width 36 height 15
